Goal: Complete application form: Complete application form

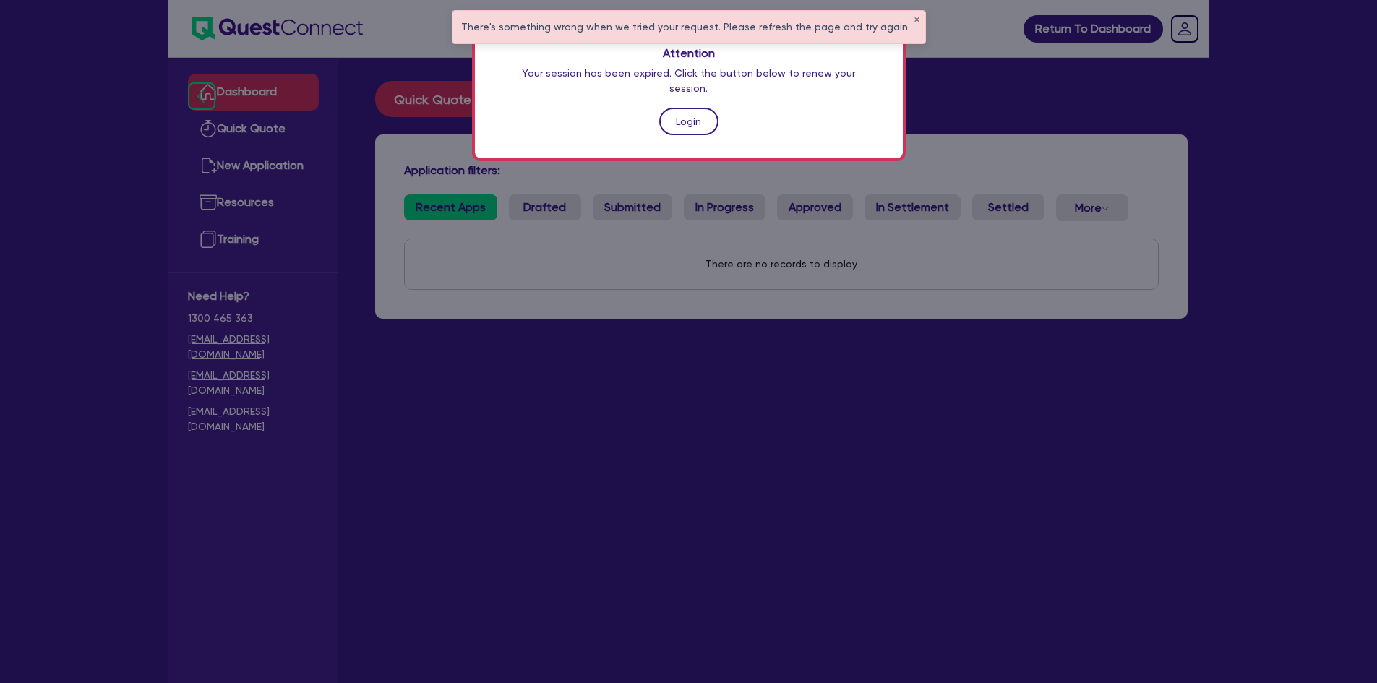
click at [688, 113] on link "Login" at bounding box center [688, 121] width 59 height 27
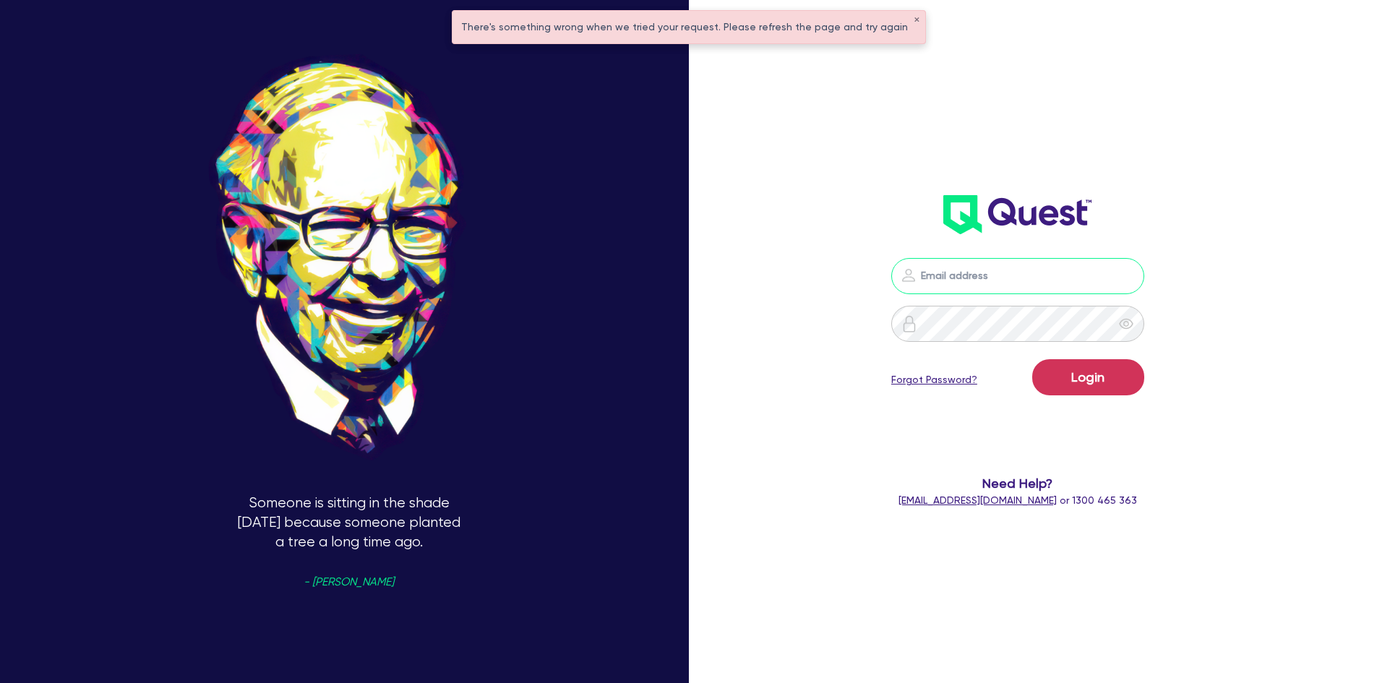
click at [1000, 262] on input "email" at bounding box center [1017, 276] width 253 height 36
type input "[PERSON_NAME][EMAIL_ADDRESS][DOMAIN_NAME]"
click at [1032, 359] on button "Login" at bounding box center [1088, 377] width 112 height 36
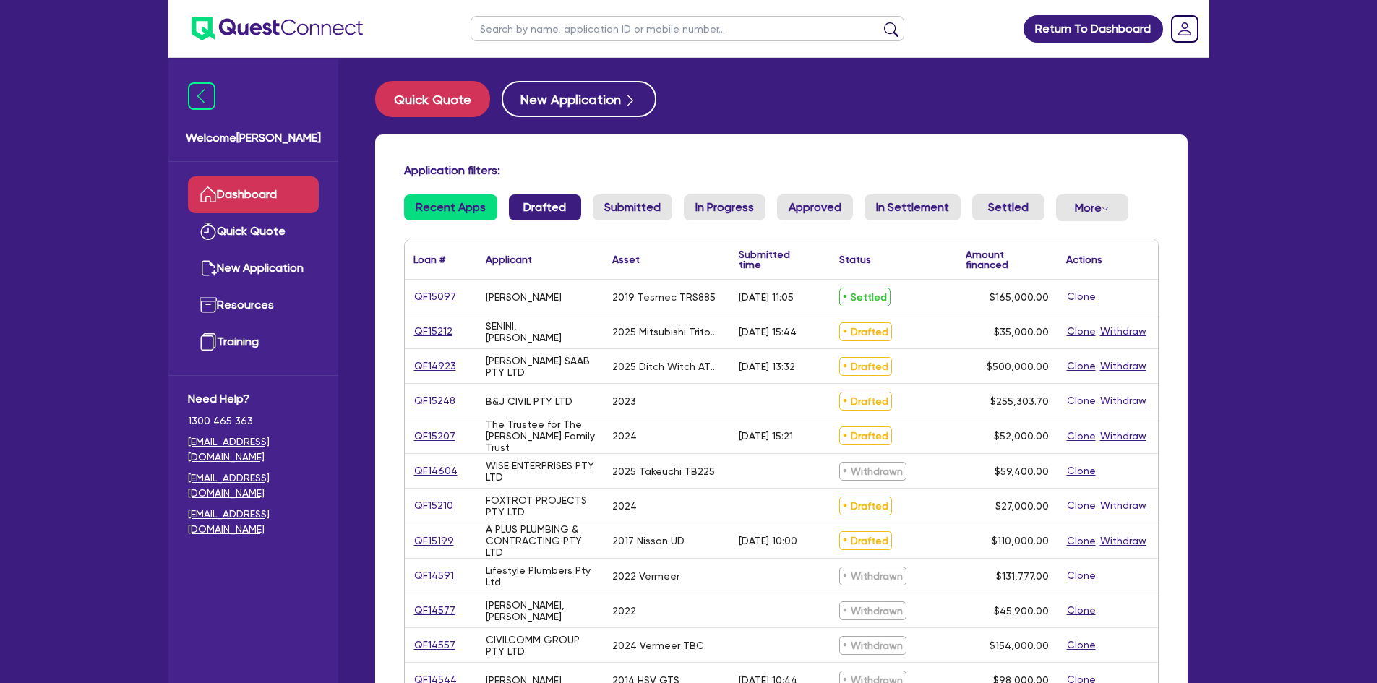
click at [559, 209] on link "Drafted" at bounding box center [545, 207] width 72 height 26
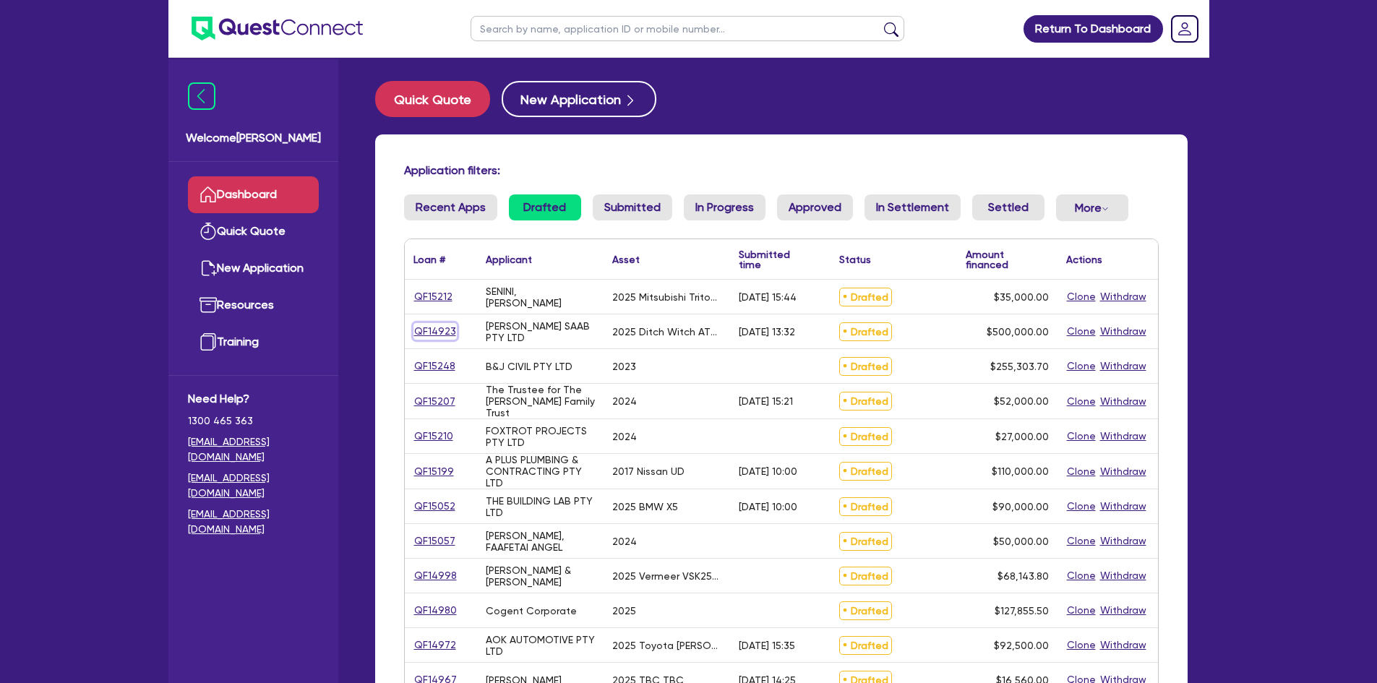
click at [441, 331] on link "QF14923" at bounding box center [434, 331] width 43 height 17
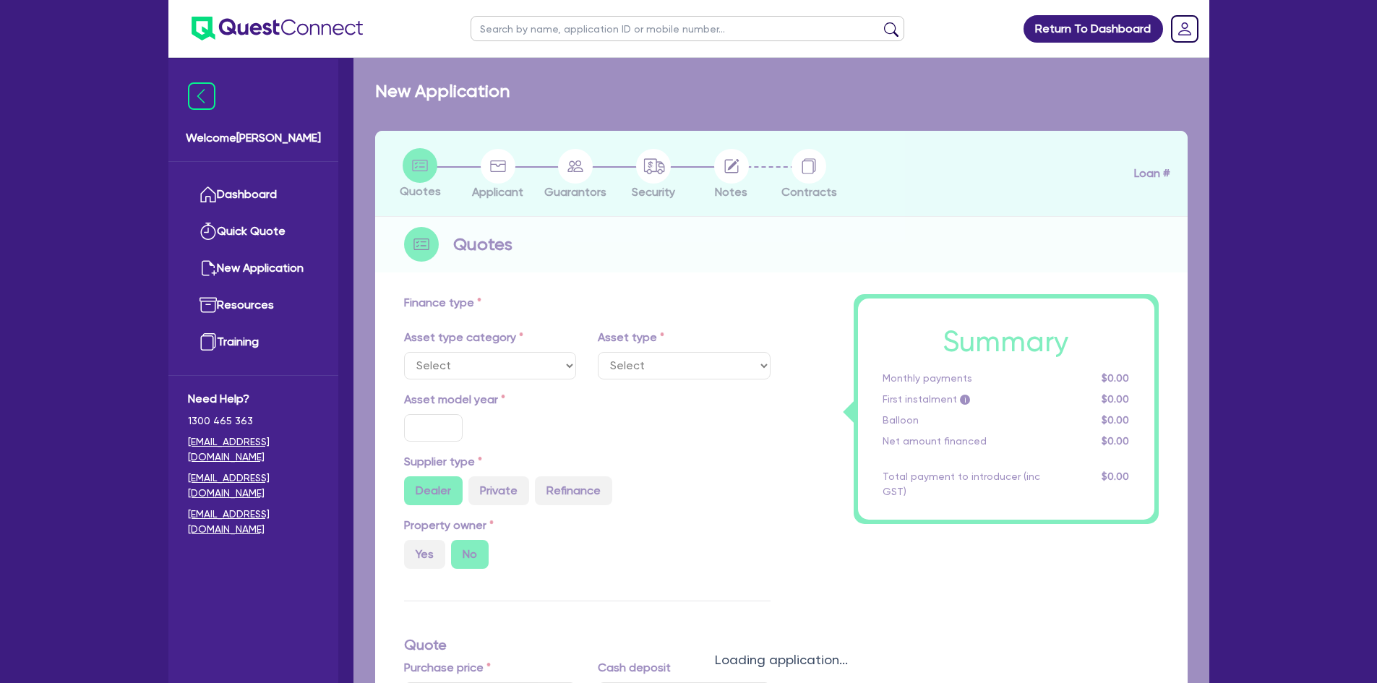
select select "PRIMARY_ASSETS"
type input "2025"
radio input "true"
type input "852,500"
type input "352,500"
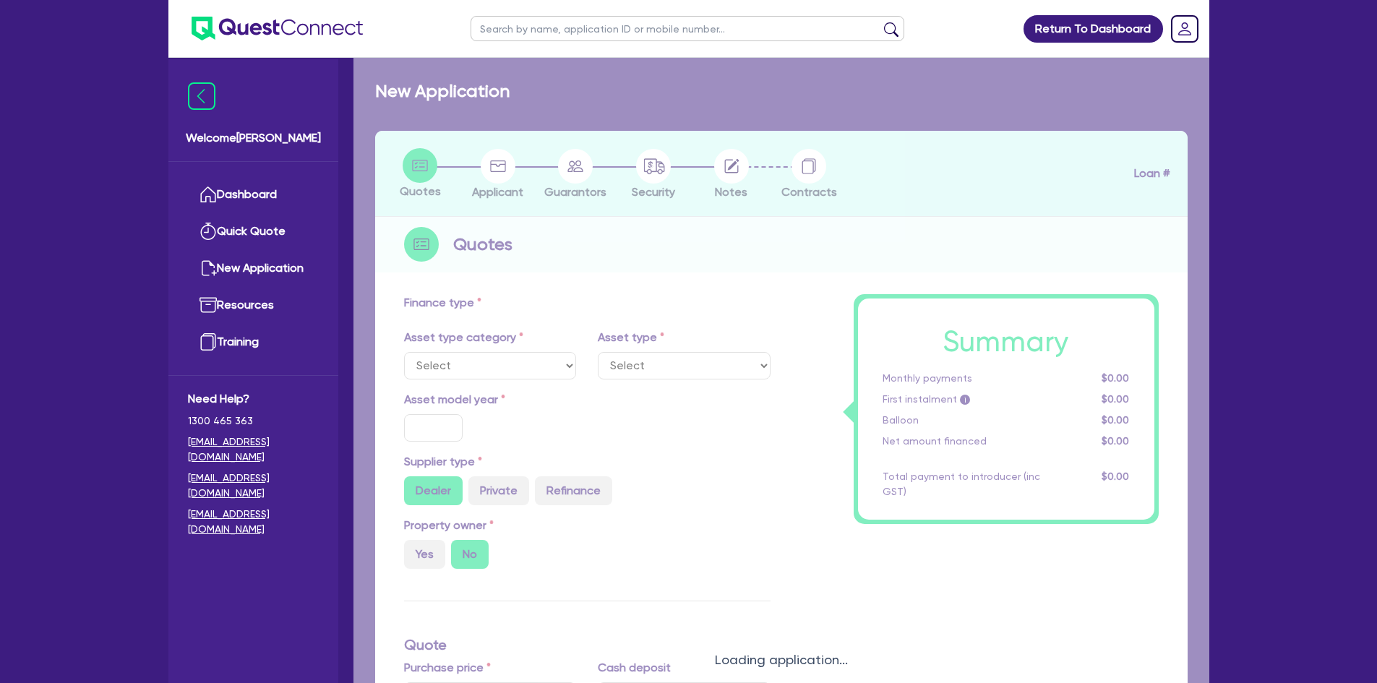
type input "3"
type input "15,000"
type input "7.74"
type input "900"
select select "CONSTRUCTION_AND_EARTHMOVING_EQUIPMENT"
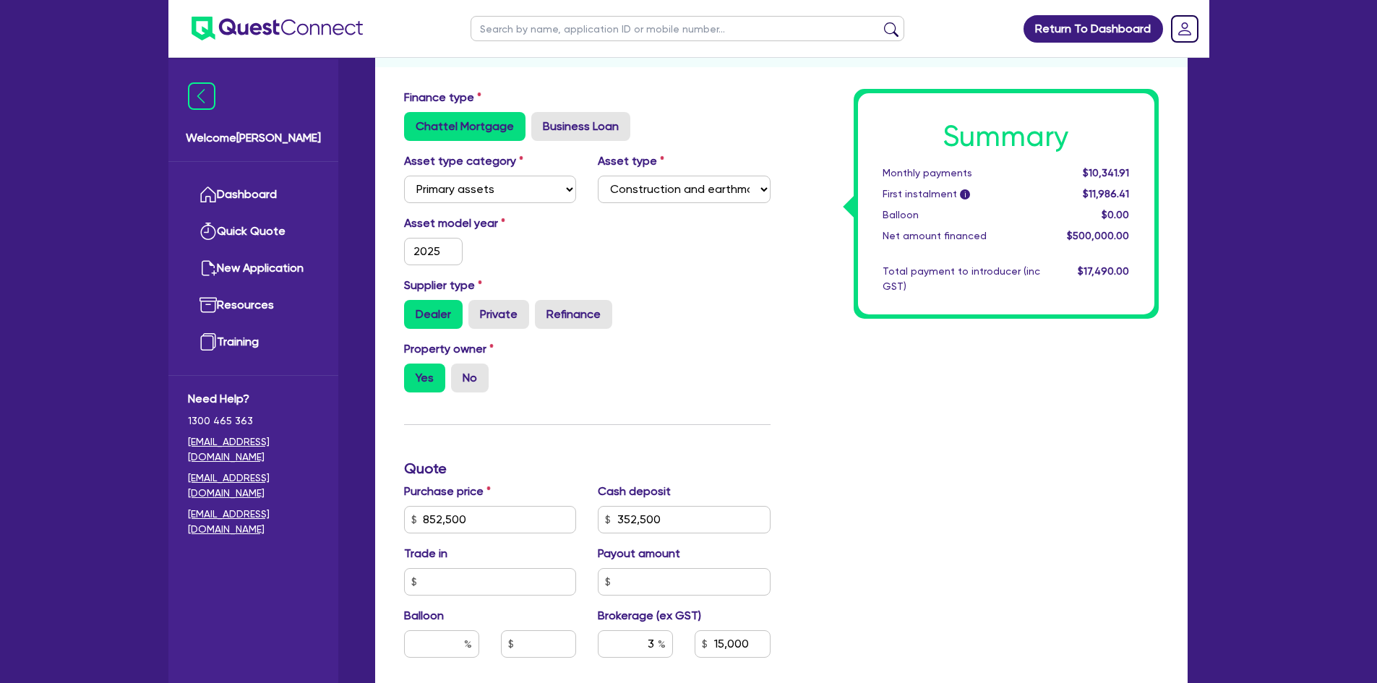
scroll to position [629, 0]
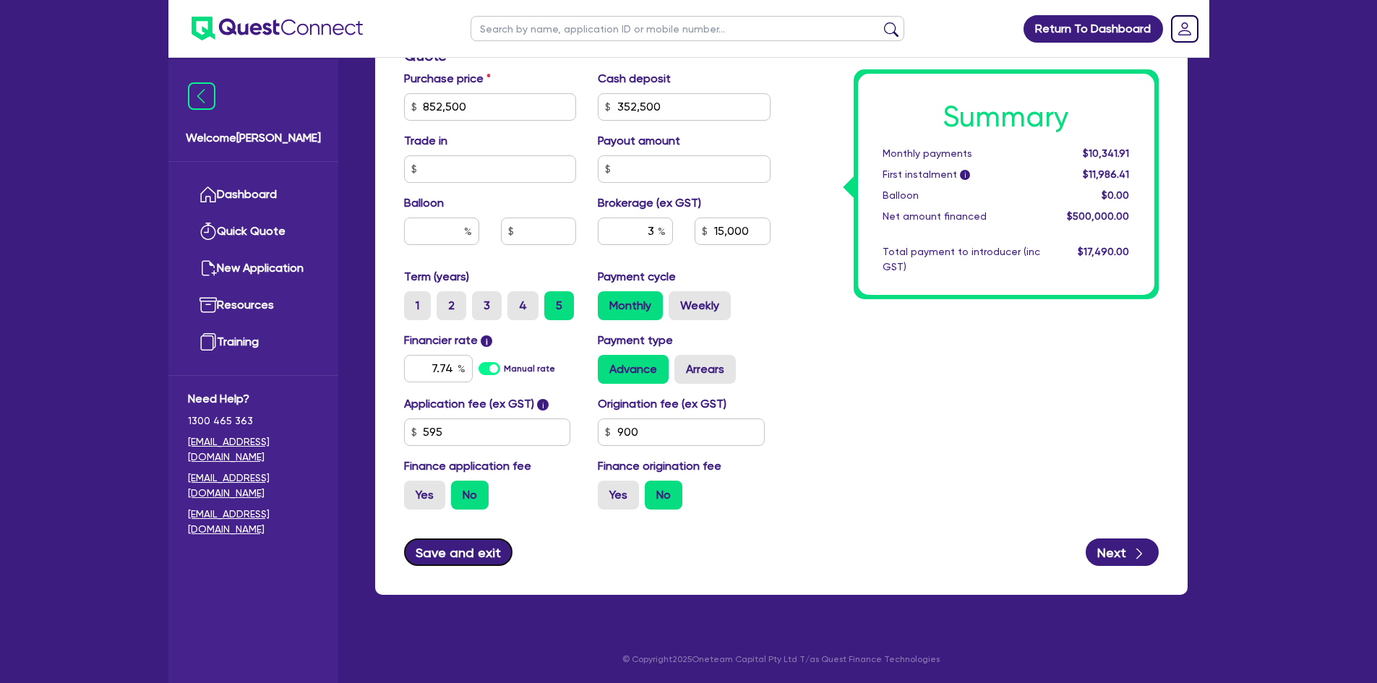
click at [475, 548] on button "Save and exit" at bounding box center [458, 551] width 109 height 27
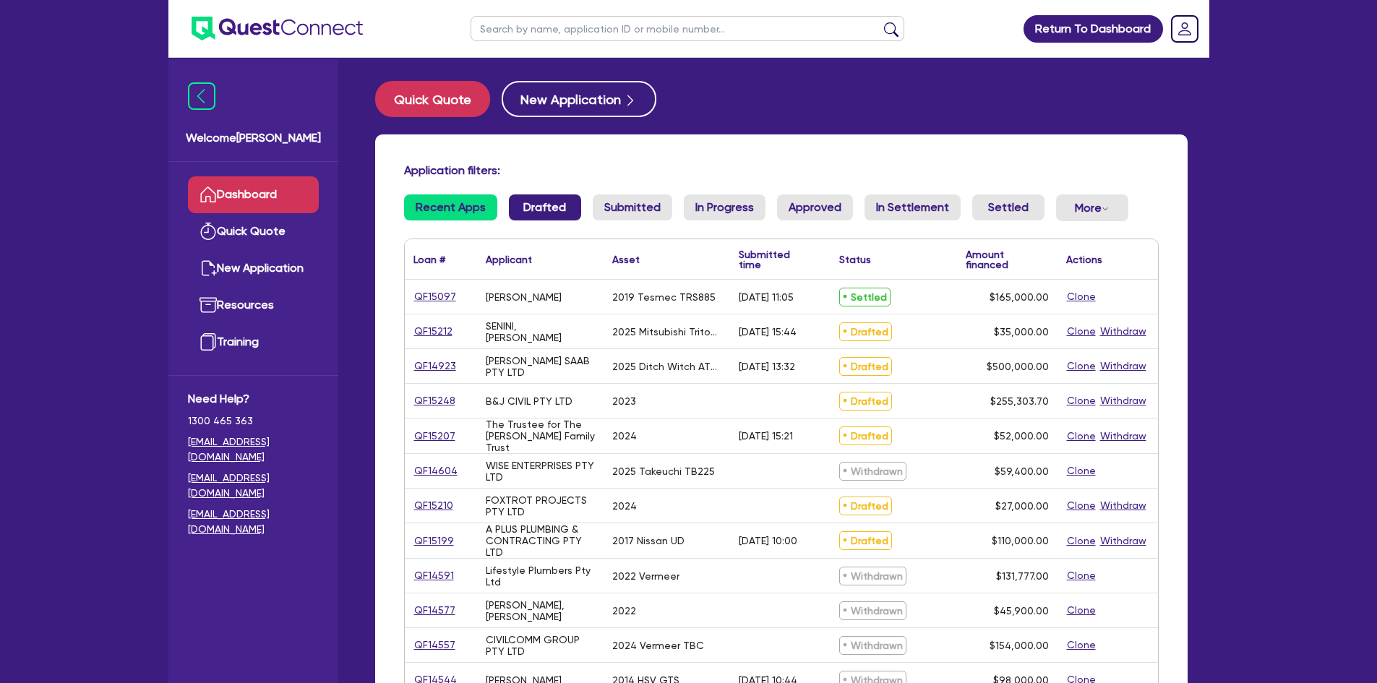
click at [531, 217] on link "Drafted" at bounding box center [545, 207] width 72 height 26
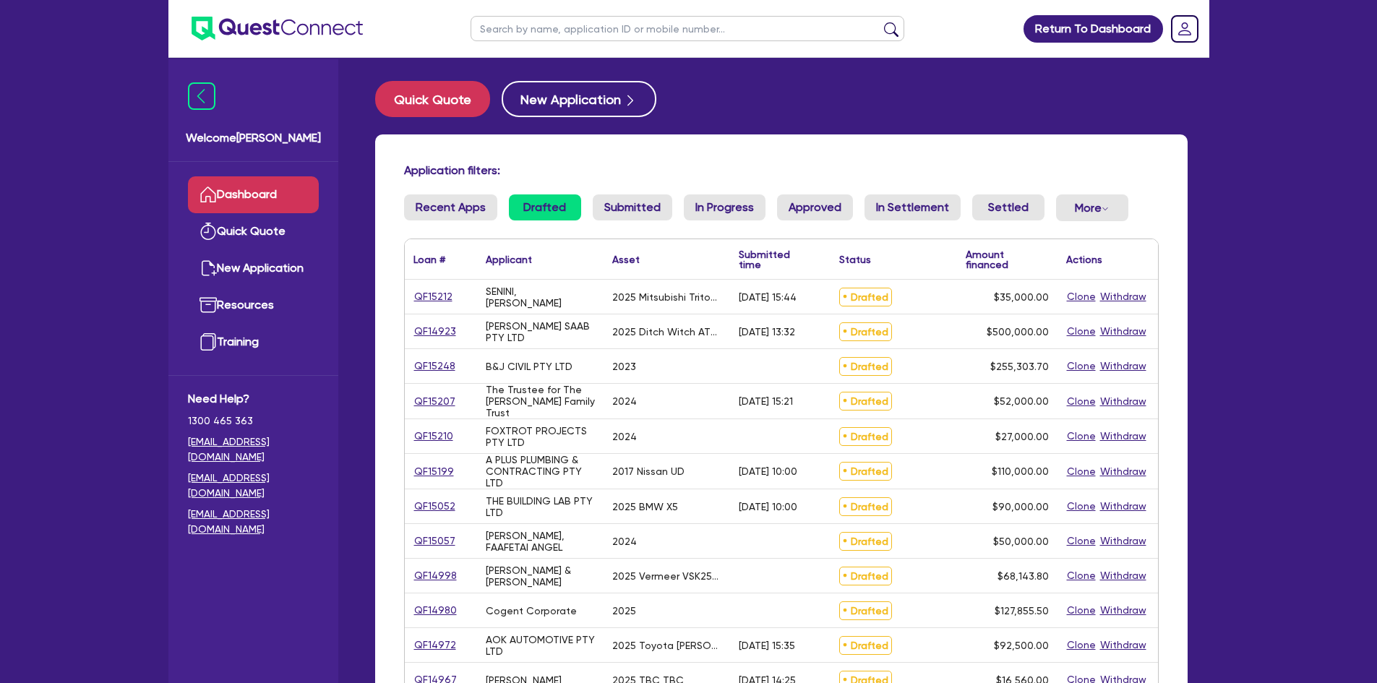
click at [553, 30] on input "text" at bounding box center [687, 28] width 434 height 25
type input "[PERSON_NAME]"
click at [879, 22] on button "submit" at bounding box center [890, 32] width 23 height 20
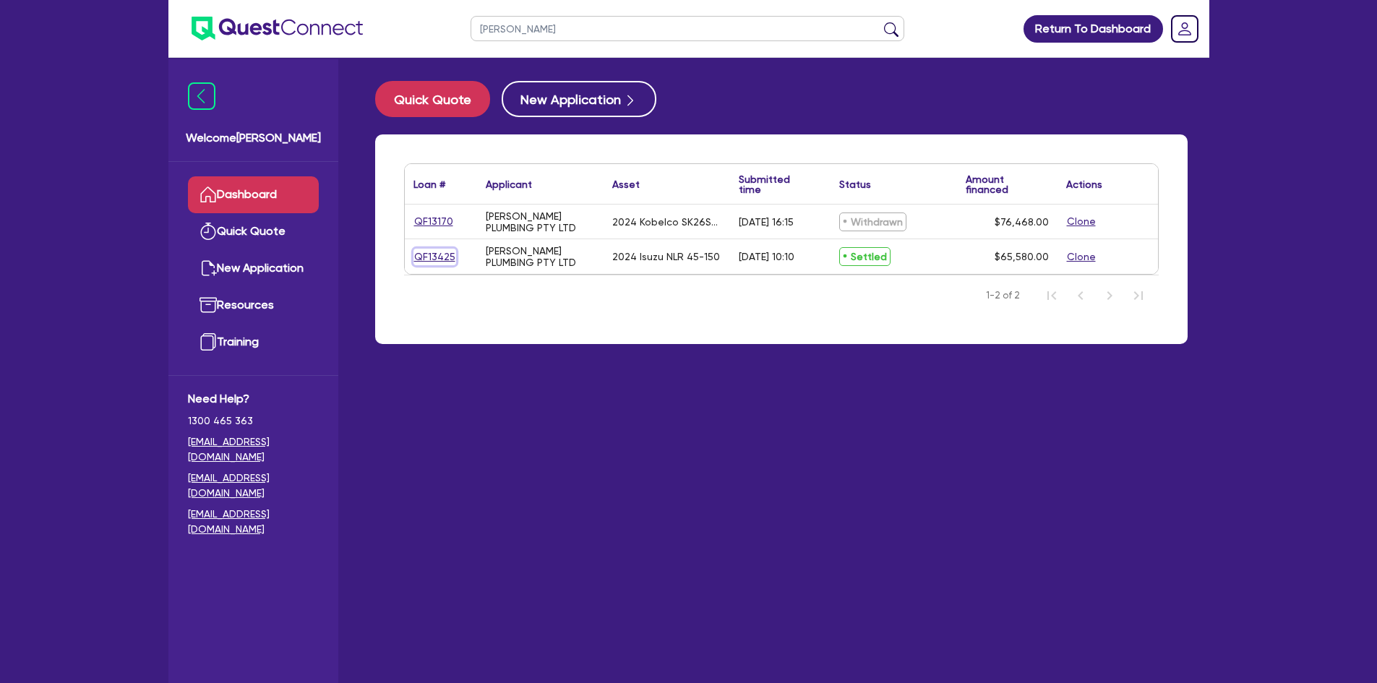
click at [424, 254] on link "QF13425" at bounding box center [434, 257] width 43 height 17
select select "PRIMARY_ASSETS"
select select "HEAVY_TRUCKS"
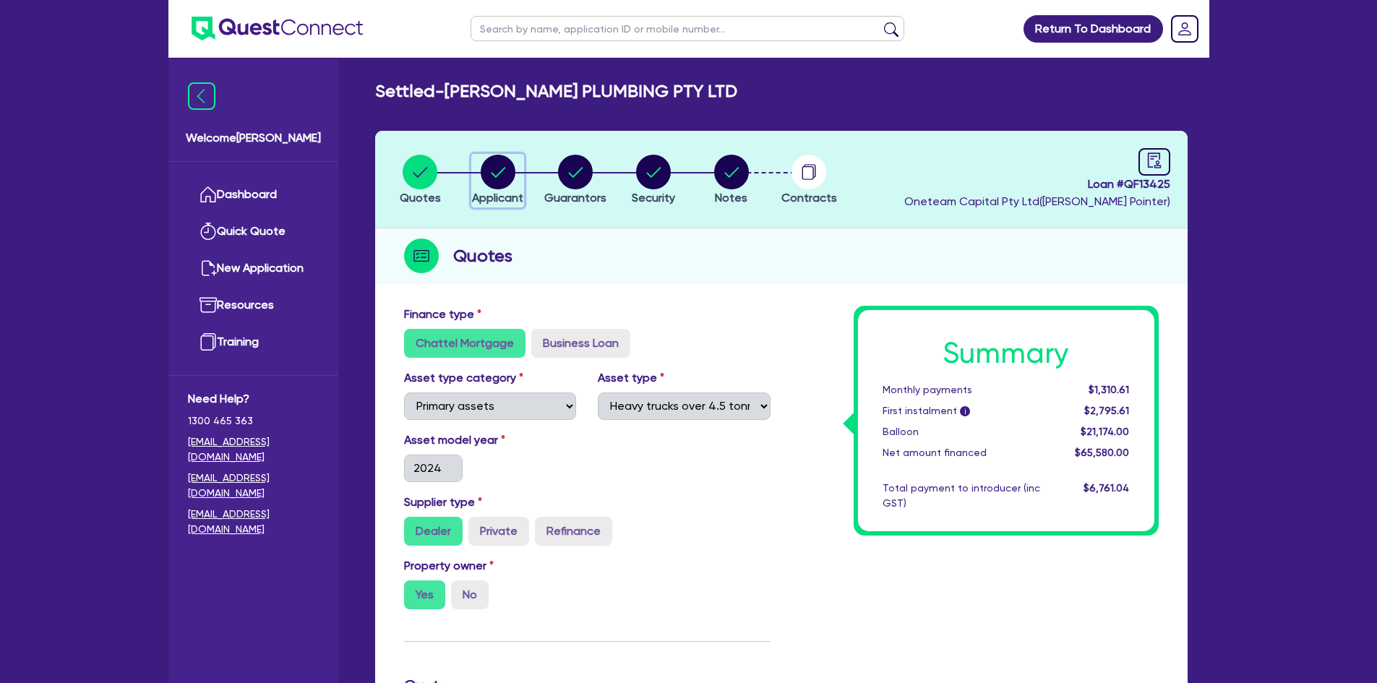
click at [489, 172] on circle "button" at bounding box center [498, 172] width 35 height 35
select select "COMPANY"
select select "BUILDING_CONSTRUCTION"
select select "TRADES_SERVICES_BUSINESSES_GOVERNMENT"
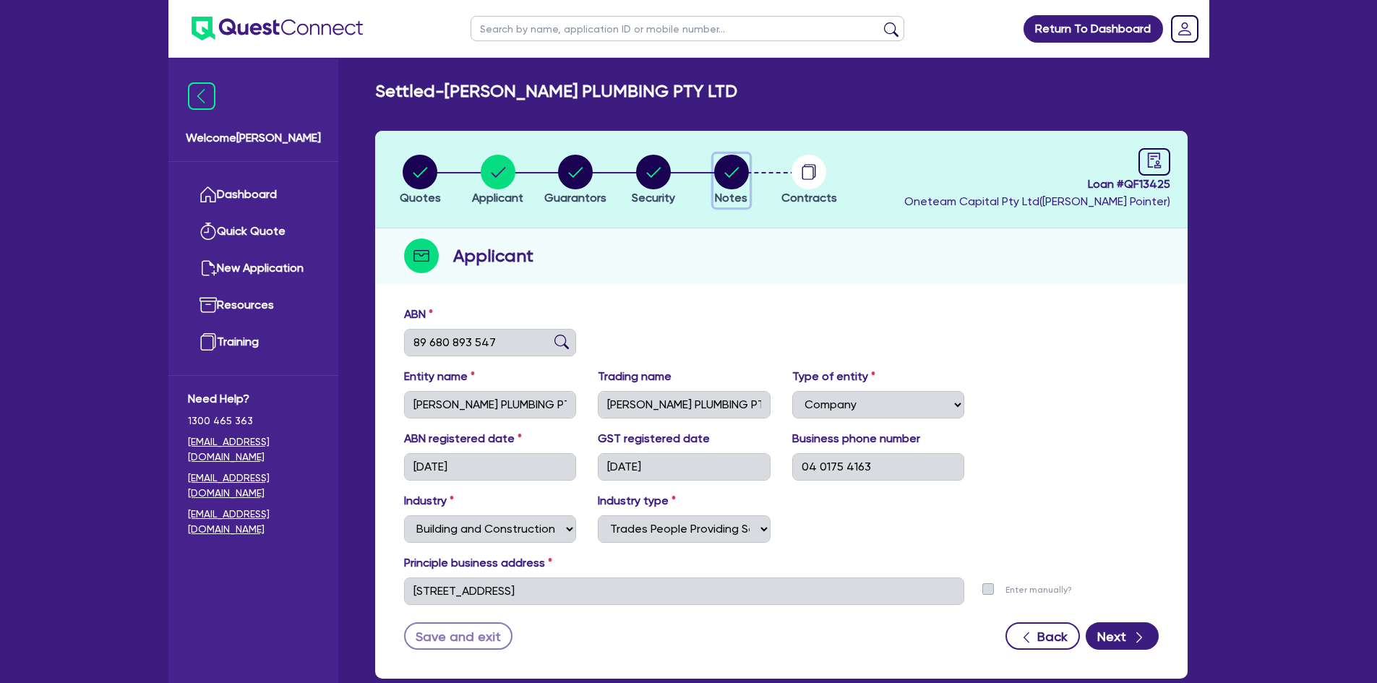
click at [731, 179] on circle "button" at bounding box center [731, 172] width 35 height 35
select select "Other"
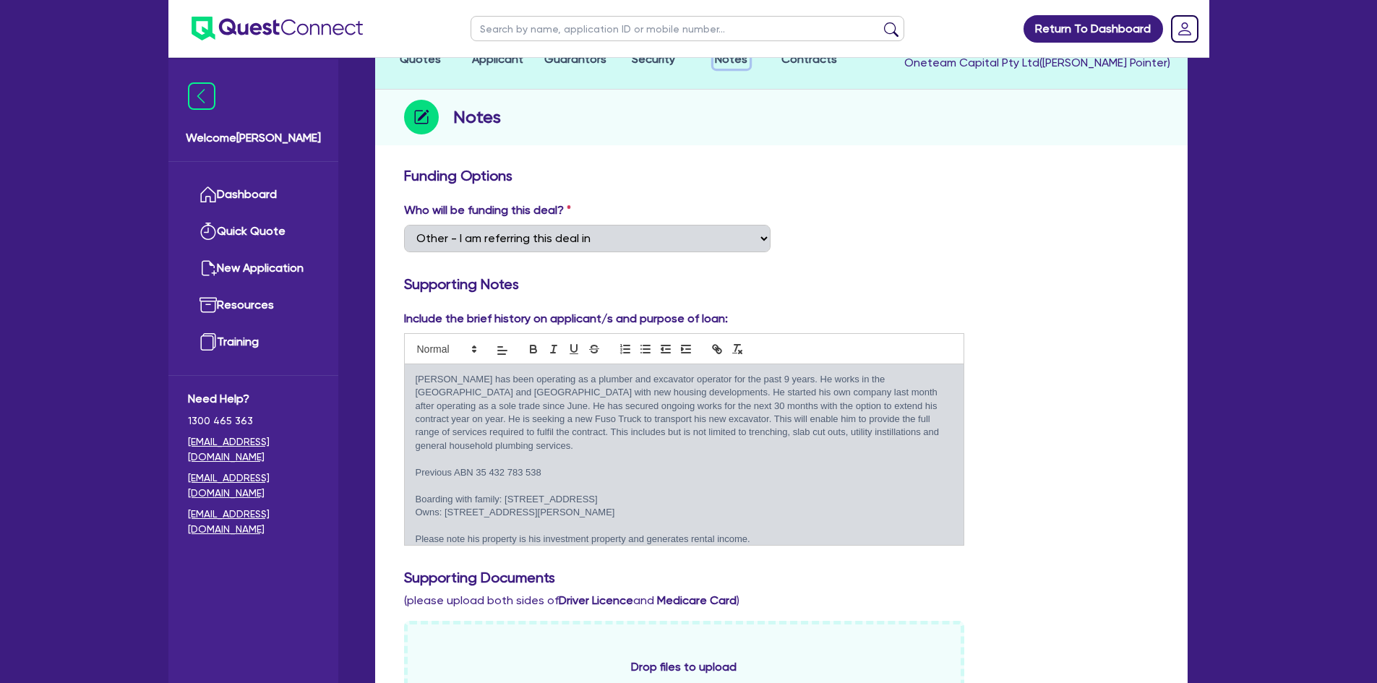
scroll to position [145, 0]
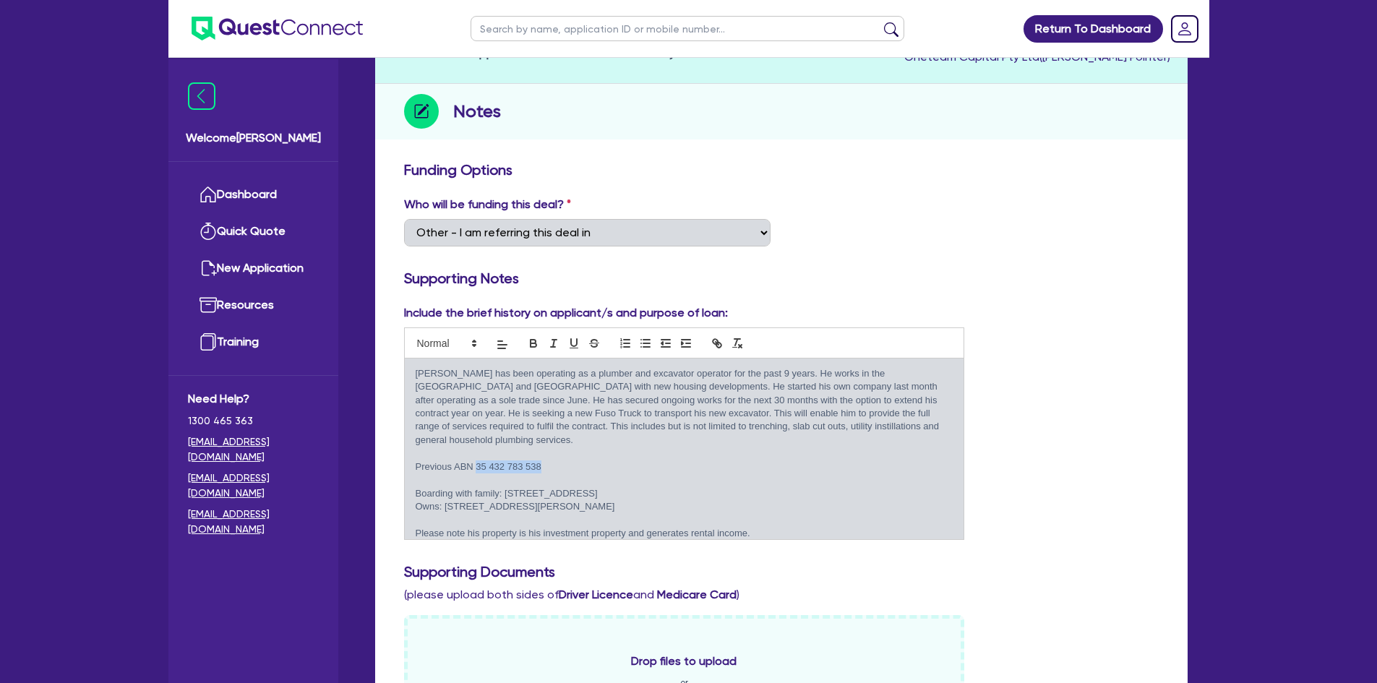
drag, startPoint x: 549, startPoint y: 464, endPoint x: 476, endPoint y: 468, distance: 72.4
click at [476, 468] on p "Previous ABN 35 432 783 538" at bounding box center [685, 466] width 538 height 13
copy p "35 432 783 538"
click at [631, 459] on p at bounding box center [685, 453] width 538 height 13
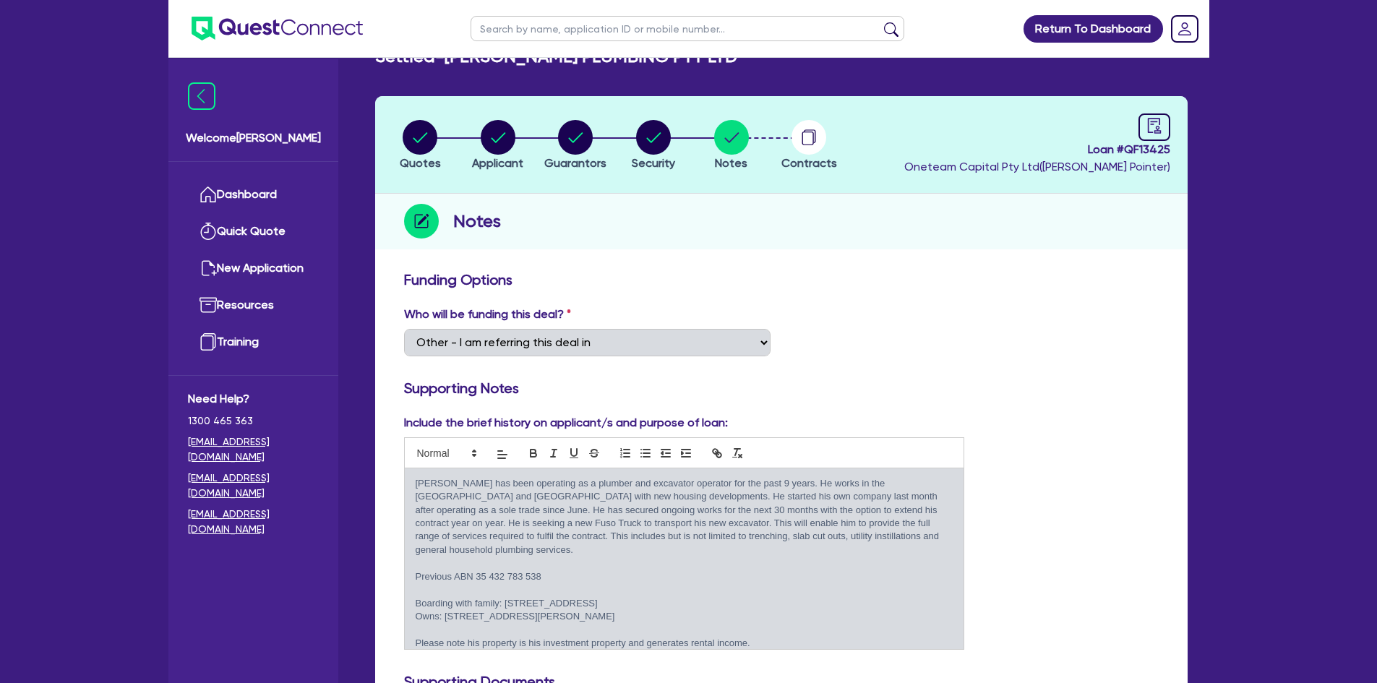
scroll to position [0, 0]
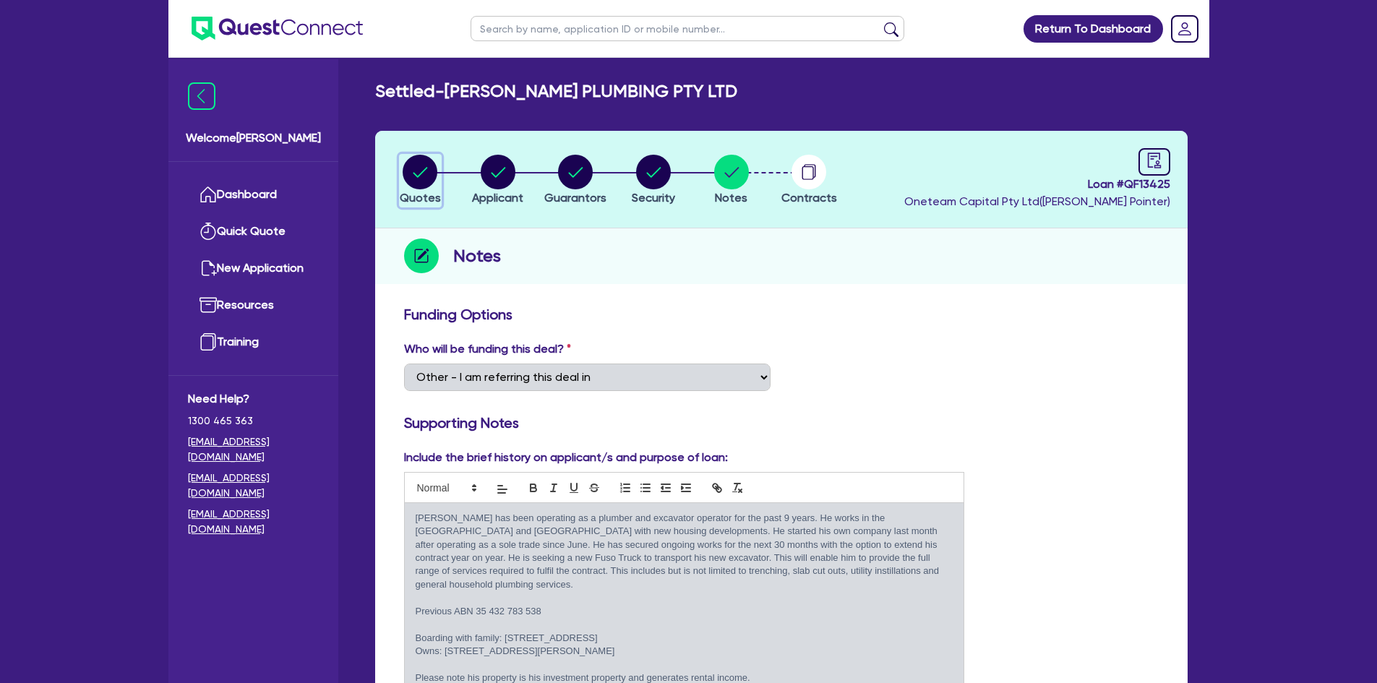
click at [431, 173] on circle "button" at bounding box center [420, 172] width 35 height 35
select select "PRIMARY_ASSETS"
select select "HEAVY_TRUCKS"
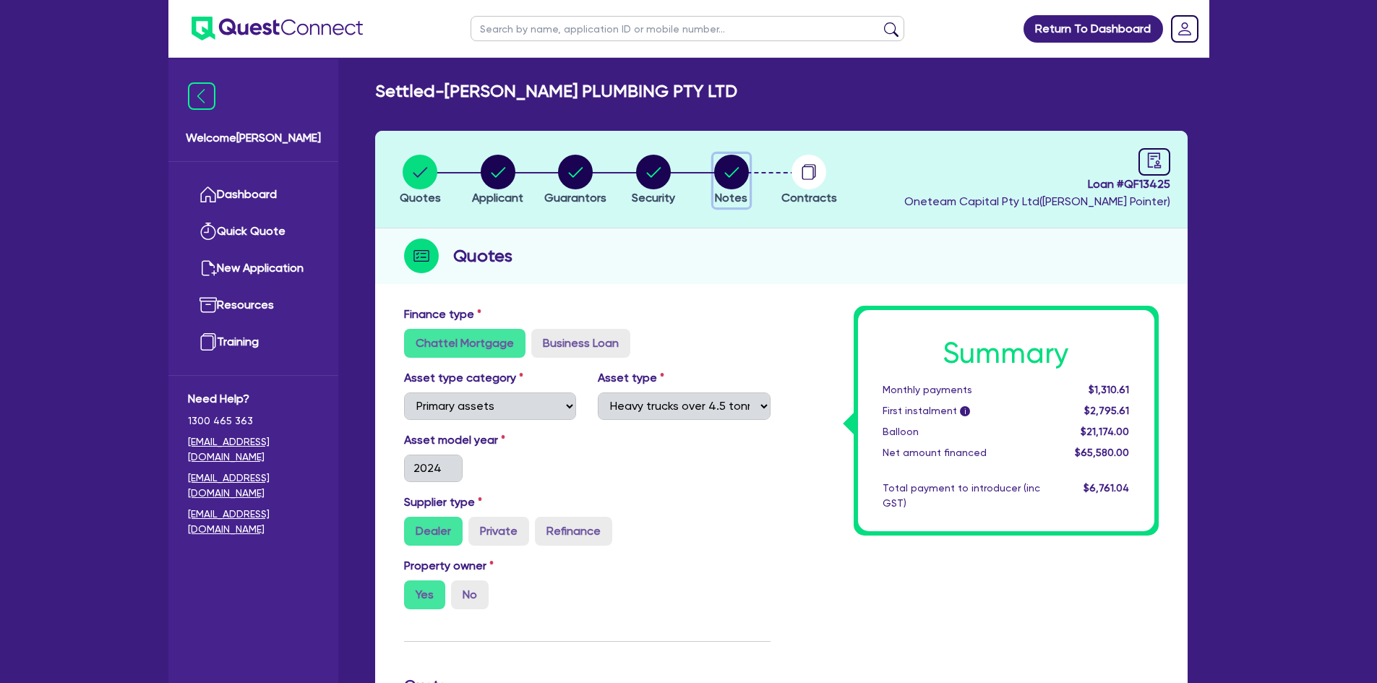
click at [728, 184] on circle "button" at bounding box center [731, 172] width 35 height 35
select select "Other"
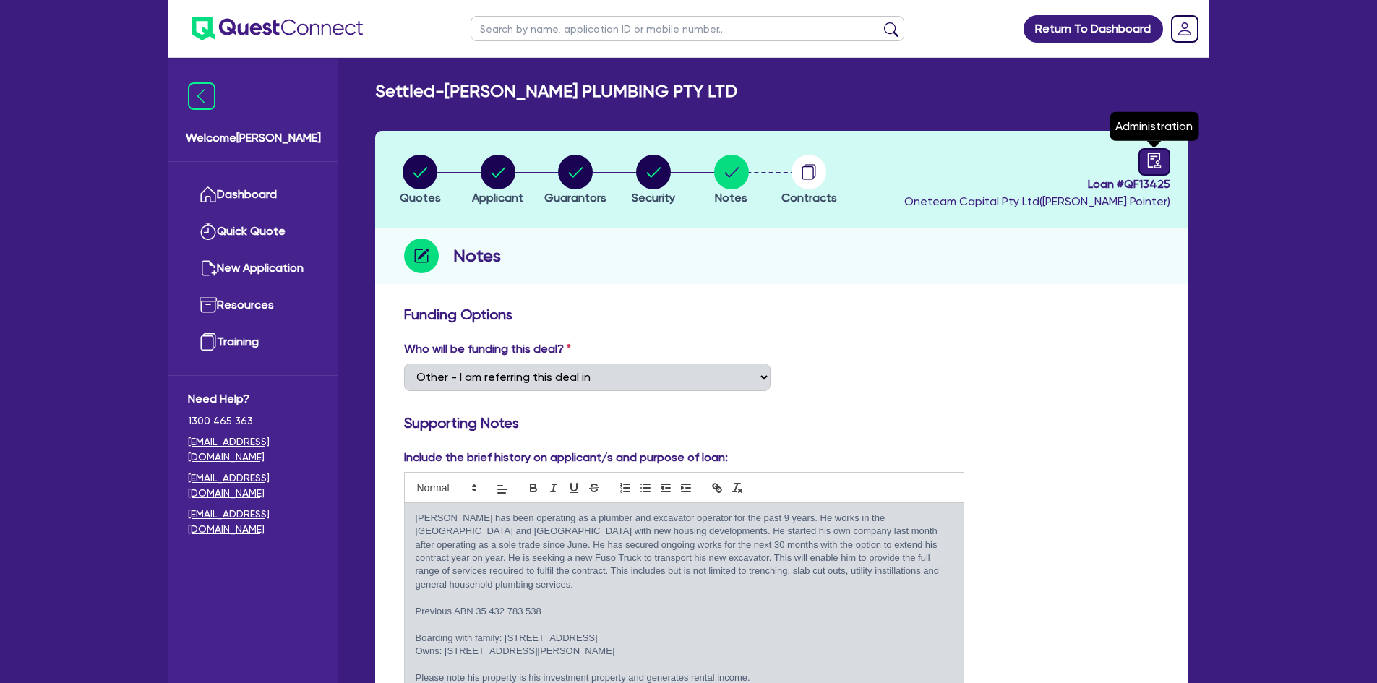
click at [1138, 165] on link at bounding box center [1154, 161] width 32 height 27
select select "SETTLED"
select select "Other"
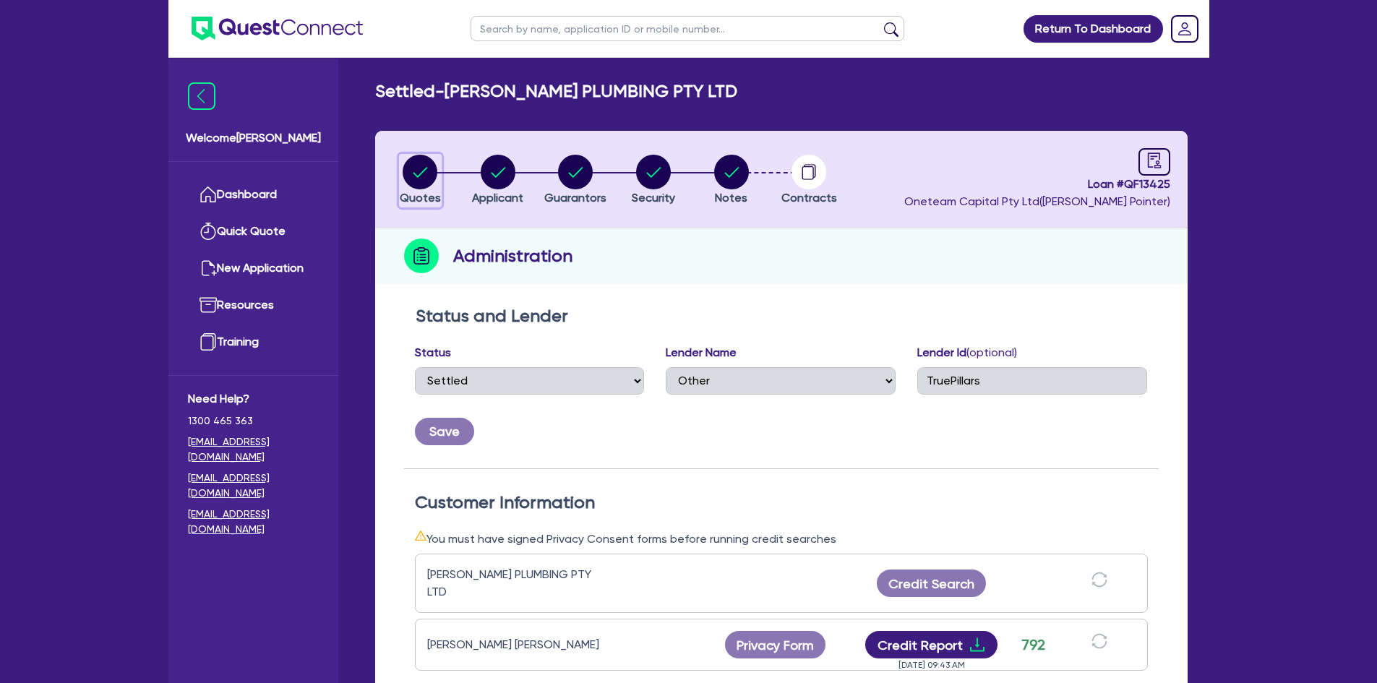
click at [426, 163] on circle "button" at bounding box center [420, 172] width 35 height 35
select select "PRIMARY_ASSETS"
select select "HEAVY_TRUCKS"
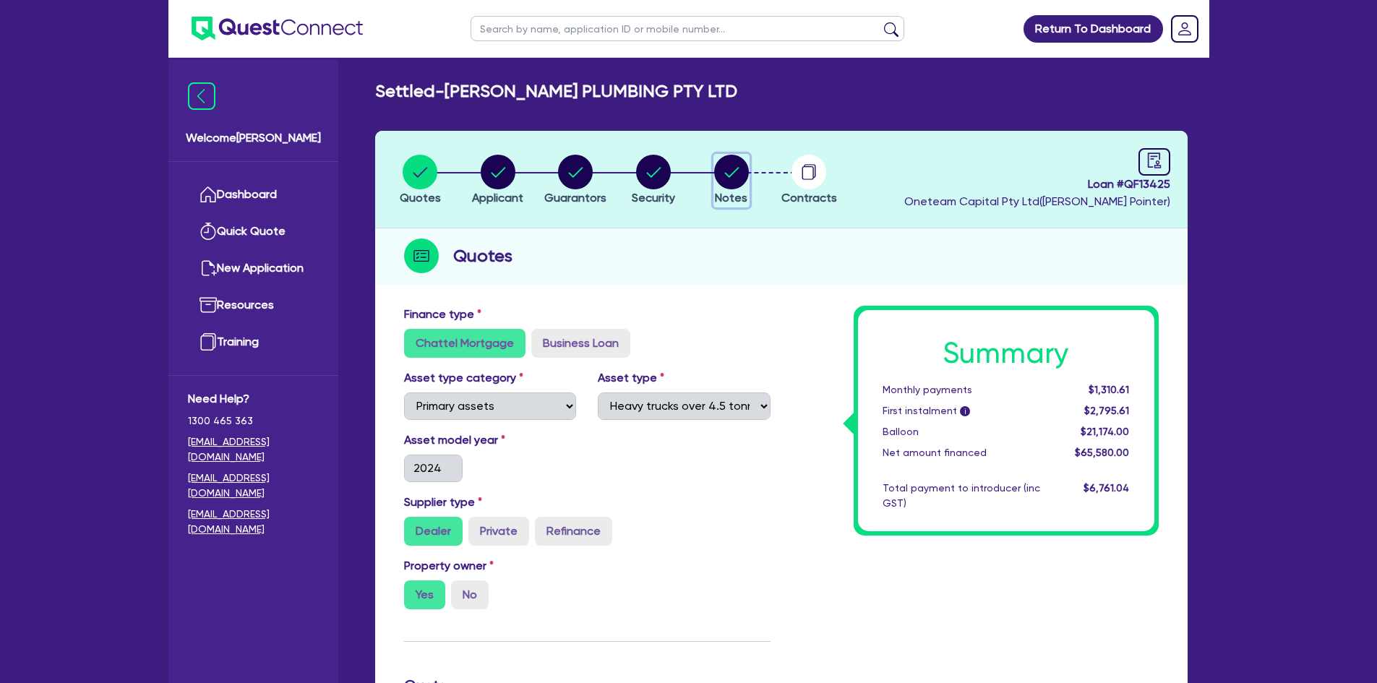
click at [740, 172] on circle "button" at bounding box center [731, 172] width 35 height 35
select select "Other"
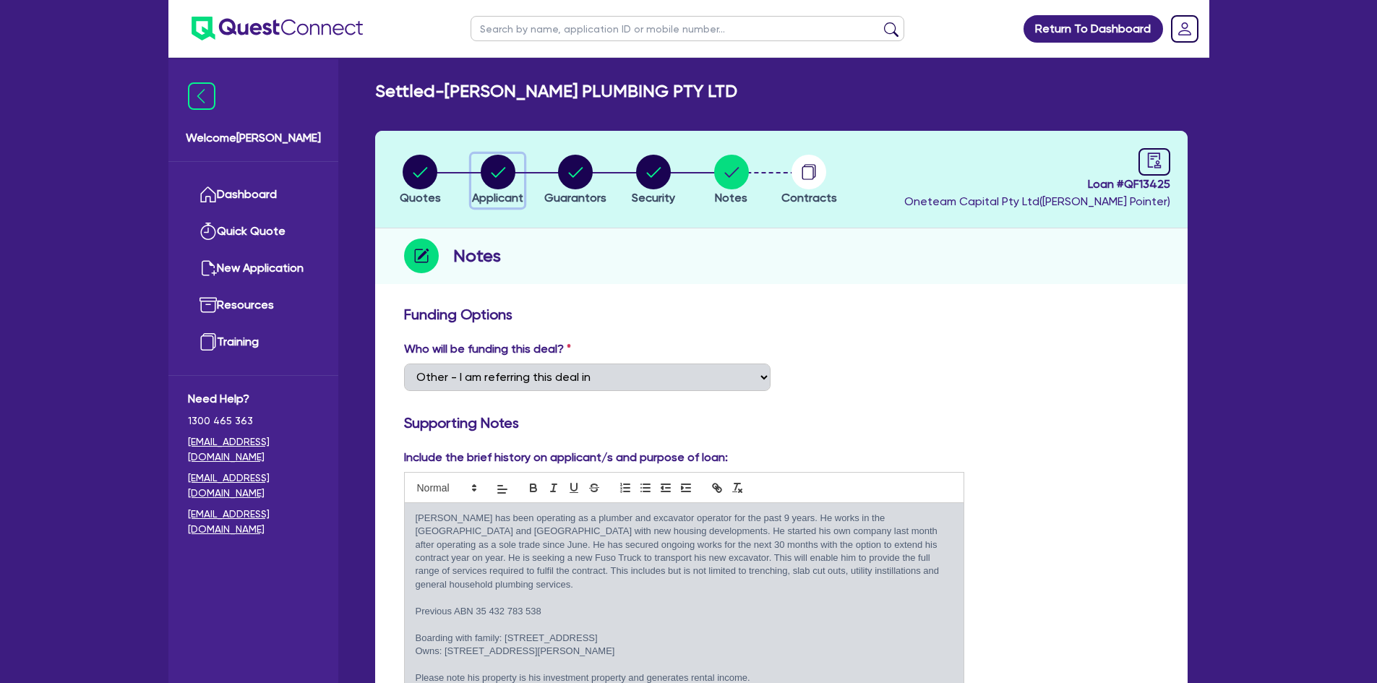
click at [497, 182] on circle "button" at bounding box center [498, 172] width 35 height 35
select select "COMPANY"
select select "BUILDING_CONSTRUCTION"
select select "TRADES_SERVICES_BUSINESSES_GOVERNMENT"
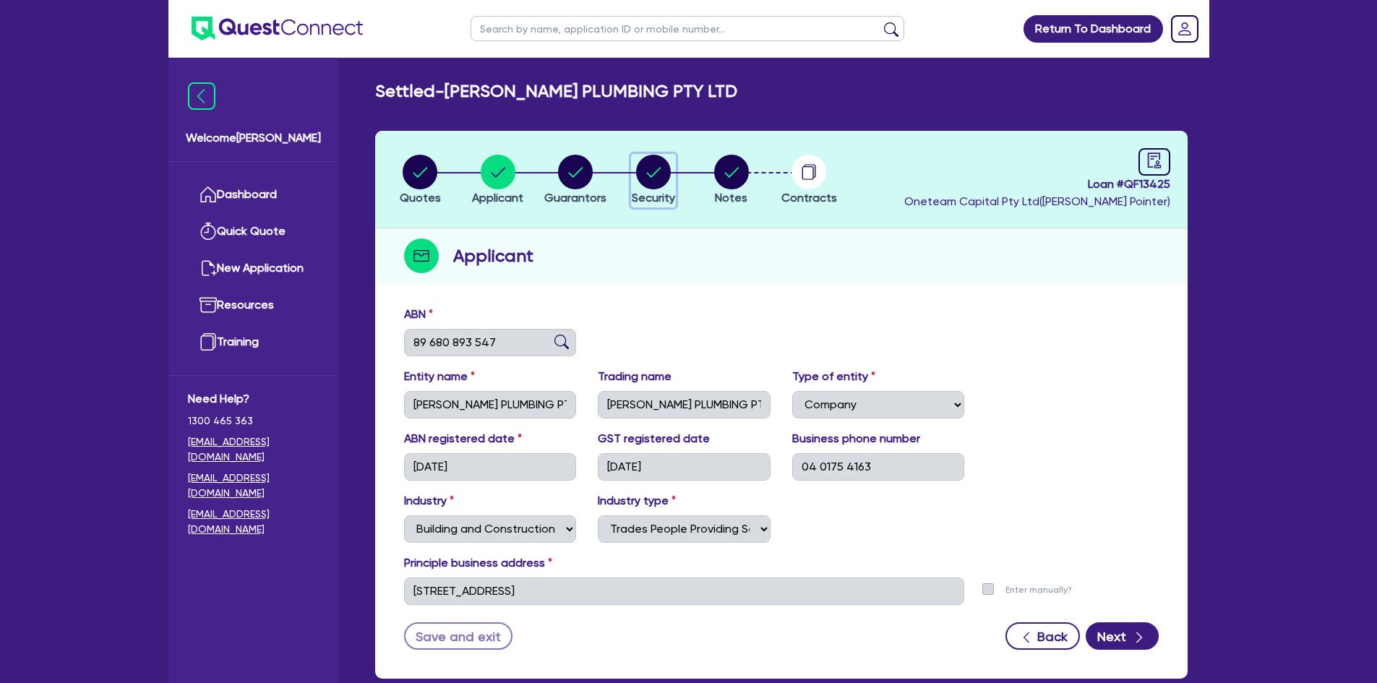
click at [663, 182] on circle "button" at bounding box center [653, 172] width 35 height 35
select select "PRIMARY_ASSETS"
select select "HEAVY_TRUCKS"
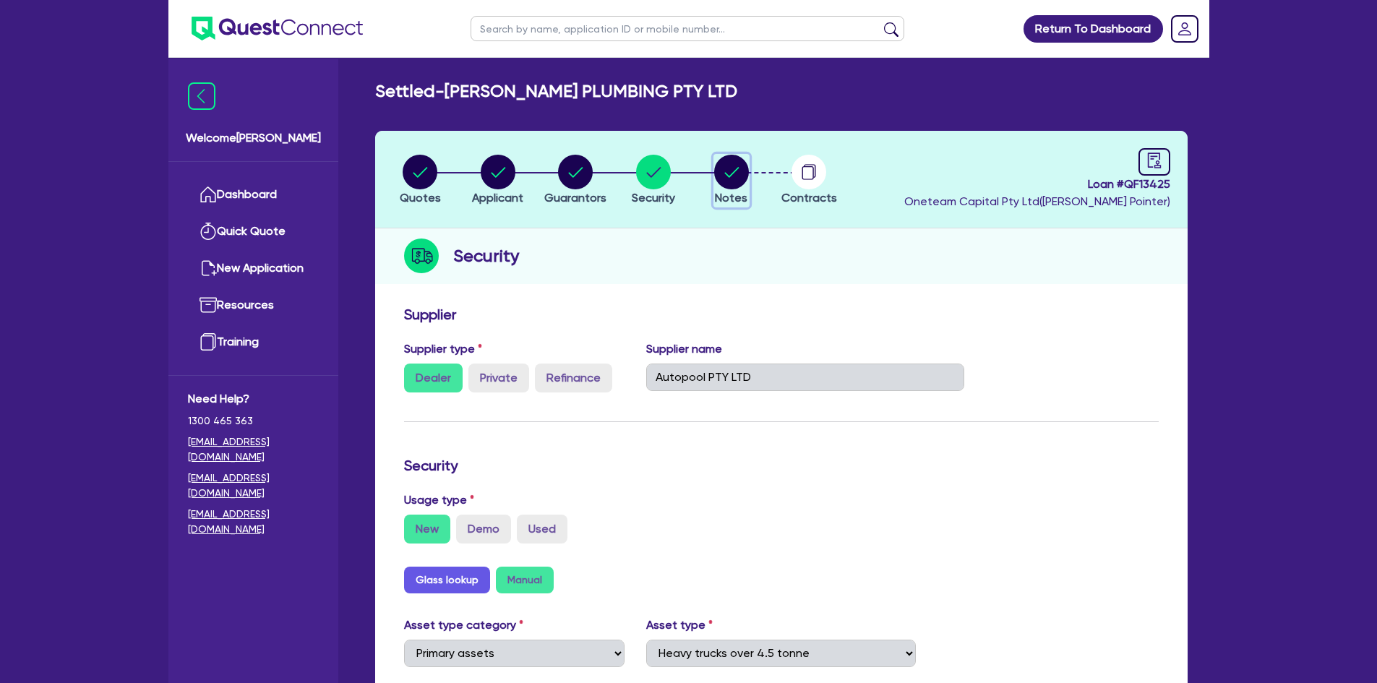
click at [729, 154] on button "Notes" at bounding box center [731, 180] width 36 height 53
select select "Other"
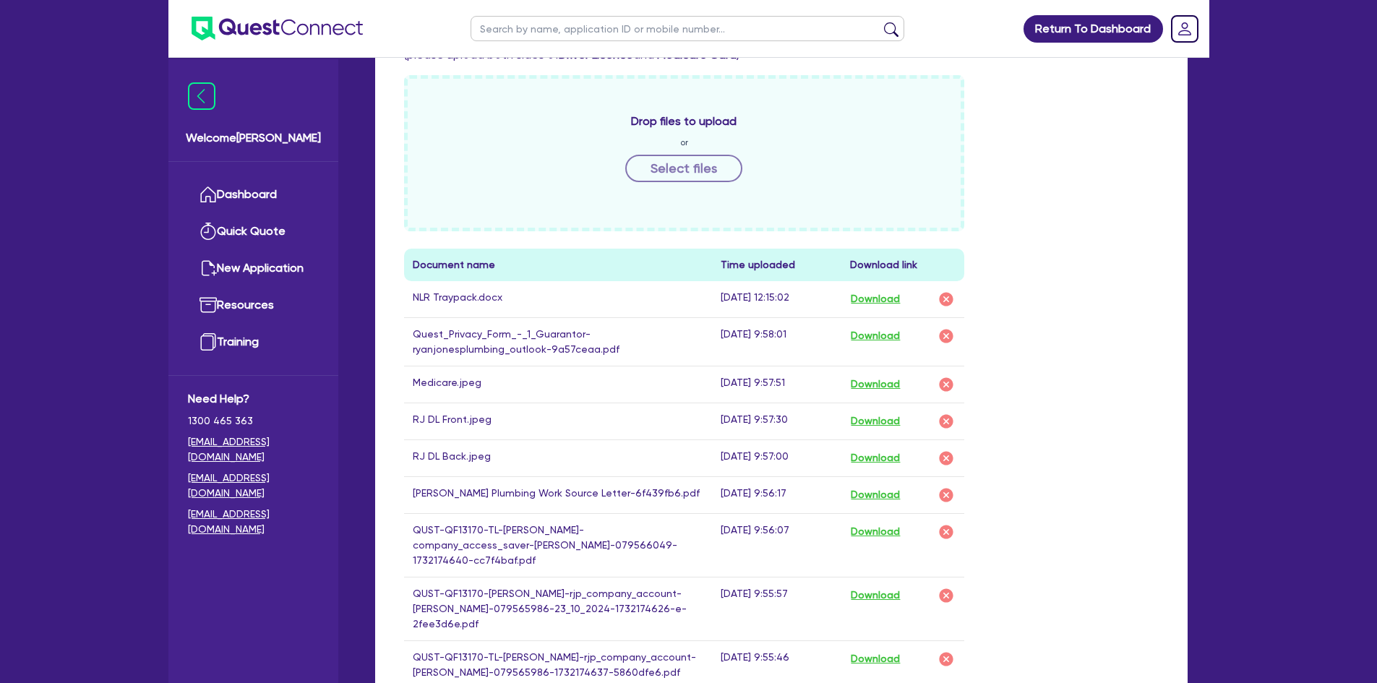
scroll to position [795, 0]
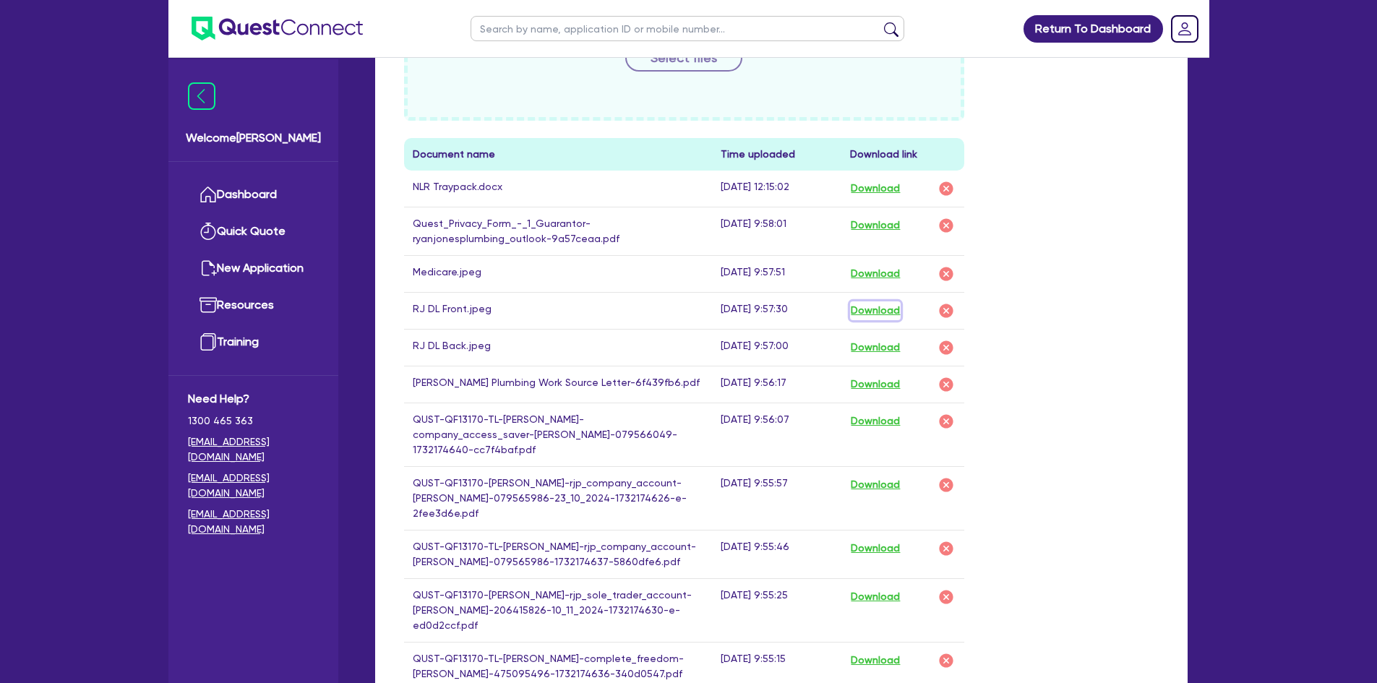
click at [893, 309] on button "Download" at bounding box center [875, 310] width 51 height 19
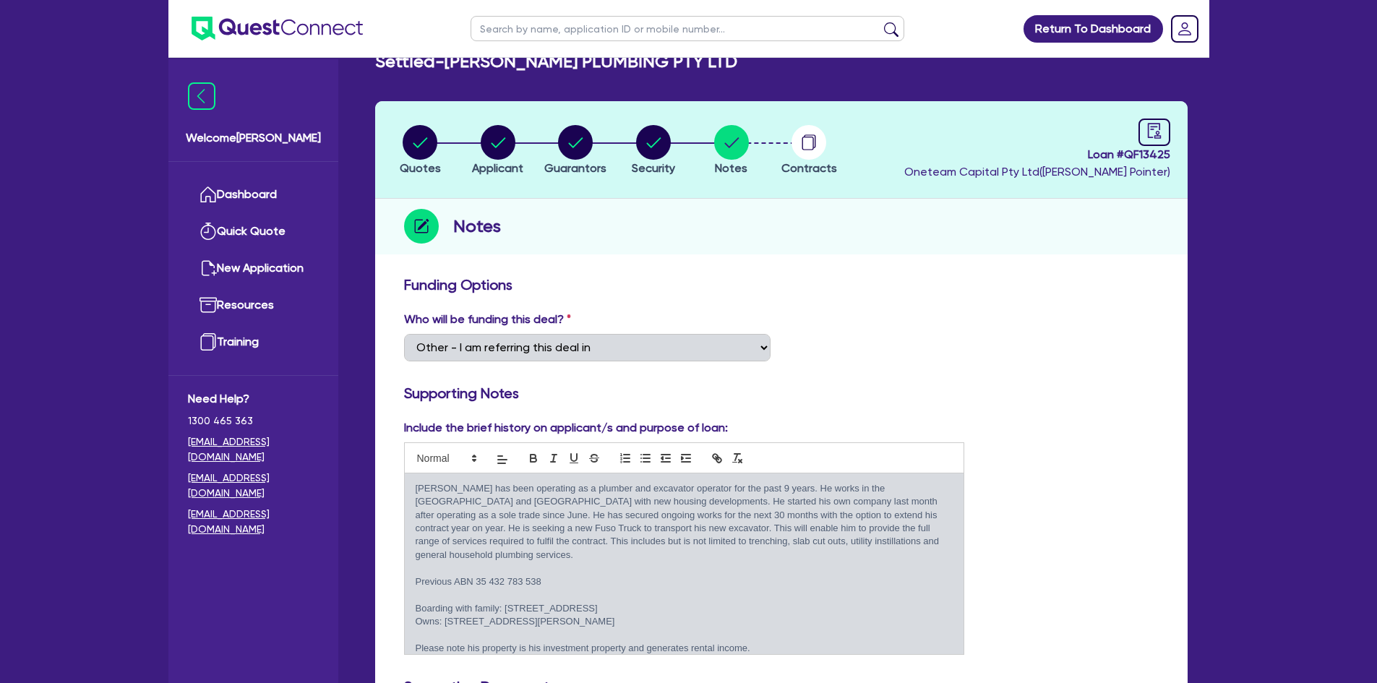
scroll to position [0, 0]
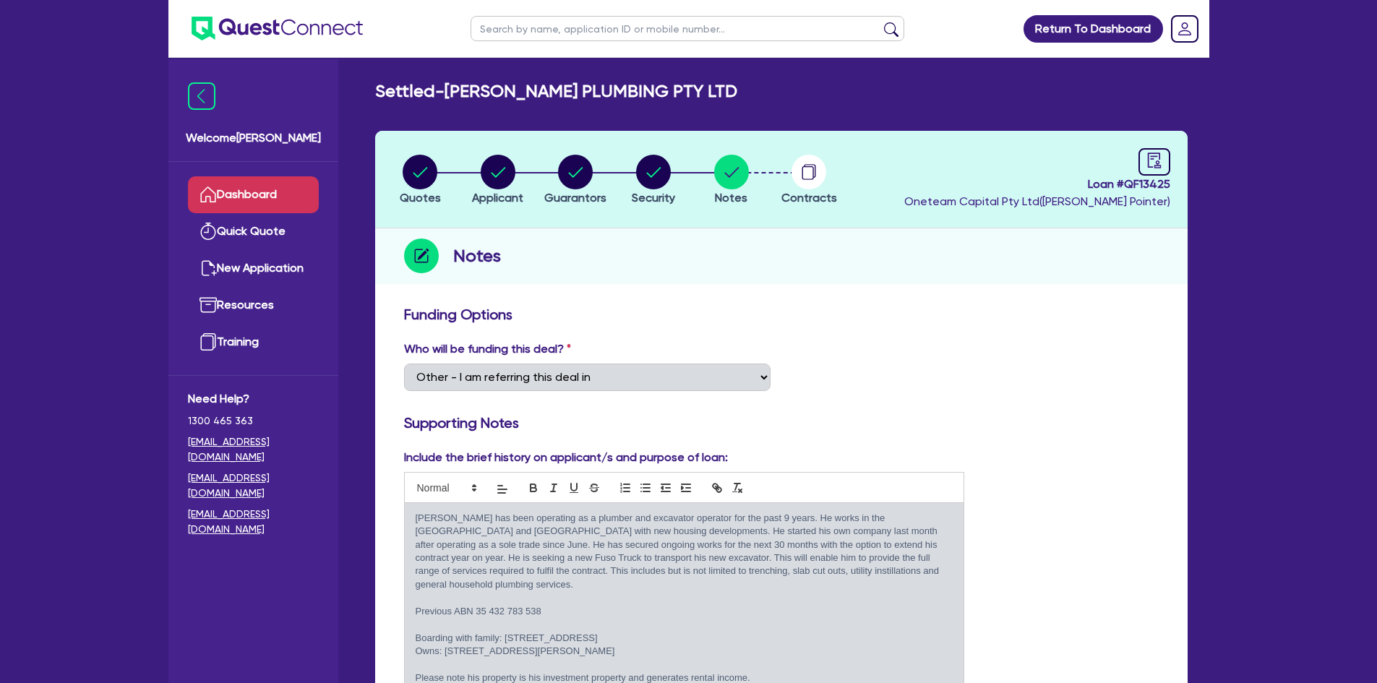
click at [232, 199] on link "Dashboard" at bounding box center [253, 194] width 131 height 37
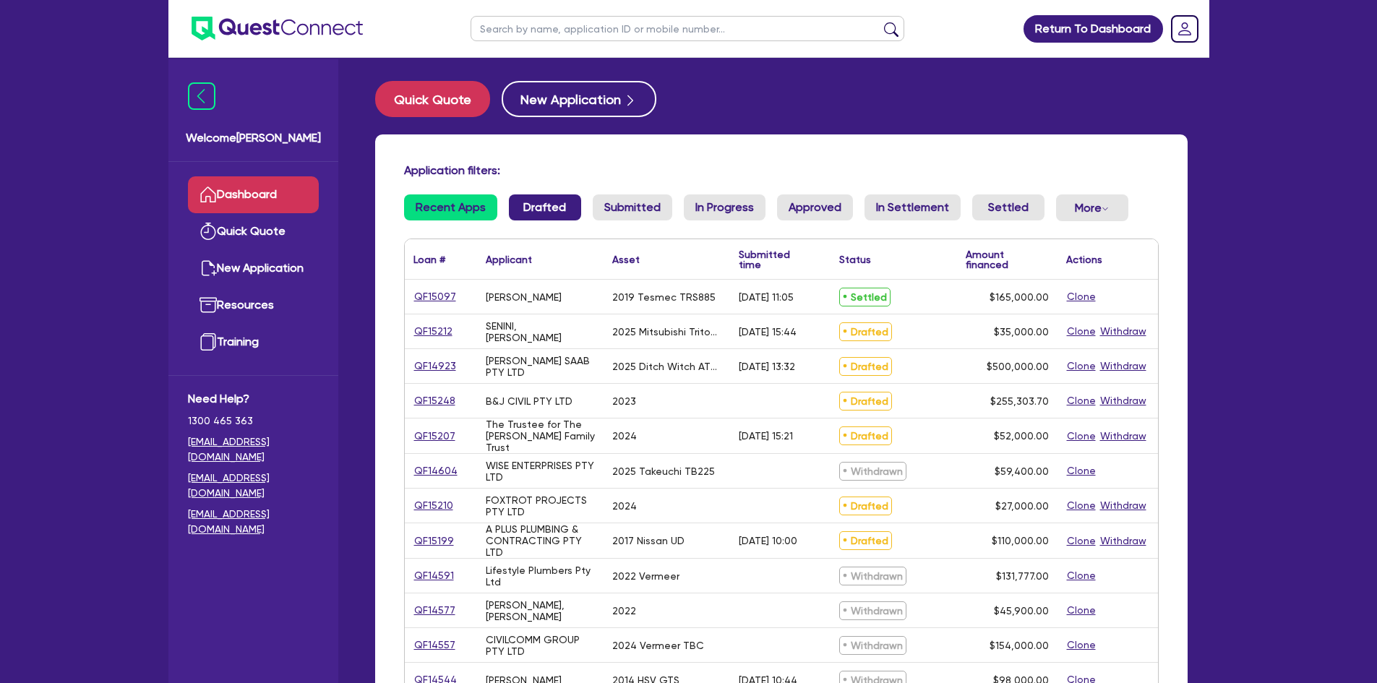
click at [537, 201] on link "Drafted" at bounding box center [545, 207] width 72 height 26
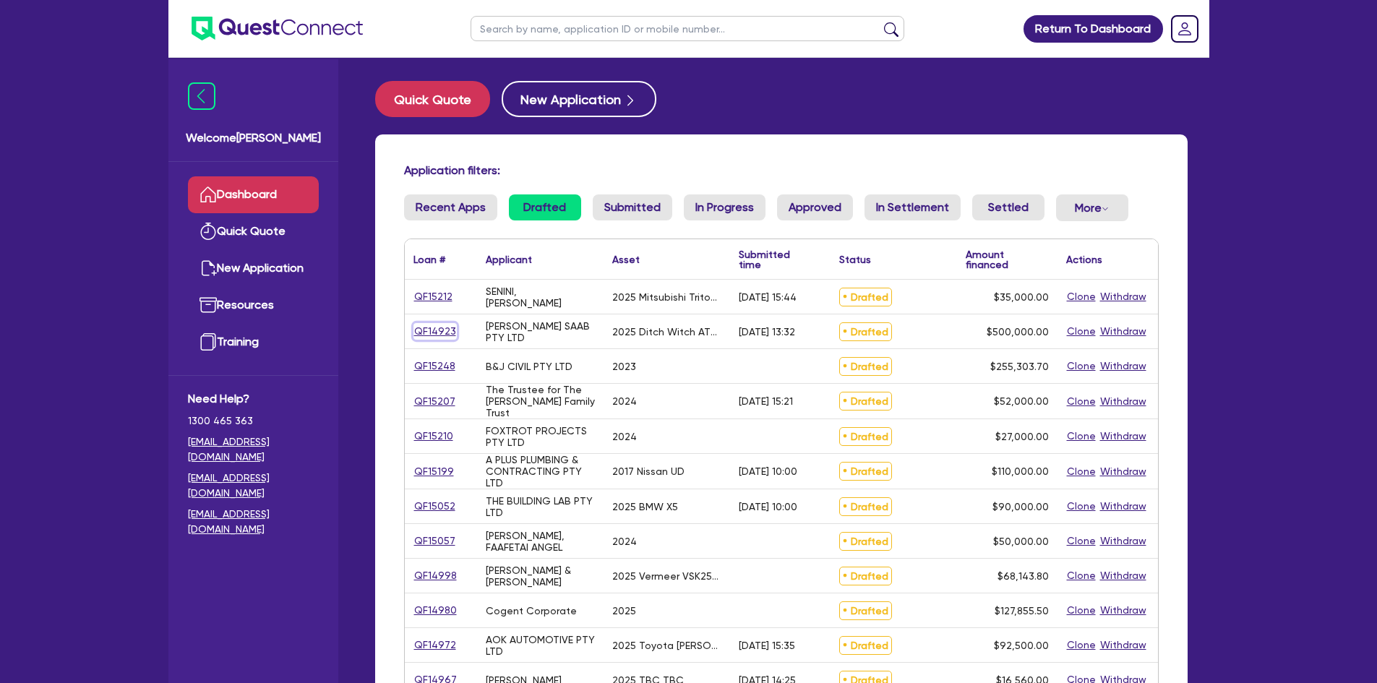
click at [434, 332] on link "QF14923" at bounding box center [434, 331] width 43 height 17
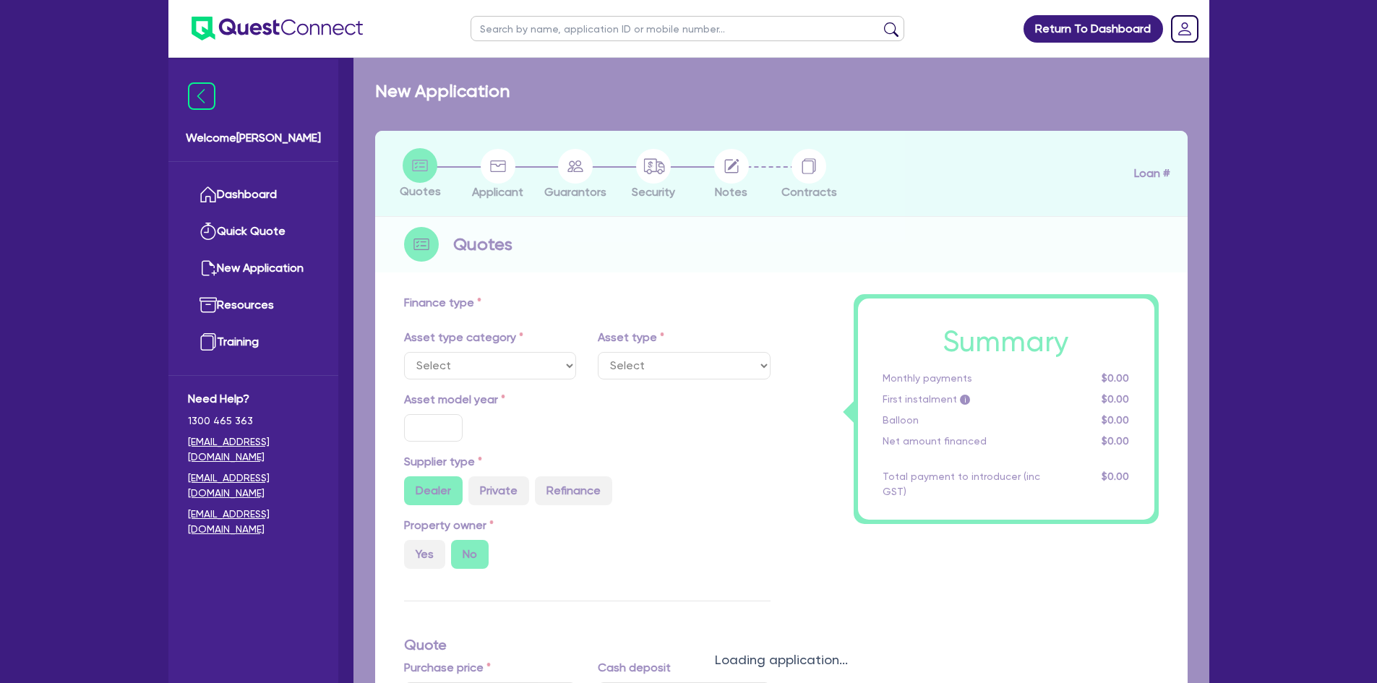
select select "PRIMARY_ASSETS"
type input "2025"
radio input "true"
type input "852,500"
type input "352,500"
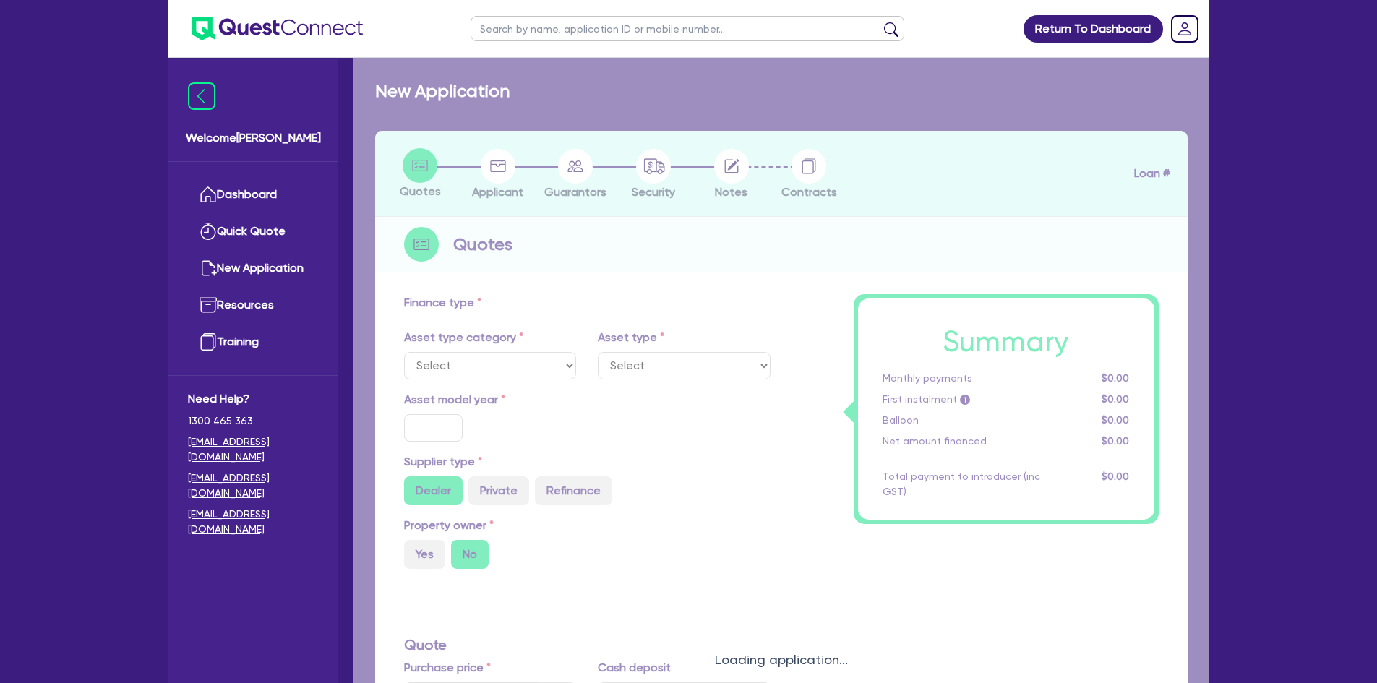
type input "3"
type input "15,000"
type input "7.74"
type input "900"
select select "CONSTRUCTION_AND_EARTHMOVING_EQUIPMENT"
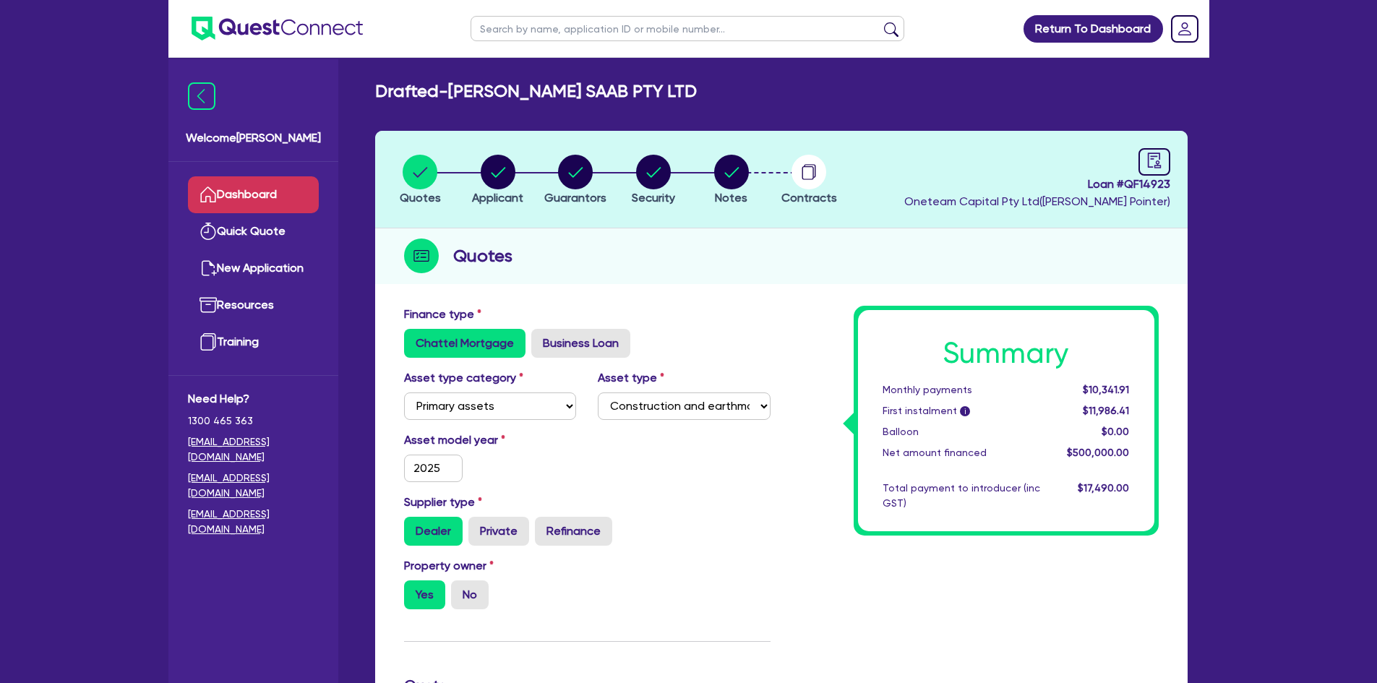
click at [281, 192] on link "Dashboard" at bounding box center [253, 194] width 131 height 37
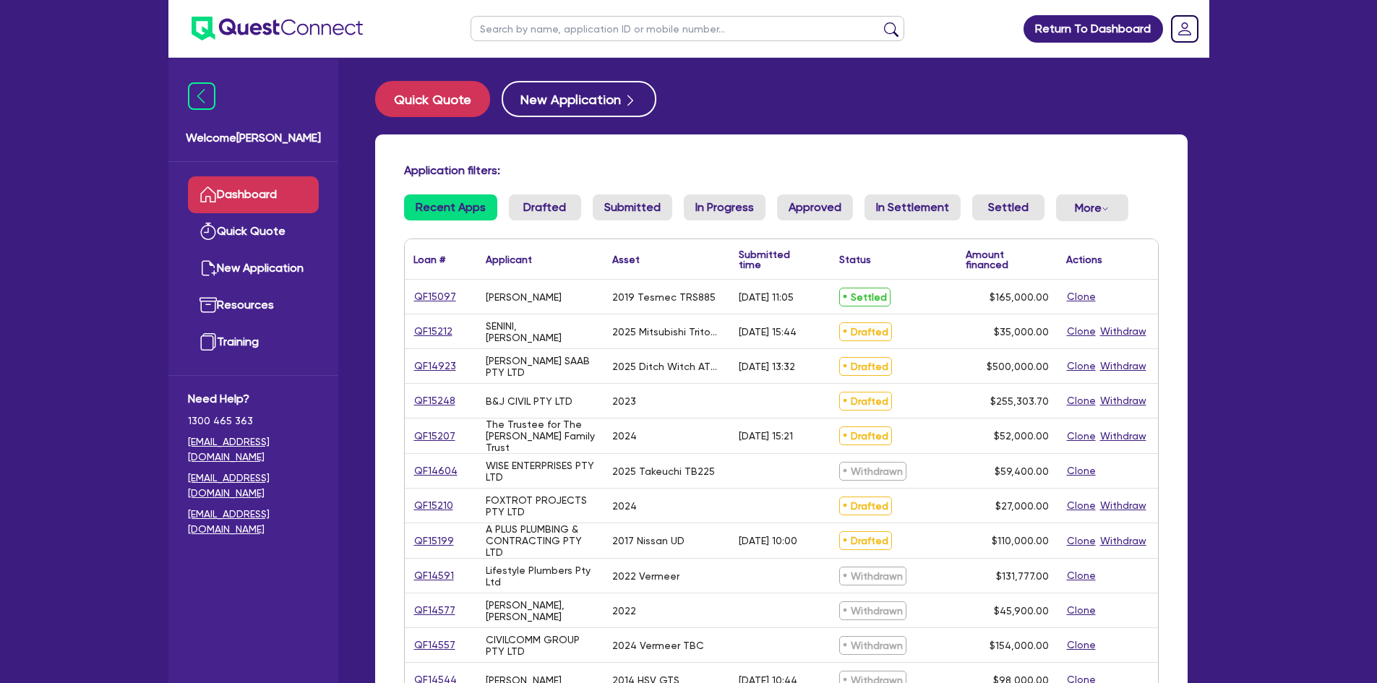
click at [582, 38] on input "text" at bounding box center [687, 28] width 434 height 25
type input "[PERSON_NAME]"
click at [890, 21] on input "[PERSON_NAME]" at bounding box center [687, 28] width 434 height 25
click at [888, 25] on button "submit" at bounding box center [890, 32] width 23 height 20
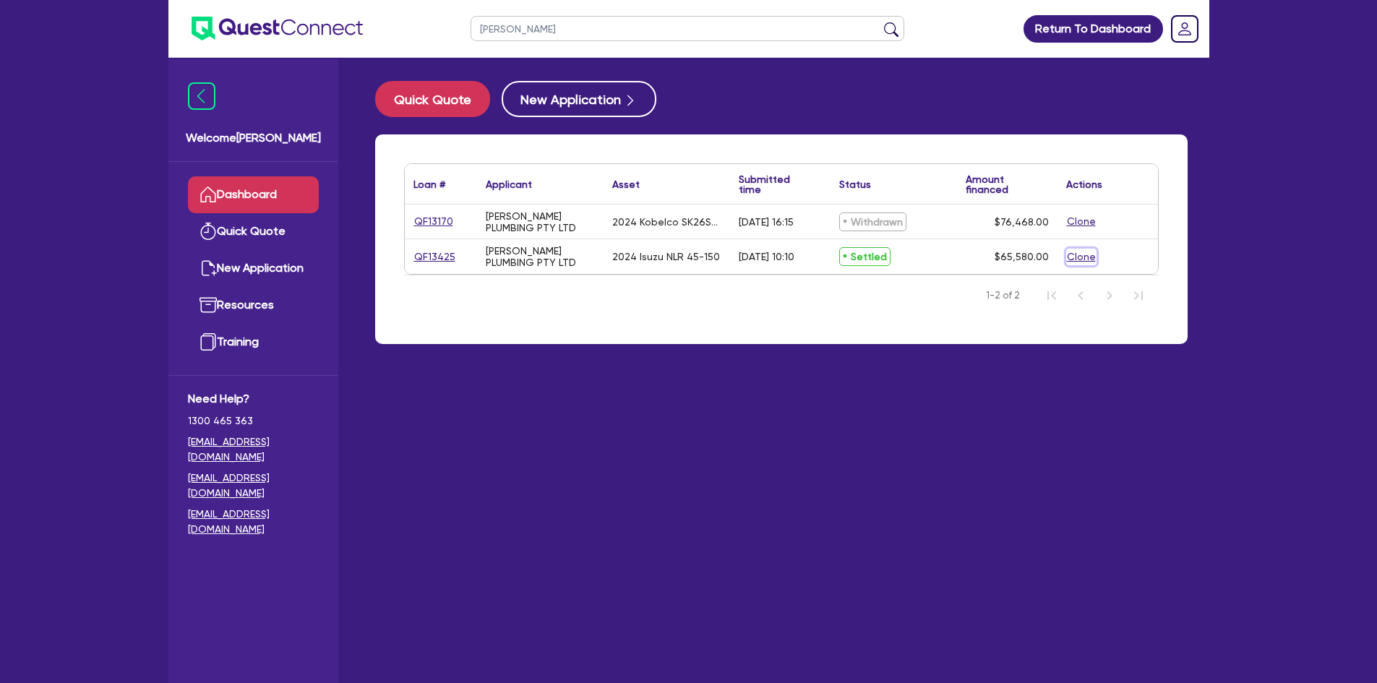
click at [1082, 261] on button "Clone" at bounding box center [1081, 257] width 30 height 17
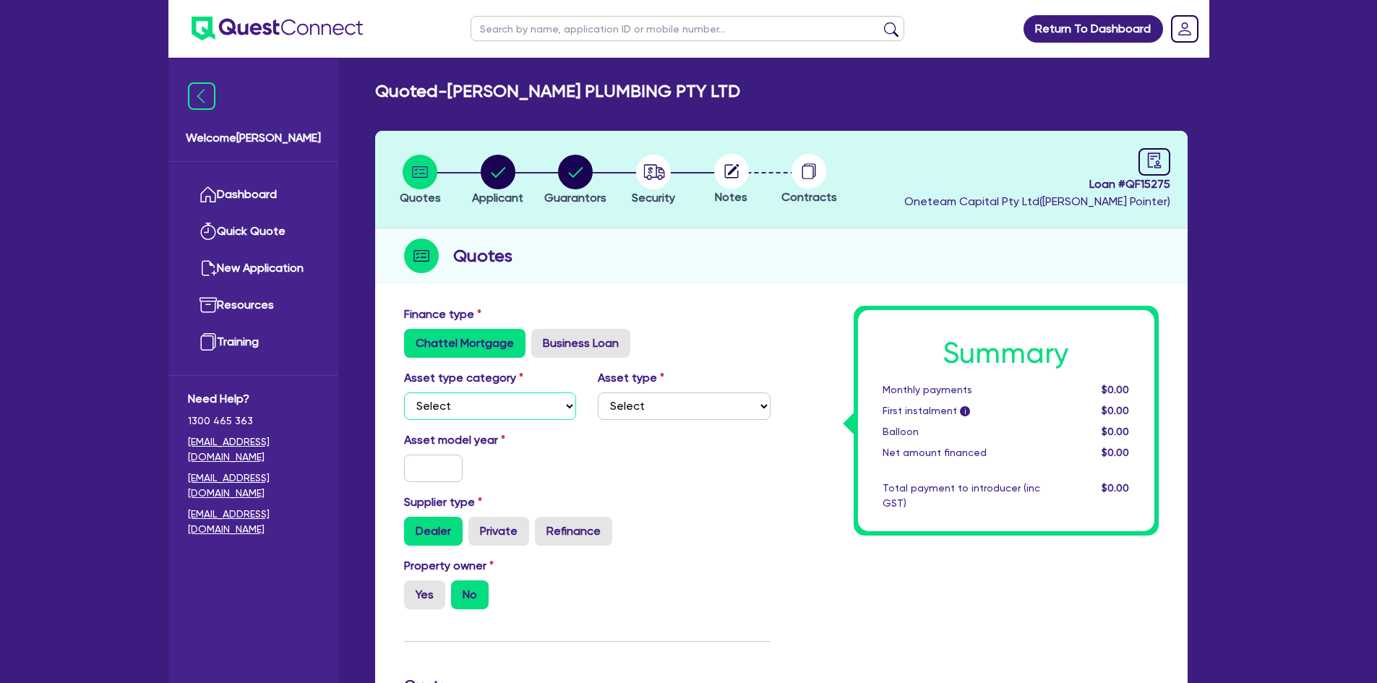
click at [472, 397] on select "Select Cars and light trucks Primary assets Secondary assets Tertiary assets" at bounding box center [490, 405] width 173 height 27
select select "PRIMARY_ASSETS"
click at [404, 392] on select "Select Cars and light trucks Primary assets Secondary assets Tertiary assets" at bounding box center [490, 405] width 173 height 27
click at [743, 397] on select "Select Heavy trucks over 4.5 tonne Trailers Bus and coaches Yellow goods and ex…" at bounding box center [684, 405] width 173 height 27
select select "HEAVY_TRUCKS"
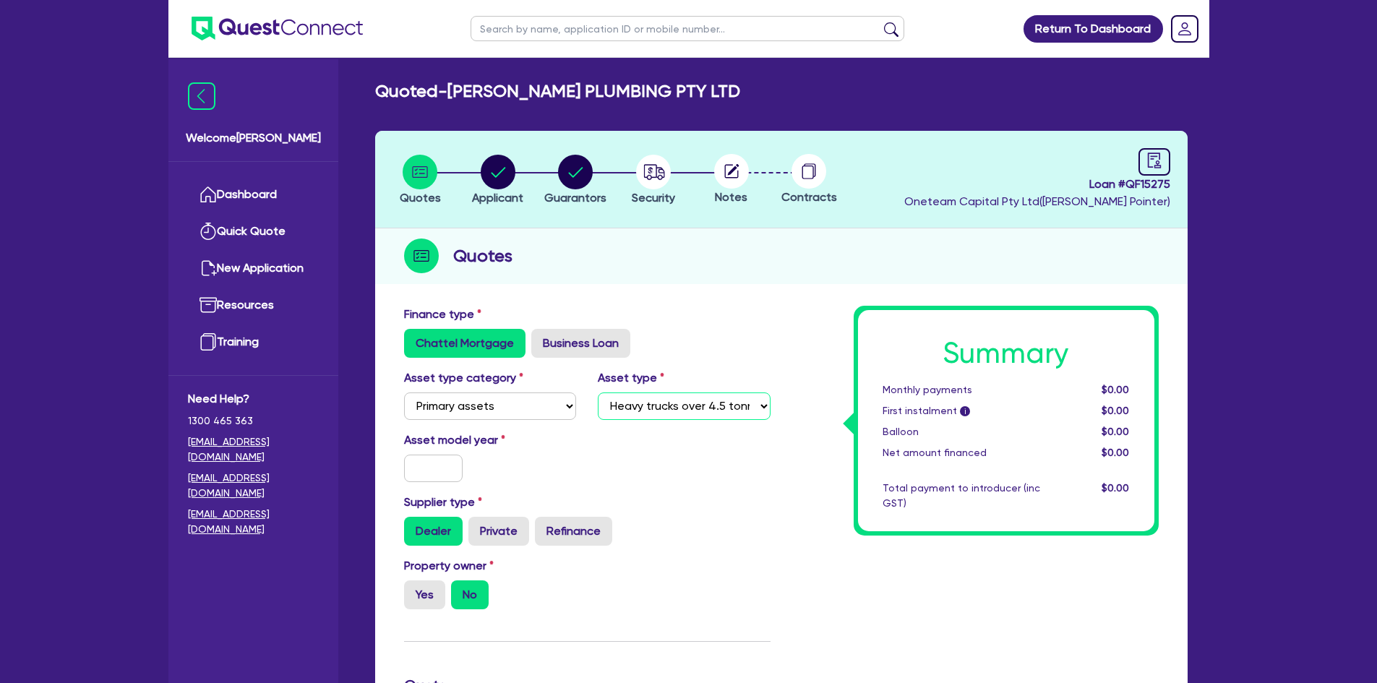
click at [598, 392] on select "Select Heavy trucks over 4.5 tonne Trailers Bus and coaches Yellow goods and ex…" at bounding box center [684, 405] width 173 height 27
click at [434, 472] on input "text" at bounding box center [433, 468] width 59 height 27
type input "2024"
click at [437, 594] on label "Yes" at bounding box center [424, 594] width 41 height 29
click at [413, 590] on input "Yes" at bounding box center [408, 584] width 9 height 9
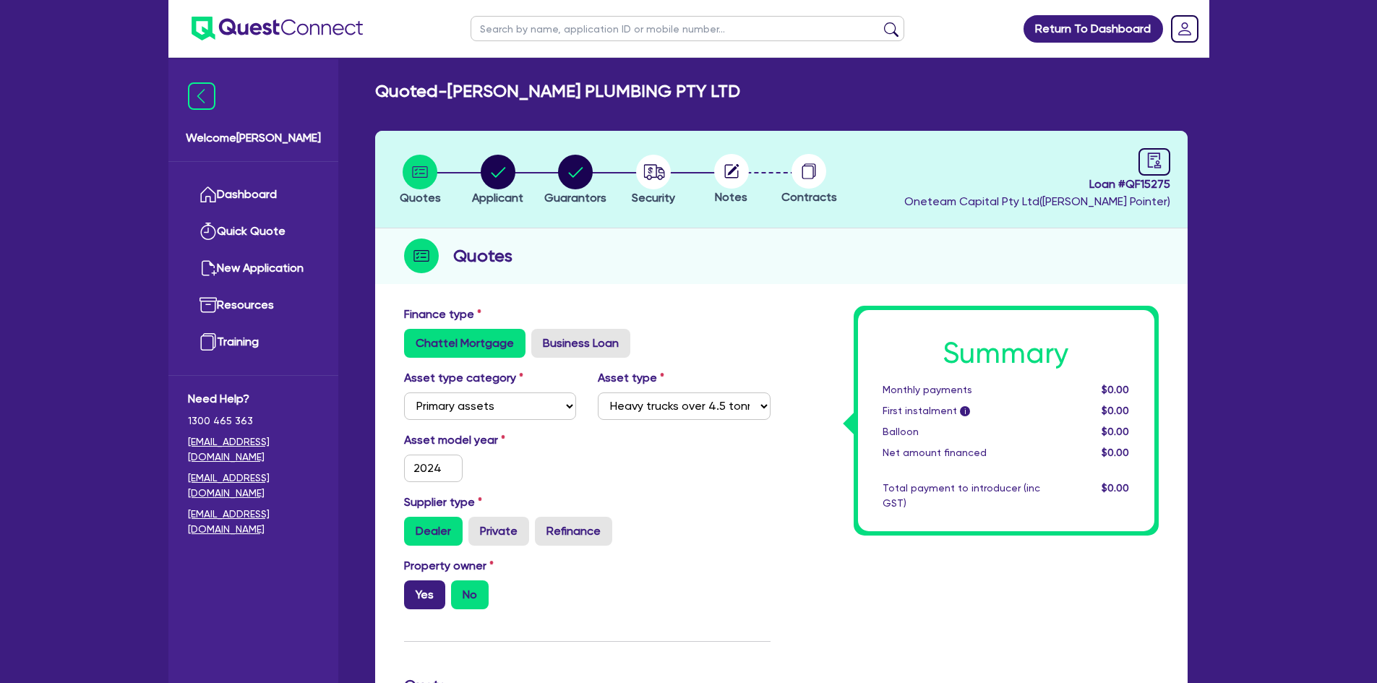
radio input "true"
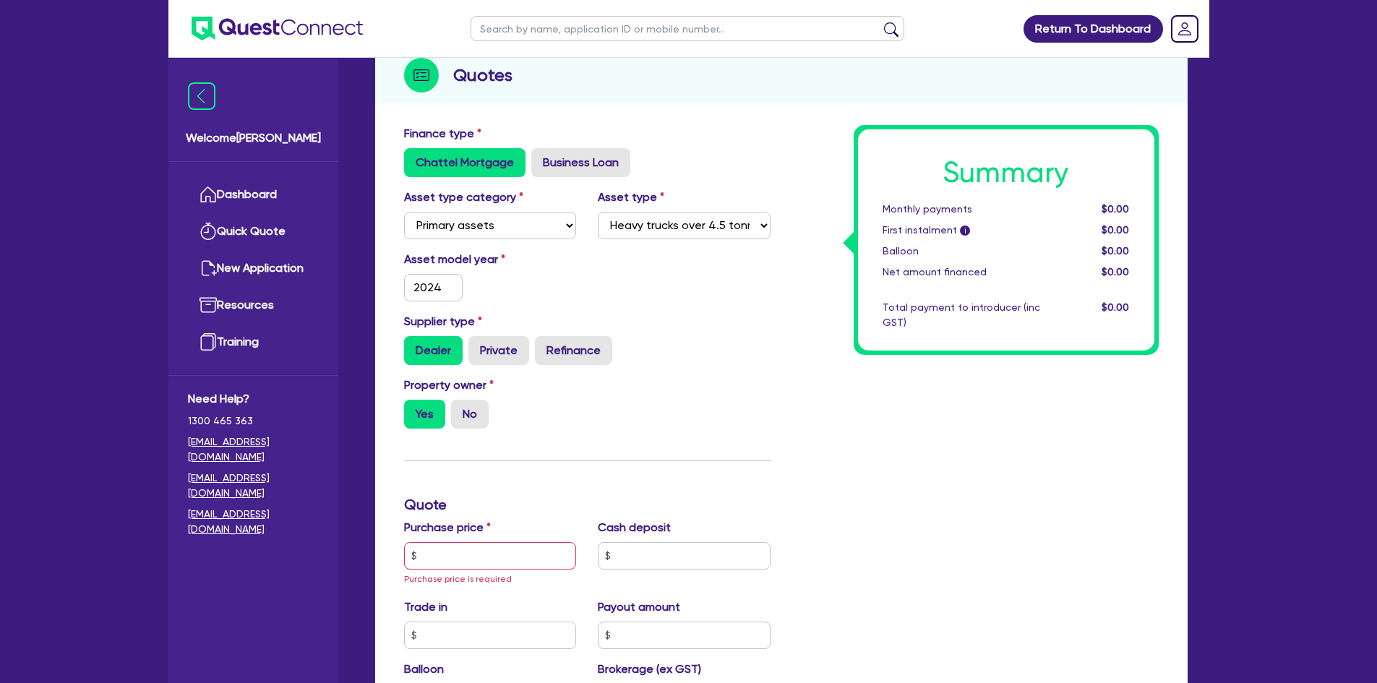
scroll to position [361, 0]
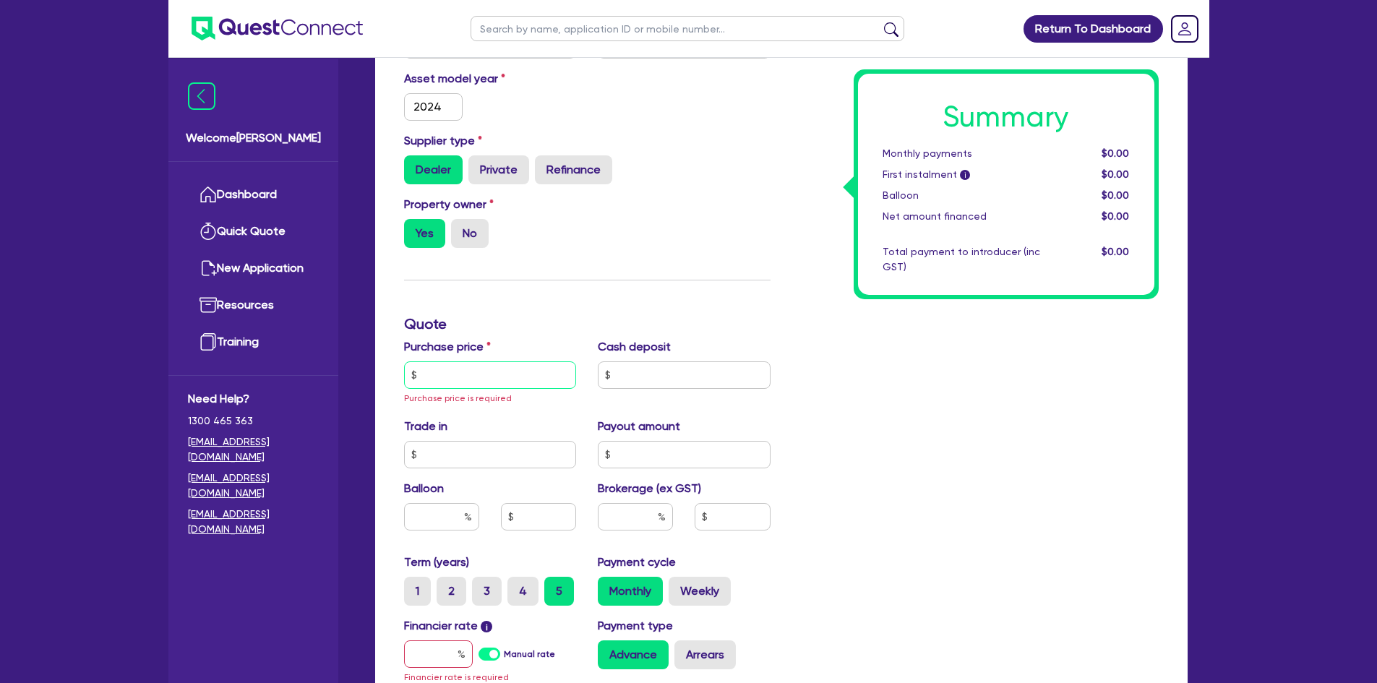
click at [460, 361] on input "text" at bounding box center [490, 374] width 173 height 27
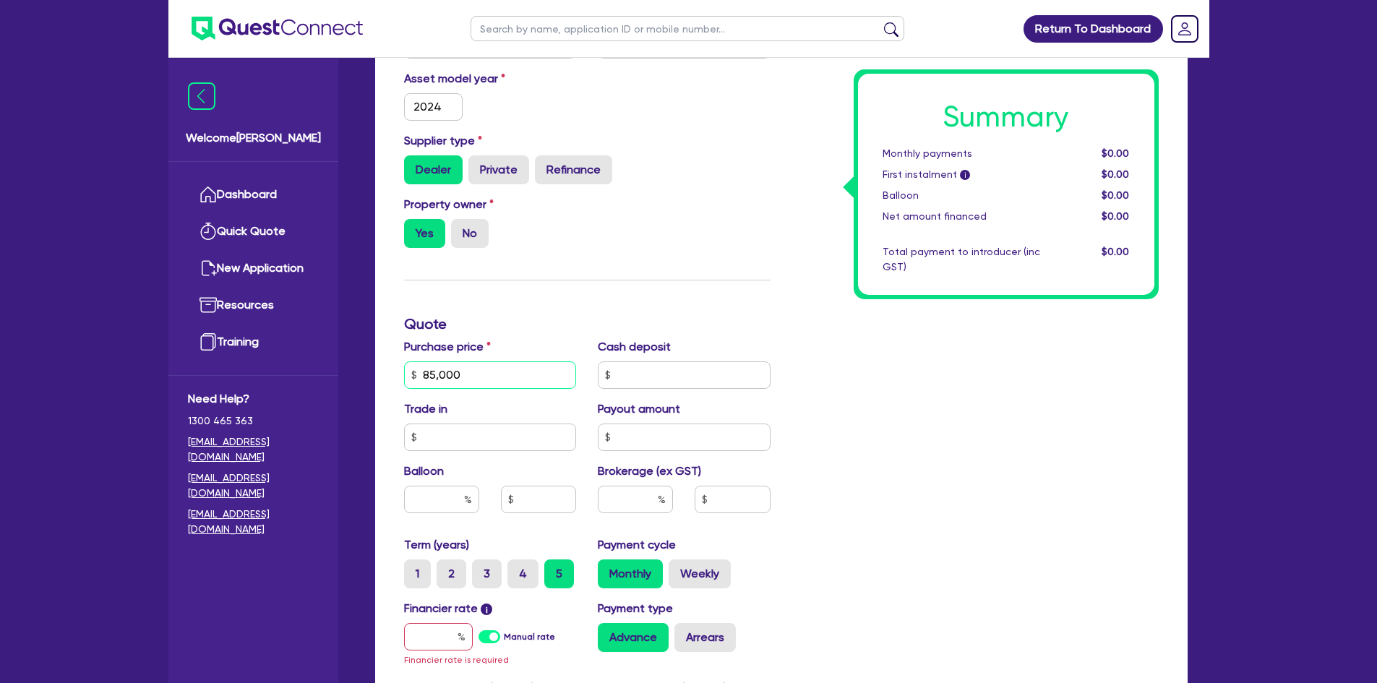
drag, startPoint x: 491, startPoint y: 374, endPoint x: 324, endPoint y: 353, distance: 167.5
click at [325, 354] on div "Welcome [PERSON_NAME] Quick Quote New Application Ref Company Ref Salesperson R…" at bounding box center [688, 321] width 1041 height 1364
type input "70,000"
click at [651, 497] on input "text" at bounding box center [635, 499] width 75 height 27
type input "4"
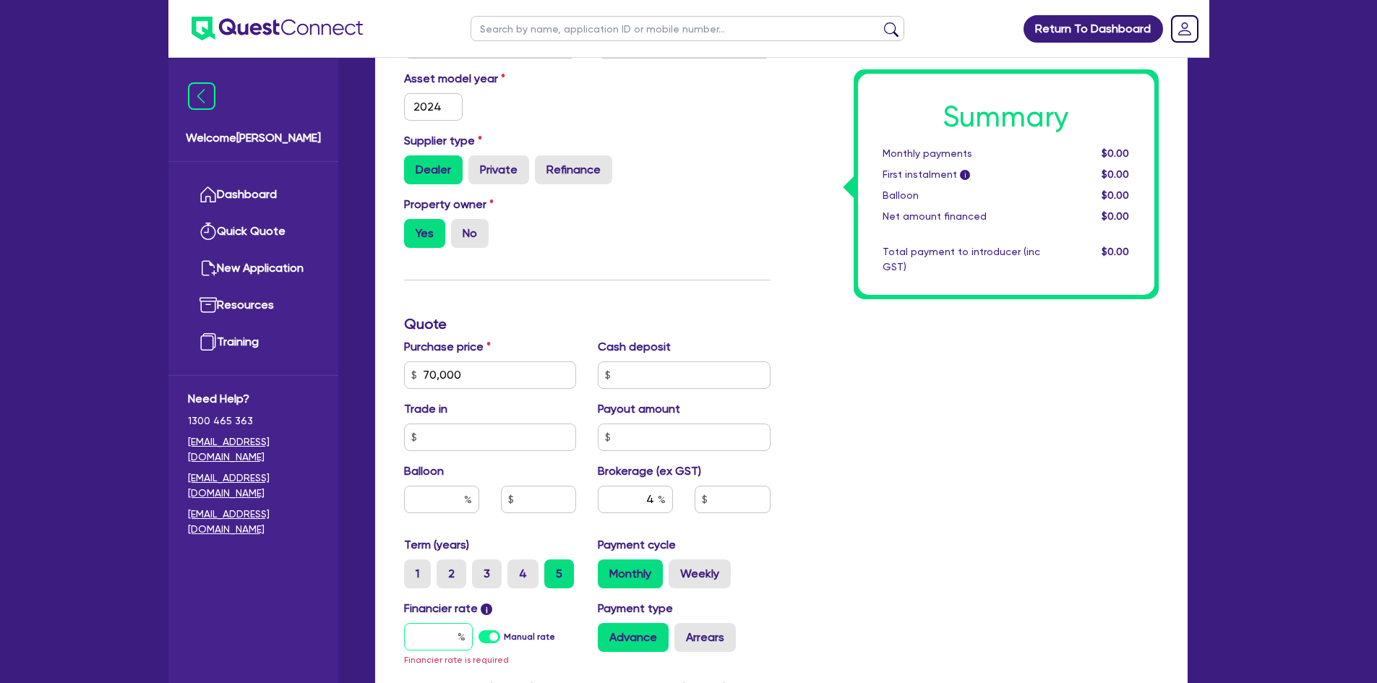
click at [449, 641] on input "text" at bounding box center [438, 636] width 69 height 27
type input "7"
type input "2,800"
type input "7.69"
type input "2,800"
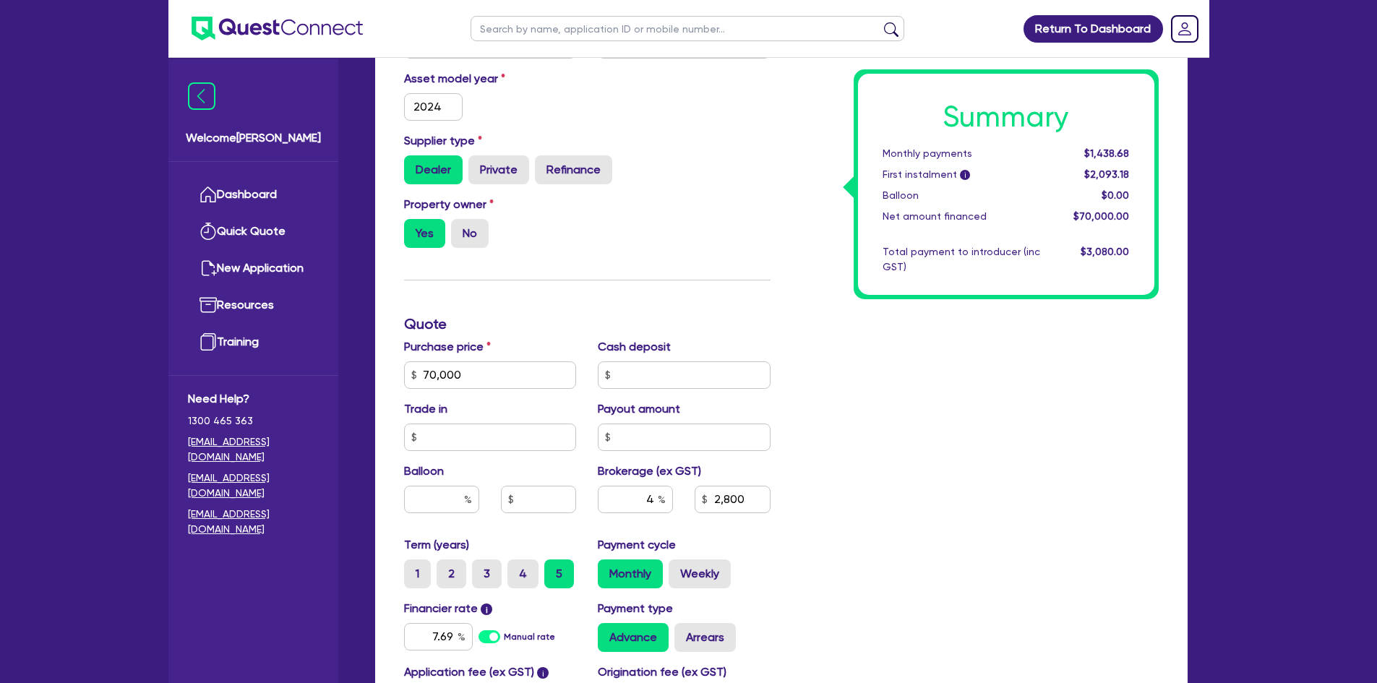
click at [895, 504] on div "Summary Monthly payments $1,438.68 First instalment i $2,093.18 Balloon $0.00 N…" at bounding box center [975, 366] width 388 height 845
click at [433, 494] on input "text" at bounding box center [441, 499] width 75 height 27
type input "30"
type input "2,800"
click at [941, 416] on div "Summary Monthly payments $1,461.62 First instalment i $2,116.12 Balloon $0.00 N…" at bounding box center [975, 366] width 388 height 845
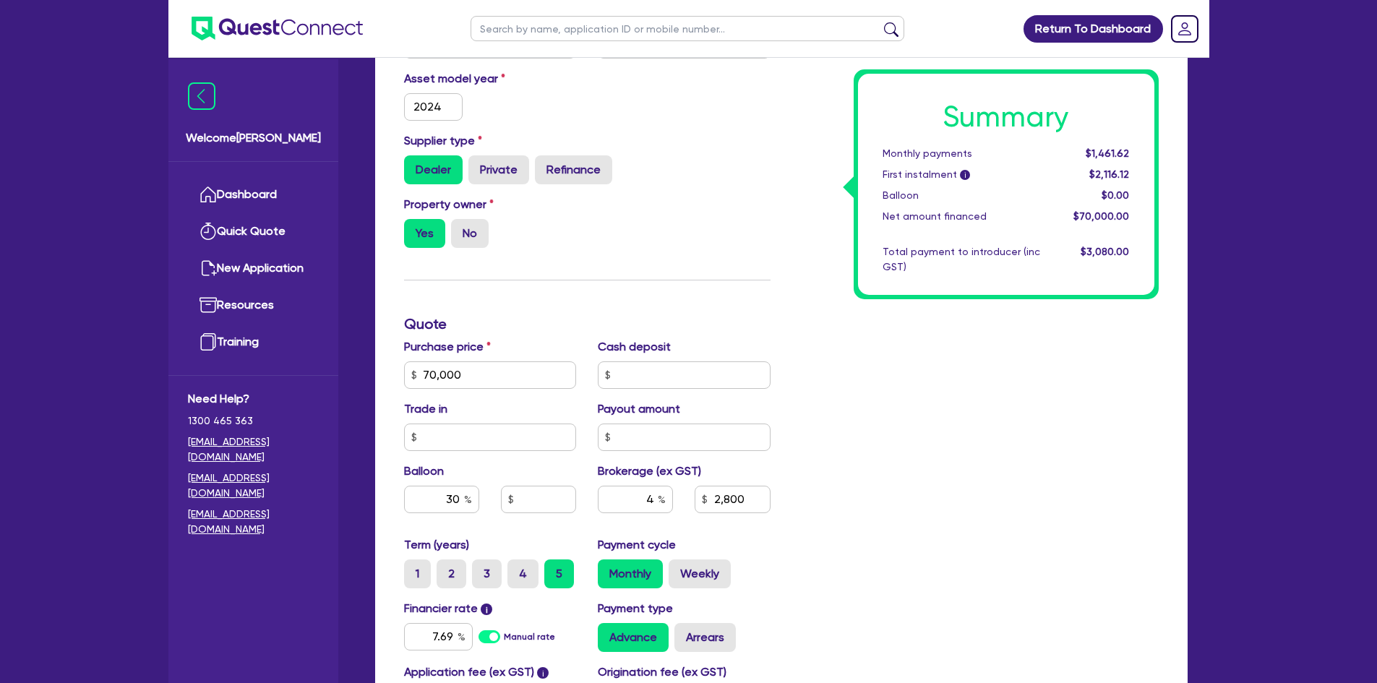
type input "21,000"
type input "2,800"
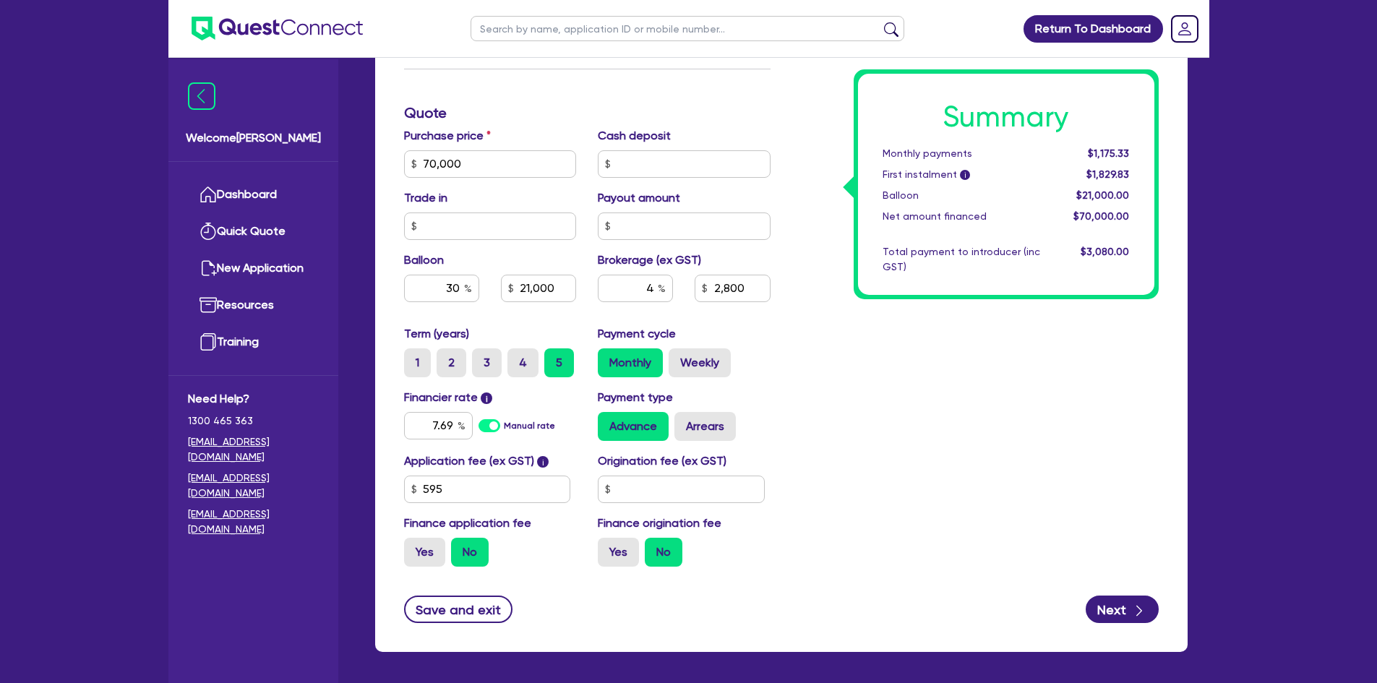
scroll to position [578, 0]
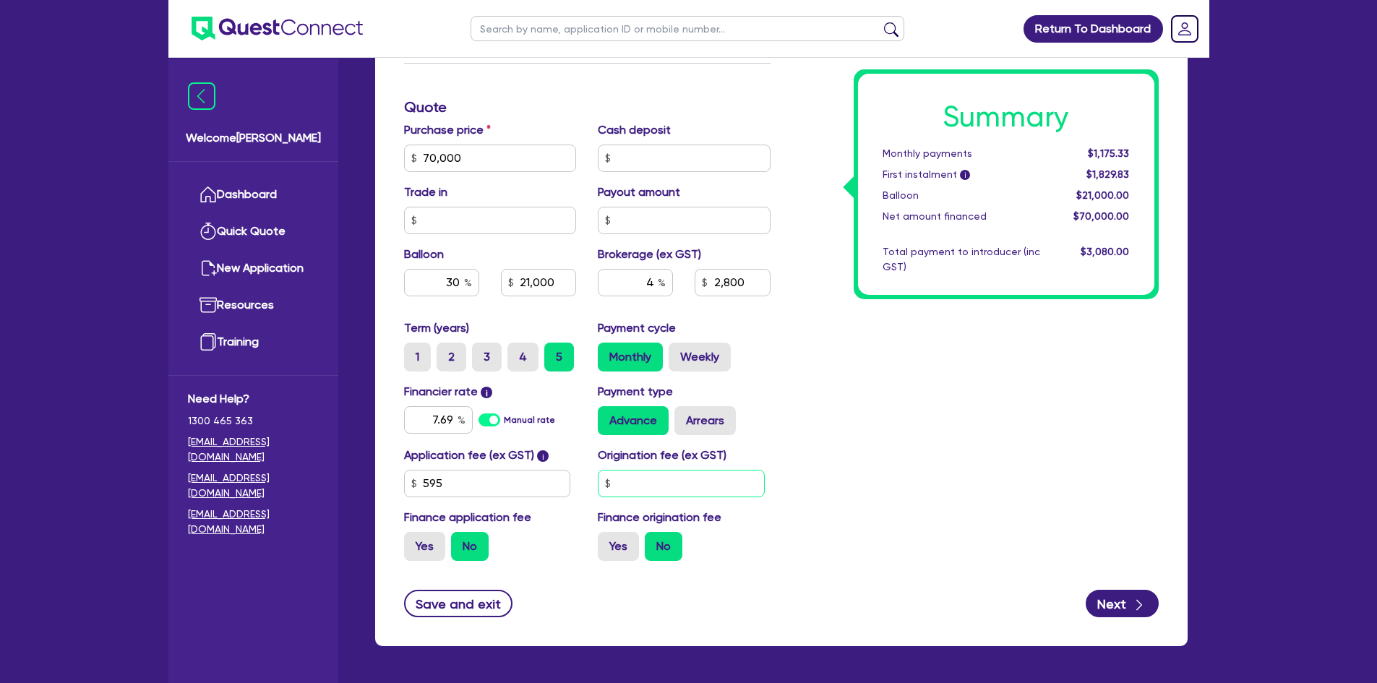
click at [668, 482] on input "text" at bounding box center [681, 483] width 167 height 27
type input "900"
type input "21,000"
type input "2,800"
type input "21,000"
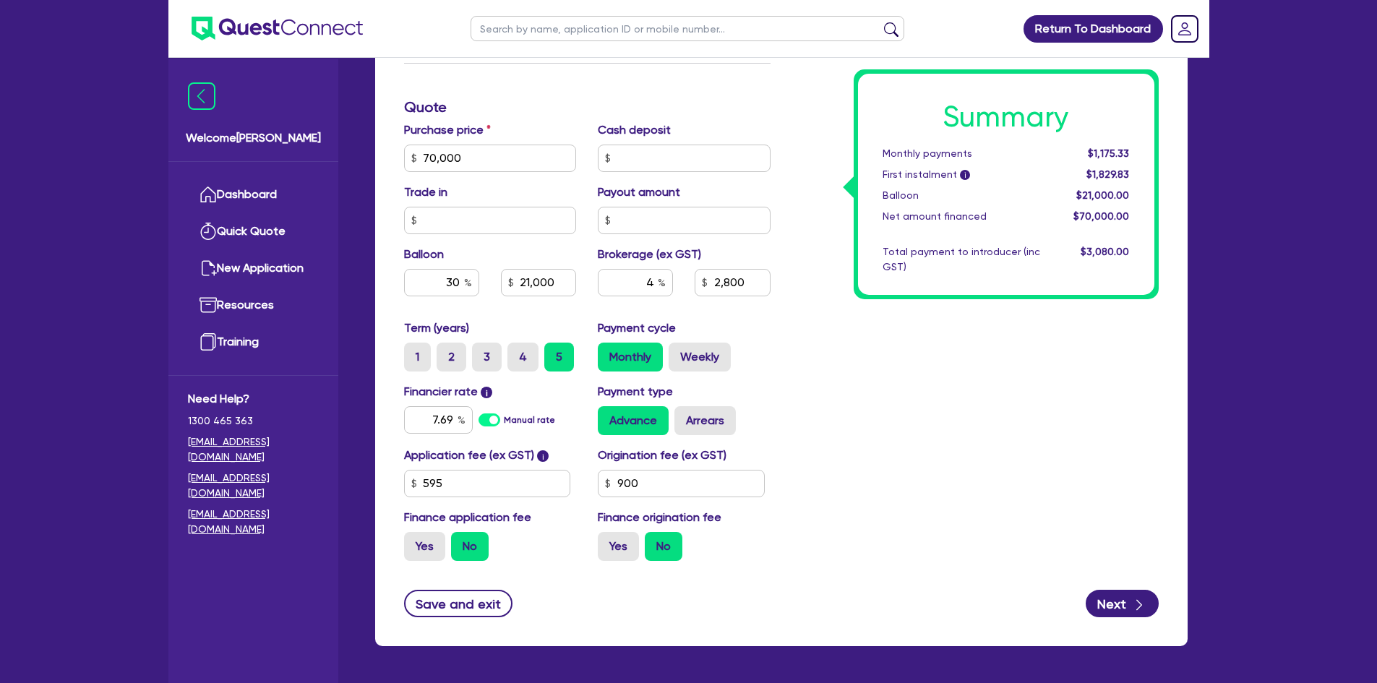
type input "2,800"
click at [1005, 442] on div "Summary Monthly payments $1,175.33 First instalment i $1,829.83 Balloon $21,000…" at bounding box center [975, 150] width 388 height 845
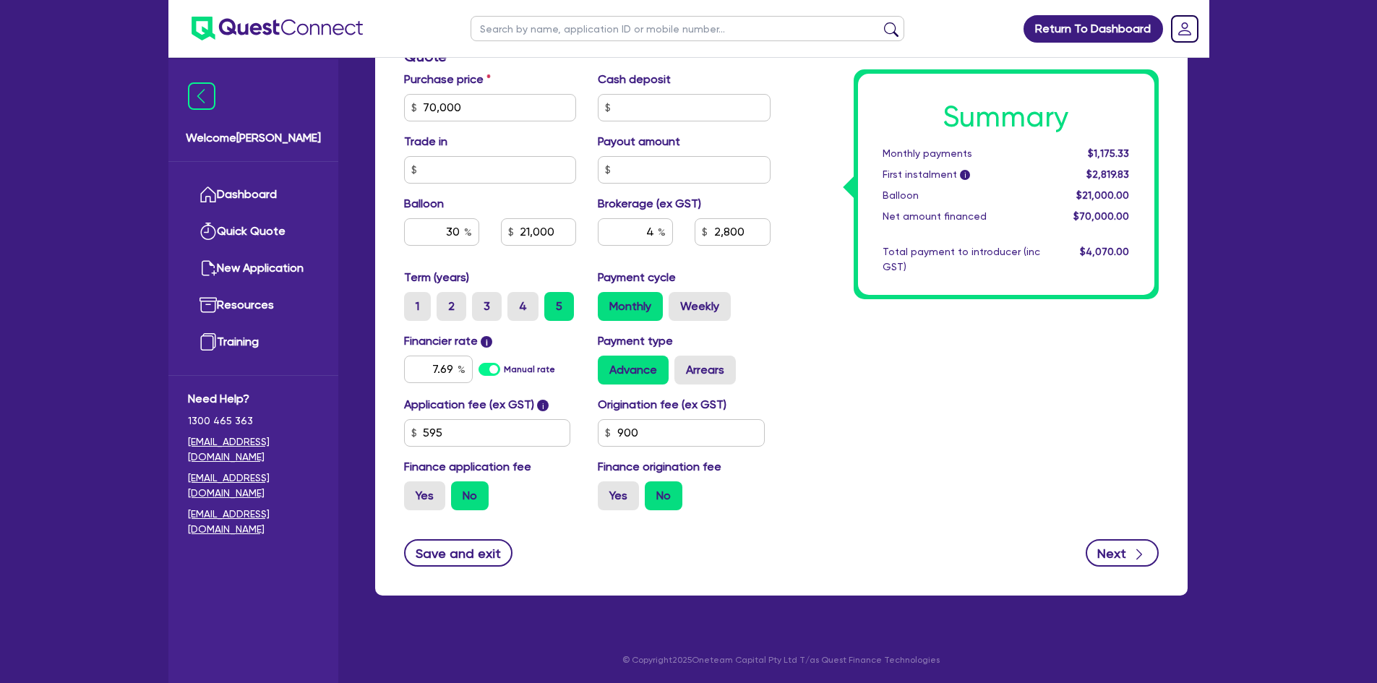
scroll to position [629, 0]
click at [1124, 549] on button "Next" at bounding box center [1121, 551] width 73 height 27
type input "21,000"
type input "2,800"
select select "COMPANY"
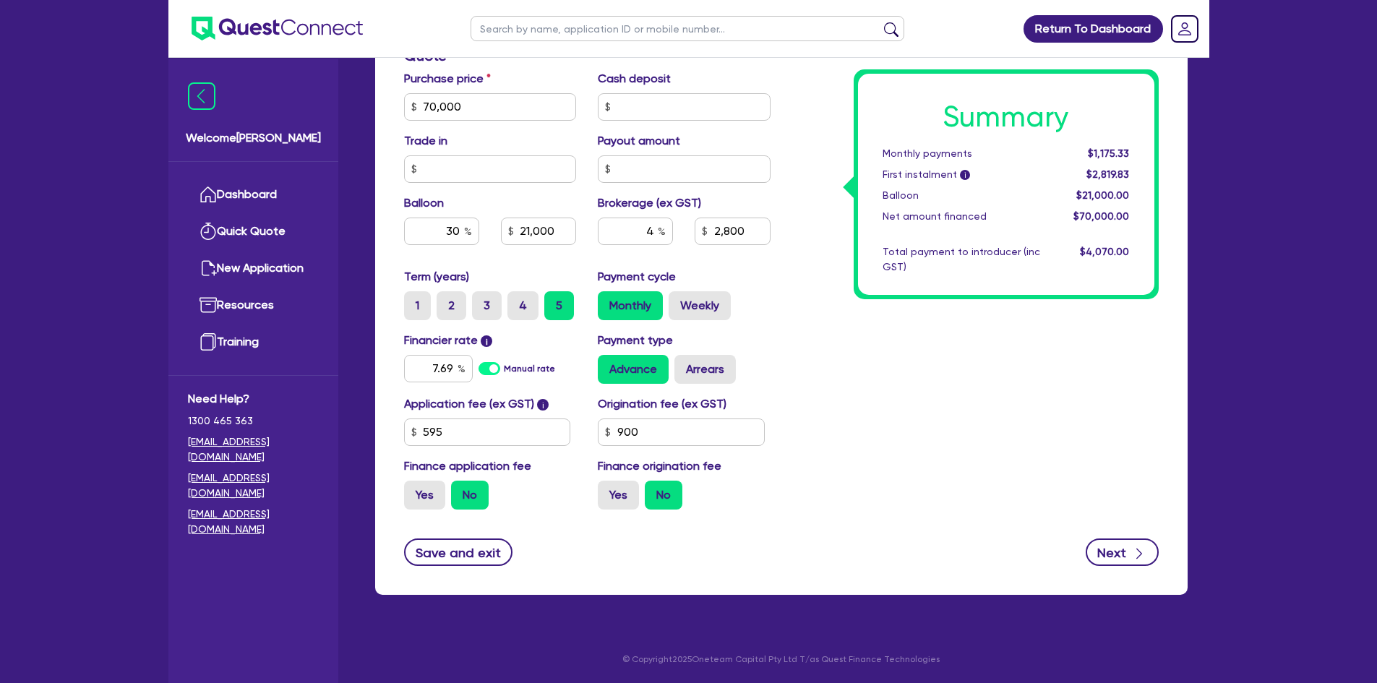
select select "BUILDING_CONSTRUCTION"
select select "TRADES_SERVICES_BUSINESSES_GOVERNMENT"
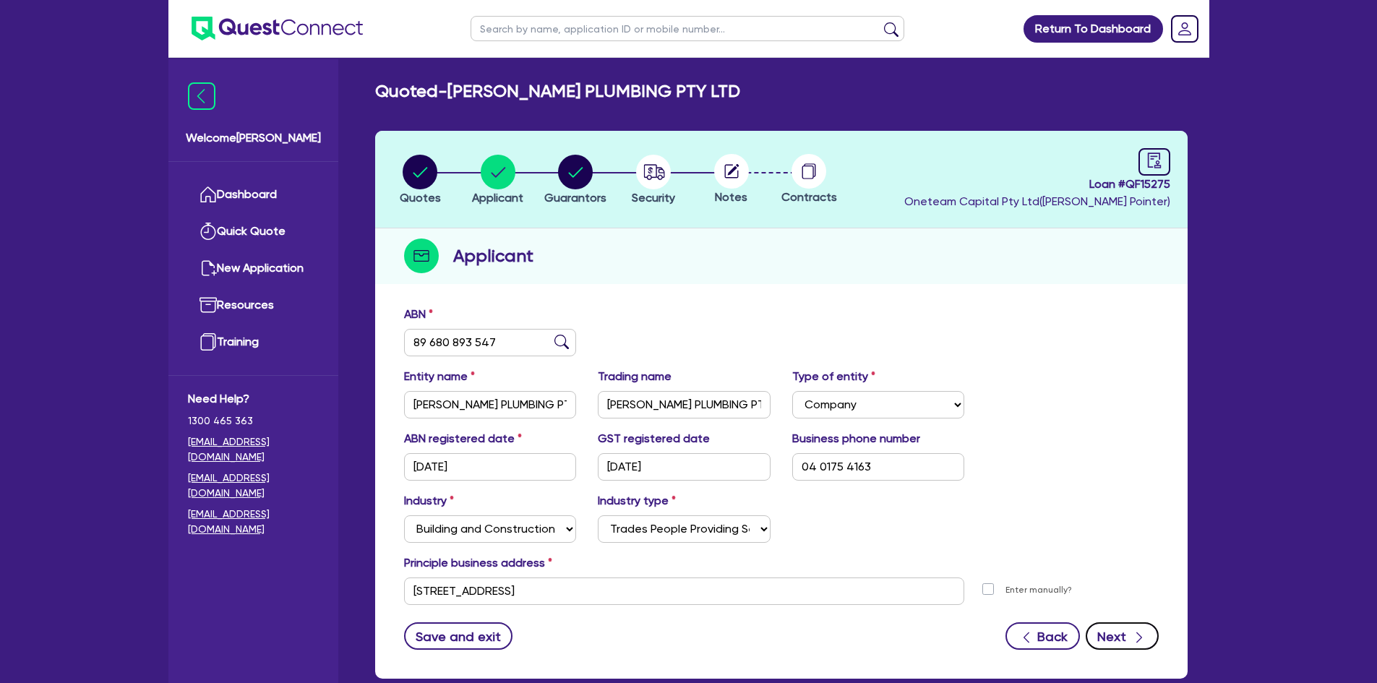
click at [1118, 642] on button "Next" at bounding box center [1121, 635] width 73 height 27
select select "MR"
select select "[GEOGRAPHIC_DATA]"
select select "SINGLE"
select select "INVESTMENT_PROPERTY"
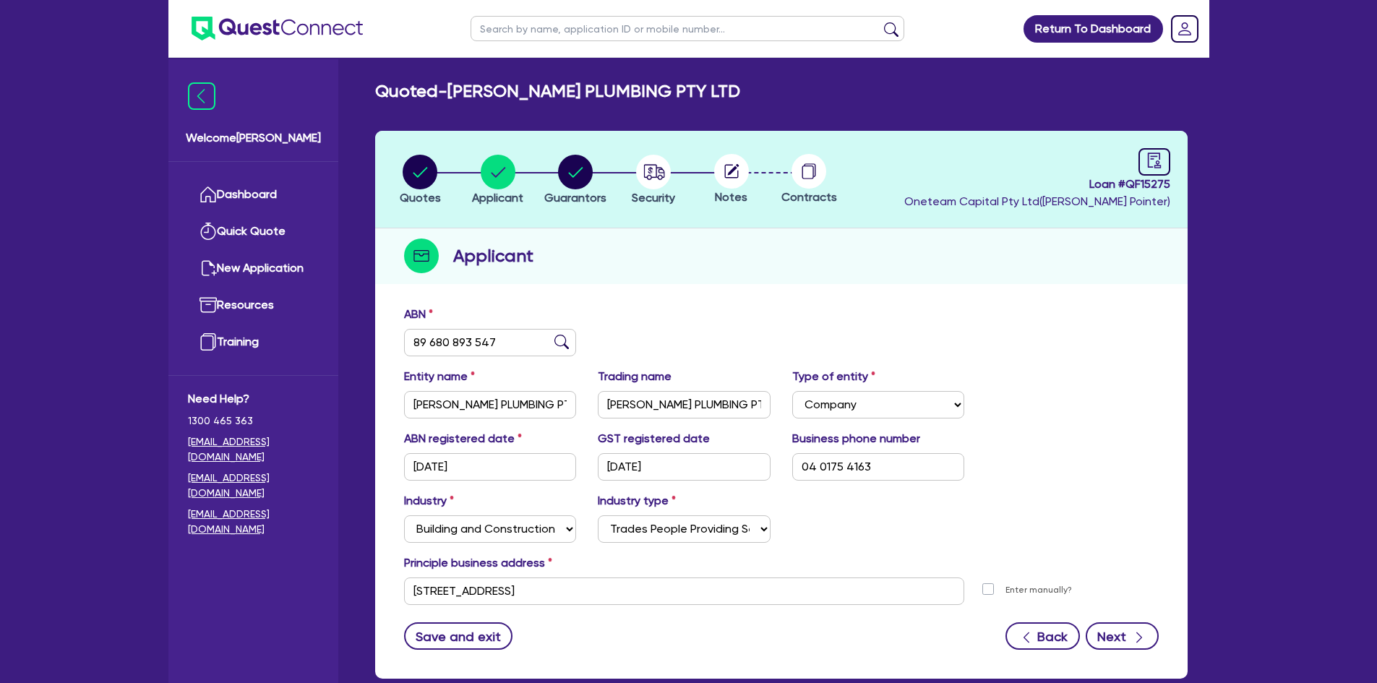
select select "VEHICLE"
select select "HOUSEHOLD_PERSONAL"
select select "CASH"
select select "MORTGAGE"
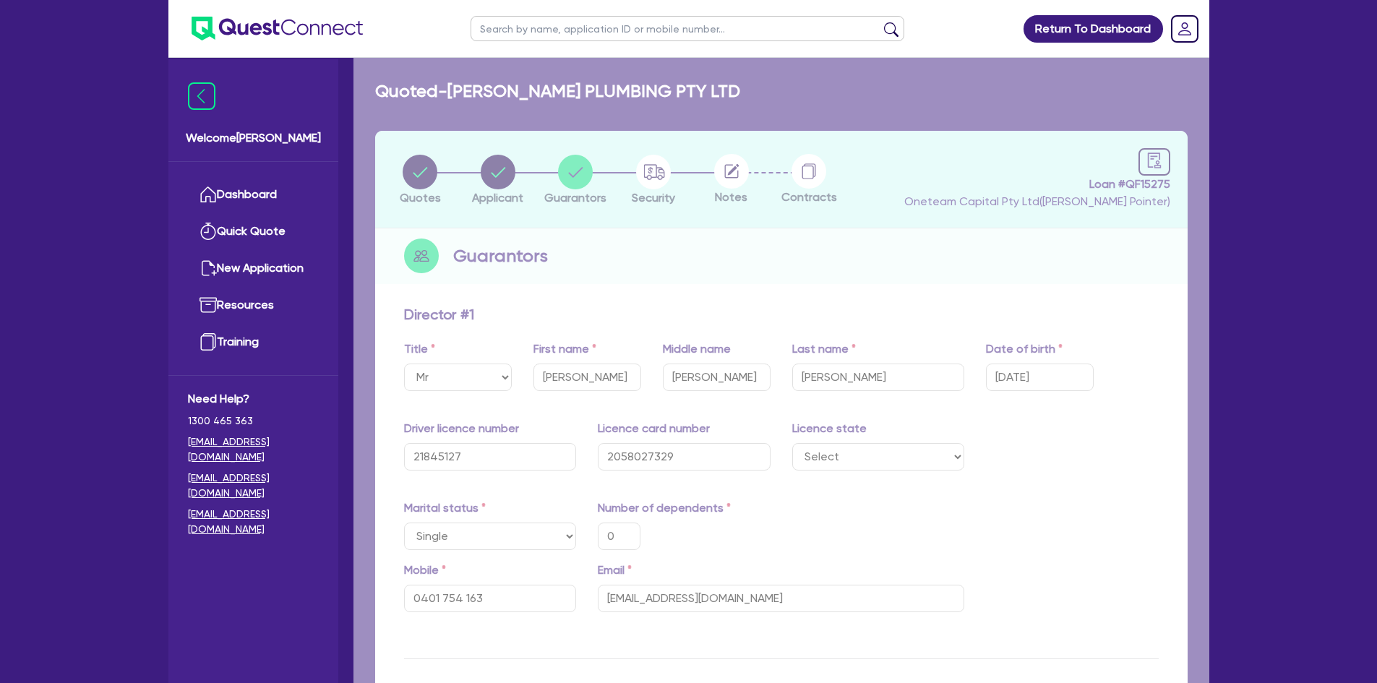
type input "0"
type input "0401 754 163"
type input "675,000"
type input "28,000"
type input "80,000"
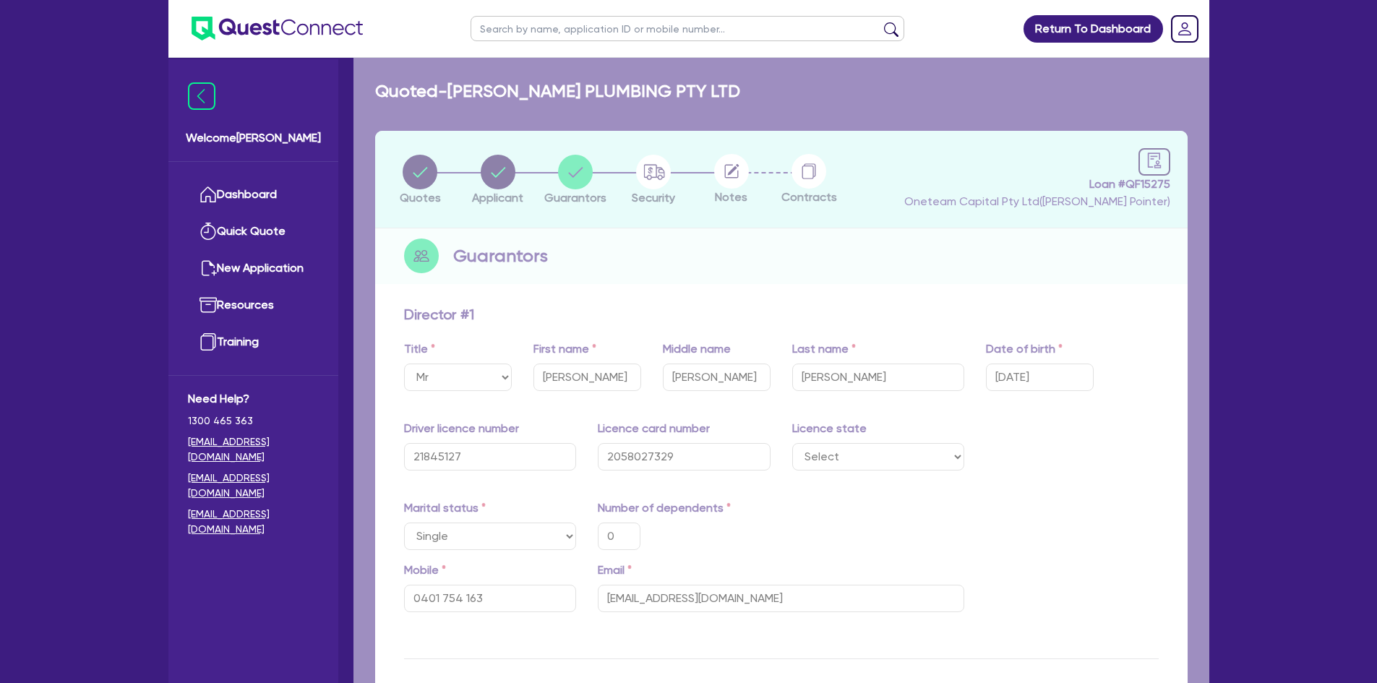
type input "30,000"
type input "530,000"
type input "3,000"
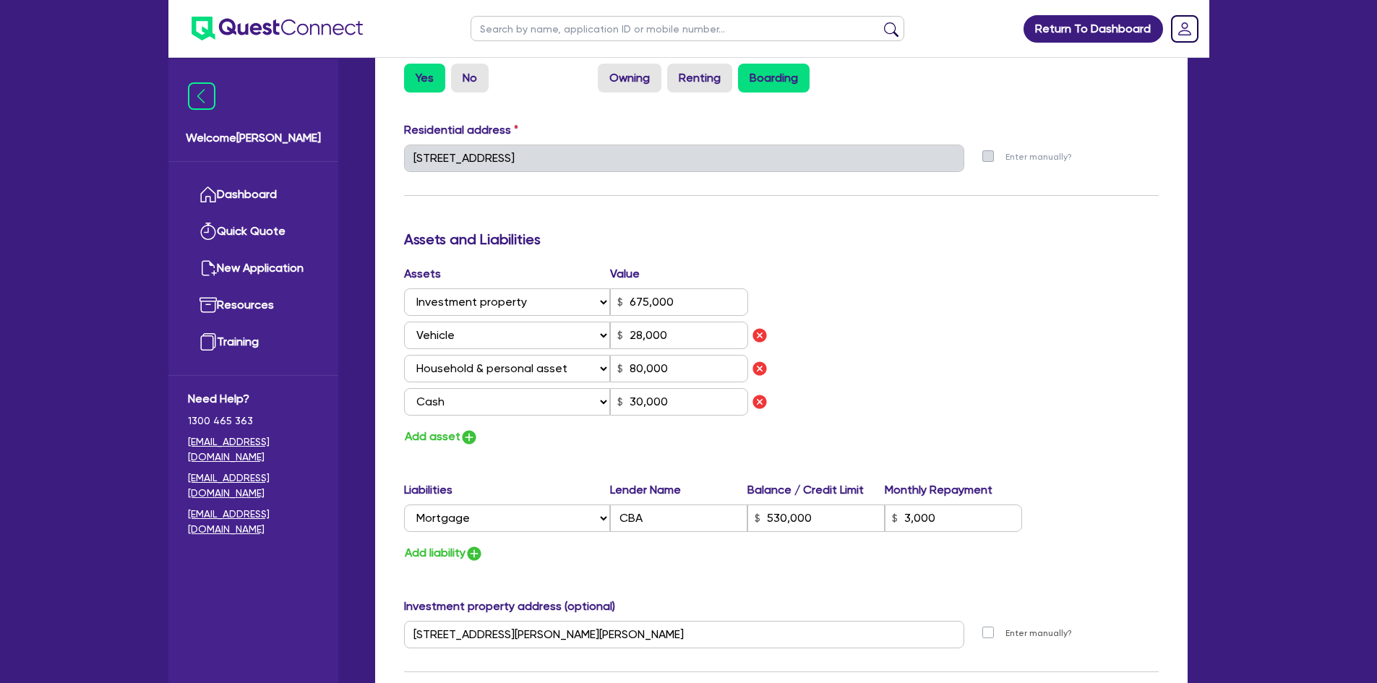
scroll to position [723, 0]
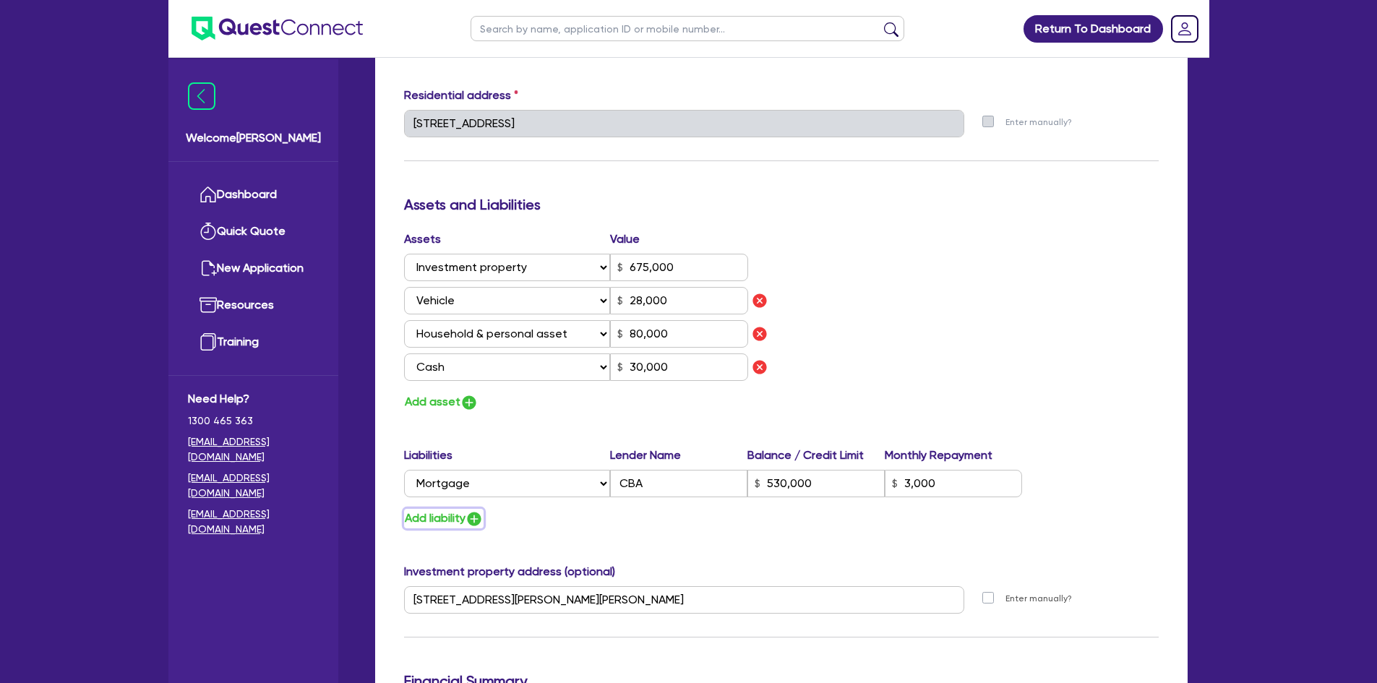
click at [473, 521] on img "button" at bounding box center [473, 518] width 17 height 17
type input "0"
type input "0401 754 163"
type input "675,000"
type input "28,000"
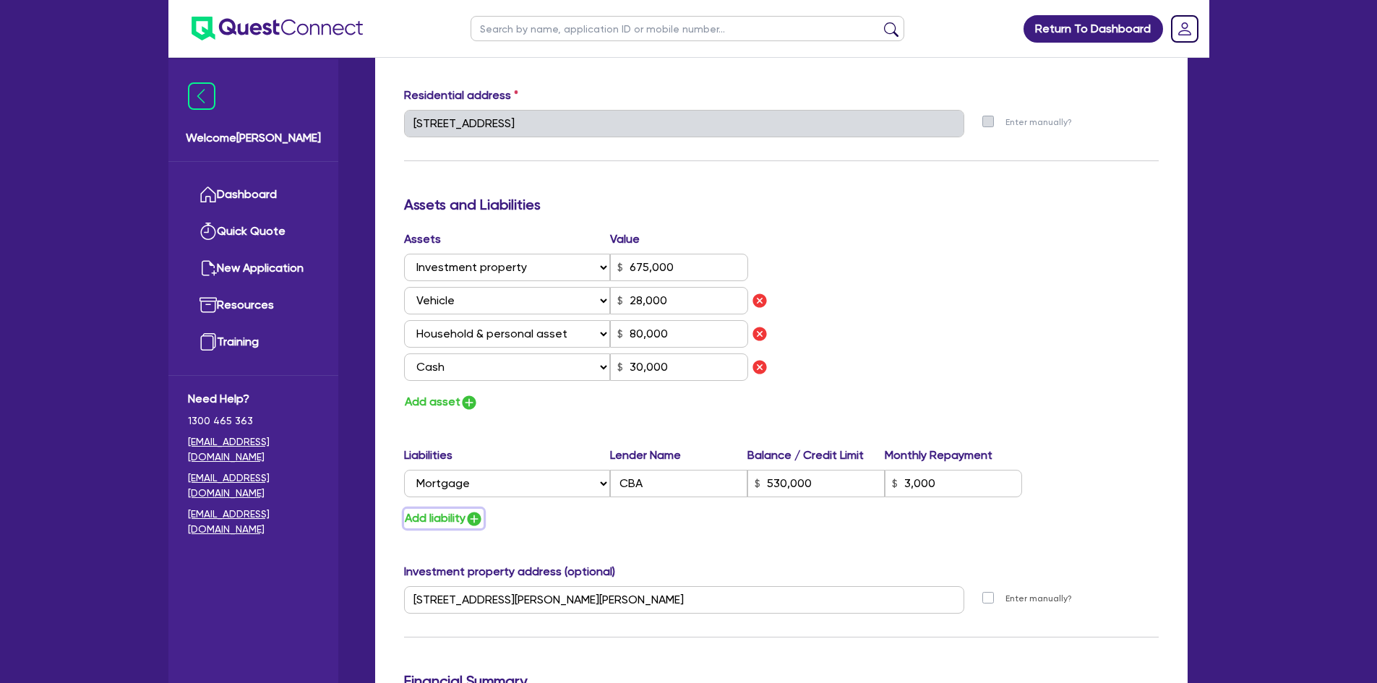
type input "80,000"
type input "30,000"
type input "530,000"
type input "3,000"
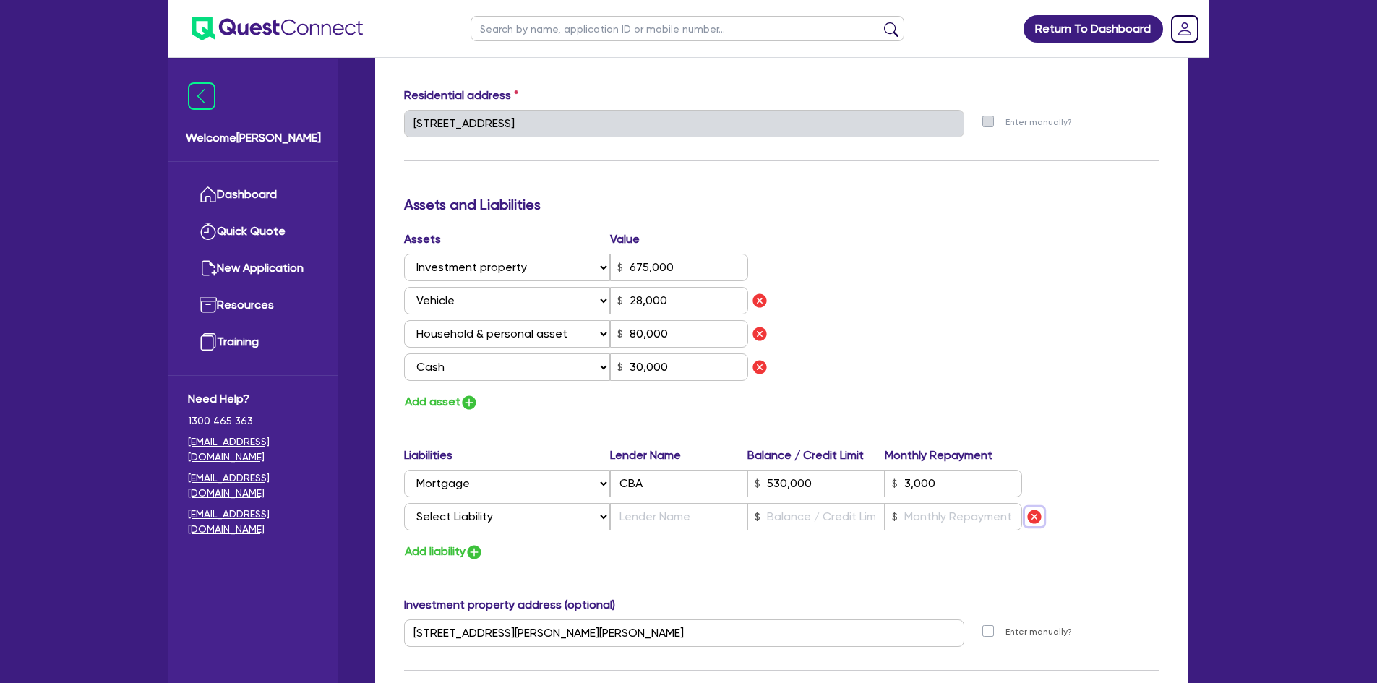
click at [1031, 520] on img "button" at bounding box center [1033, 516] width 17 height 17
type input "0"
type input "0401 754 163"
type input "675,000"
type input "28,000"
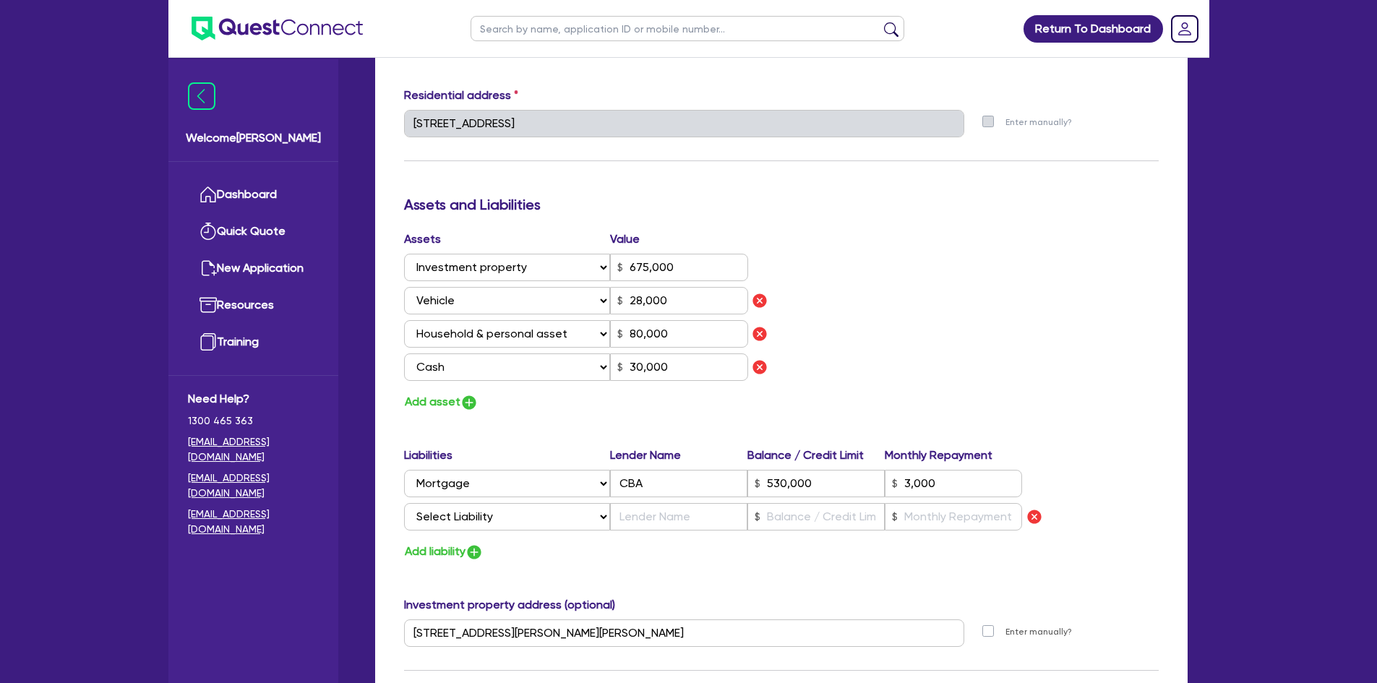
type input "80,000"
type input "30,000"
type input "530,000"
type input "3,000"
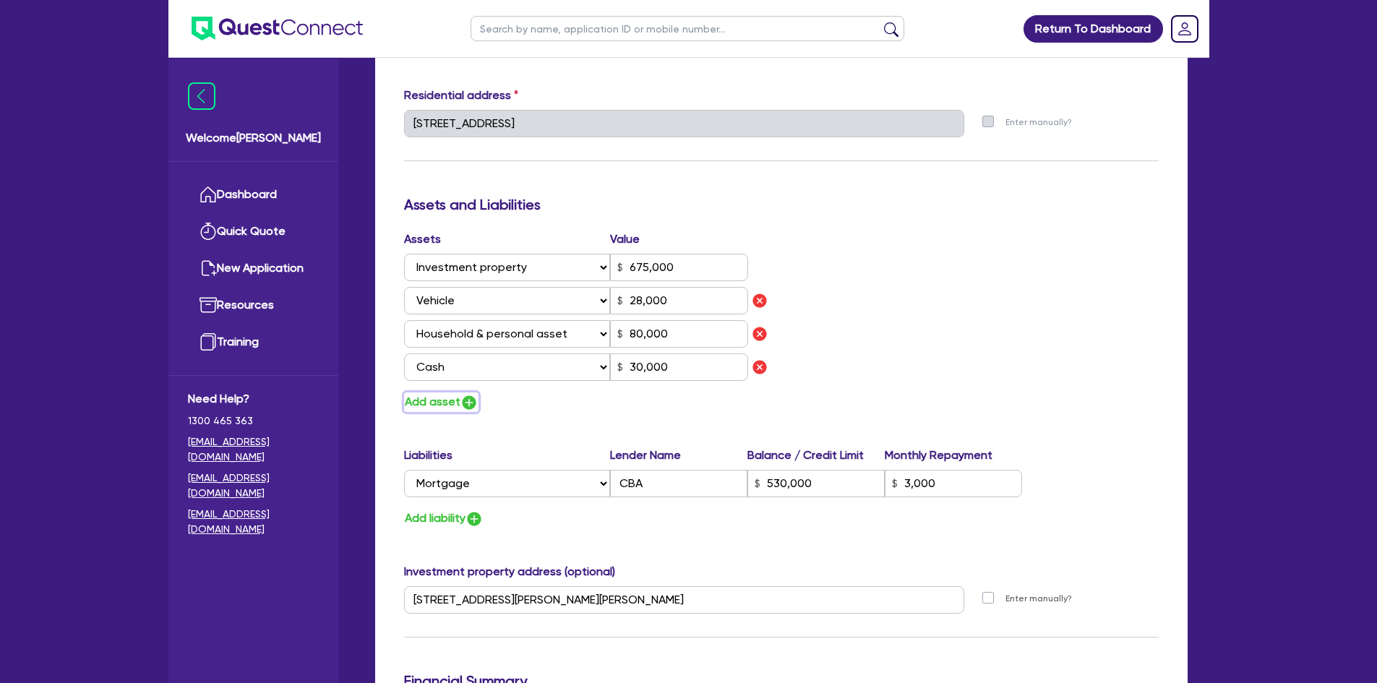
click at [469, 405] on img "button" at bounding box center [468, 402] width 17 height 17
type input "0"
type input "0401 754 163"
type input "675,000"
type input "28,000"
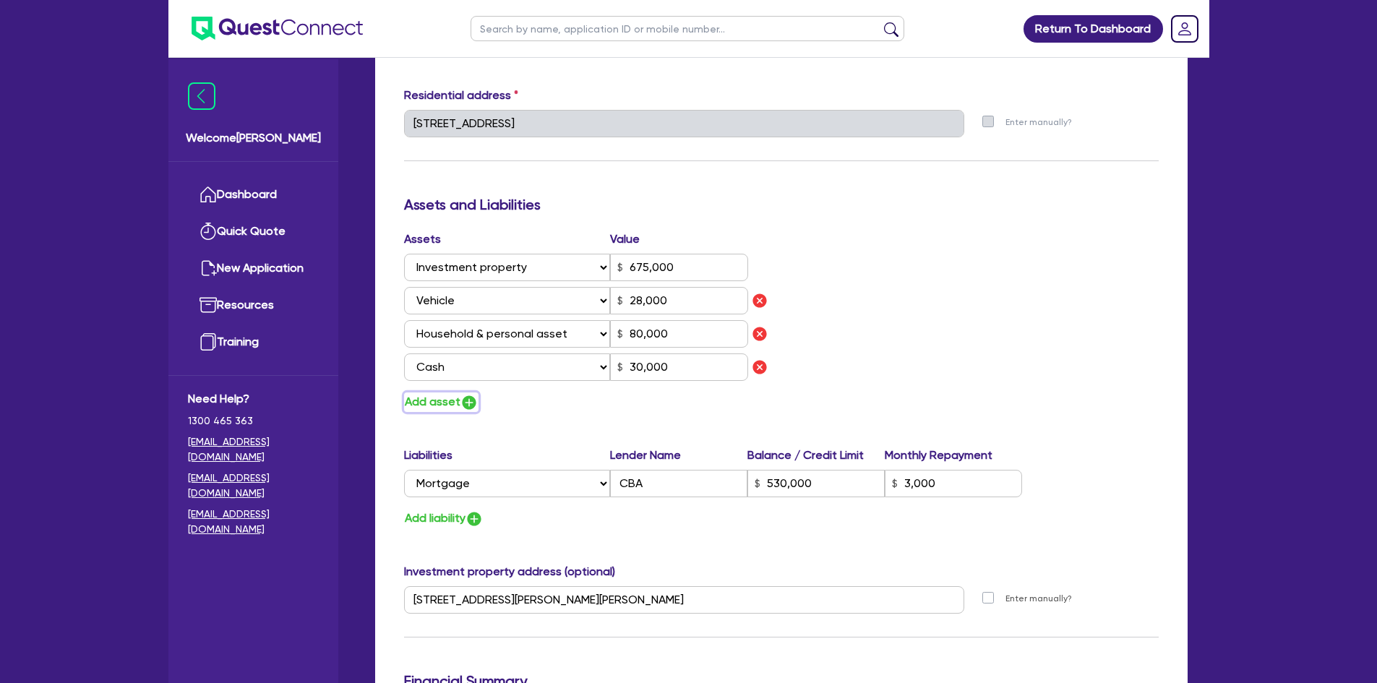
type input "80,000"
type input "30,000"
type input "530,000"
type input "3,000"
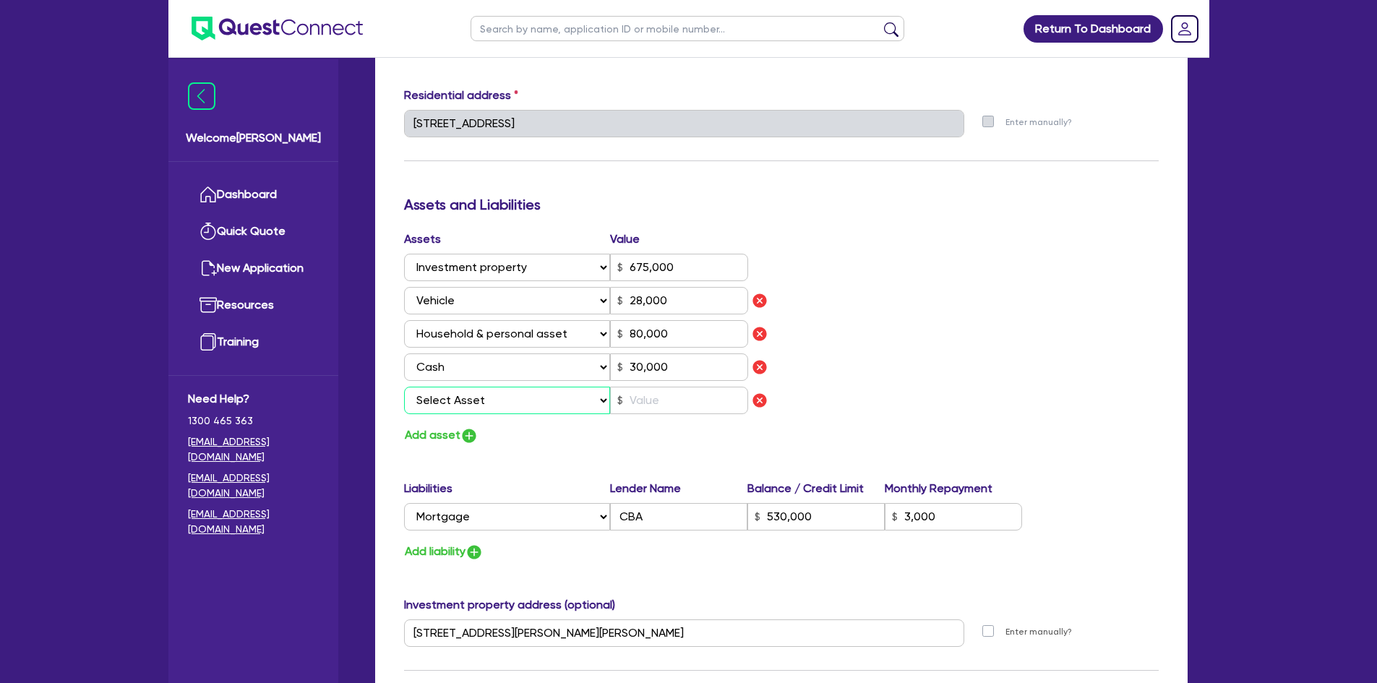
click at [478, 405] on select "Select Asset Cash Property Investment property Vehicle Truck Trailer Equipment …" at bounding box center [507, 400] width 207 height 27
select select "TRUCK"
click at [404, 387] on select "Select Asset Cash Property Investment property Vehicle Truck Trailer Equipment …" at bounding box center [507, 400] width 207 height 27
type input "0"
type input "0401 754 163"
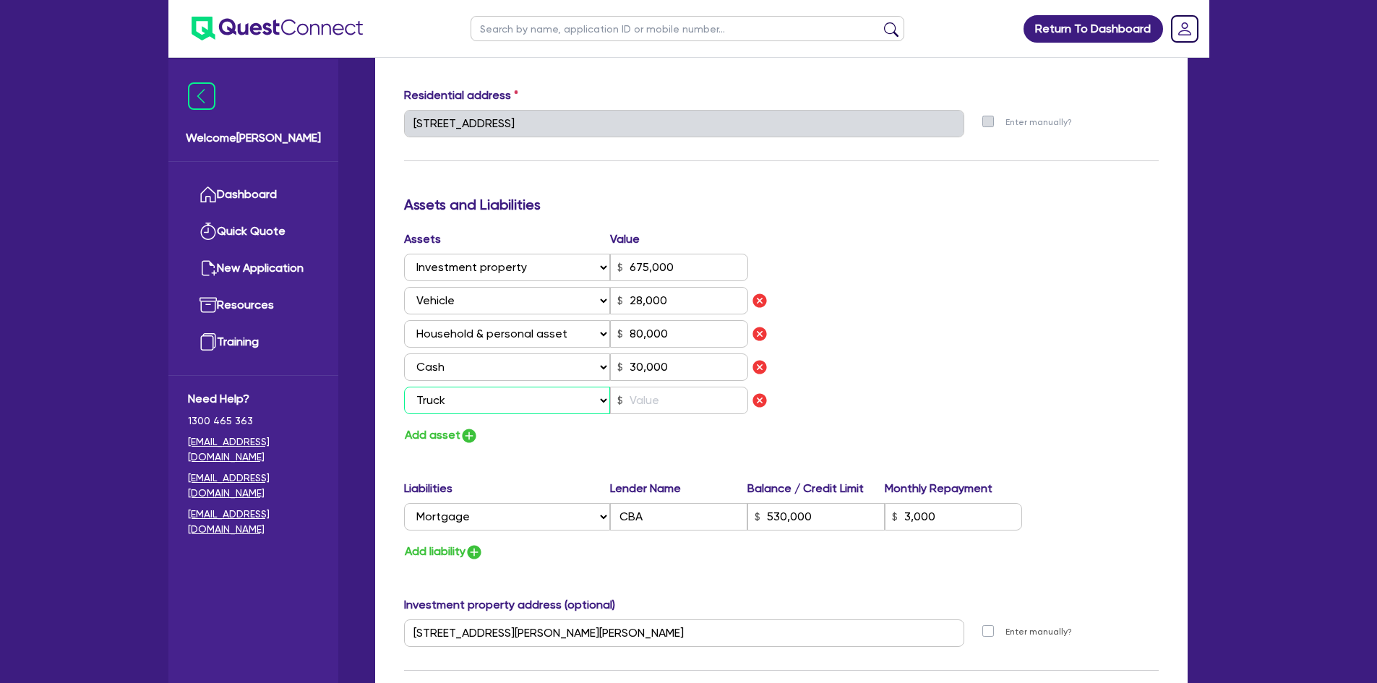
type input "675,000"
type input "28,000"
type input "80,000"
type input "30,000"
type input "530,000"
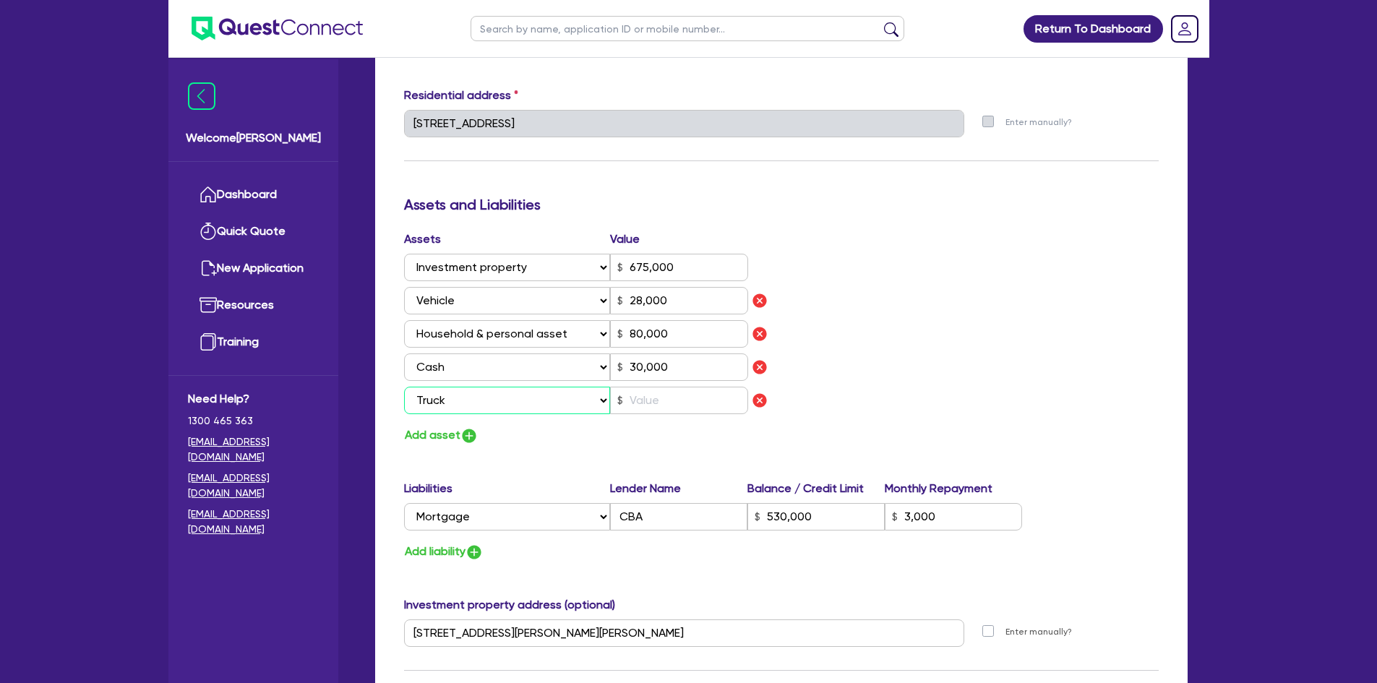
type input "3,000"
click at [650, 403] on input "text" at bounding box center [679, 400] width 138 height 27
type input "0"
type input "0401 754 163"
type input "675,000"
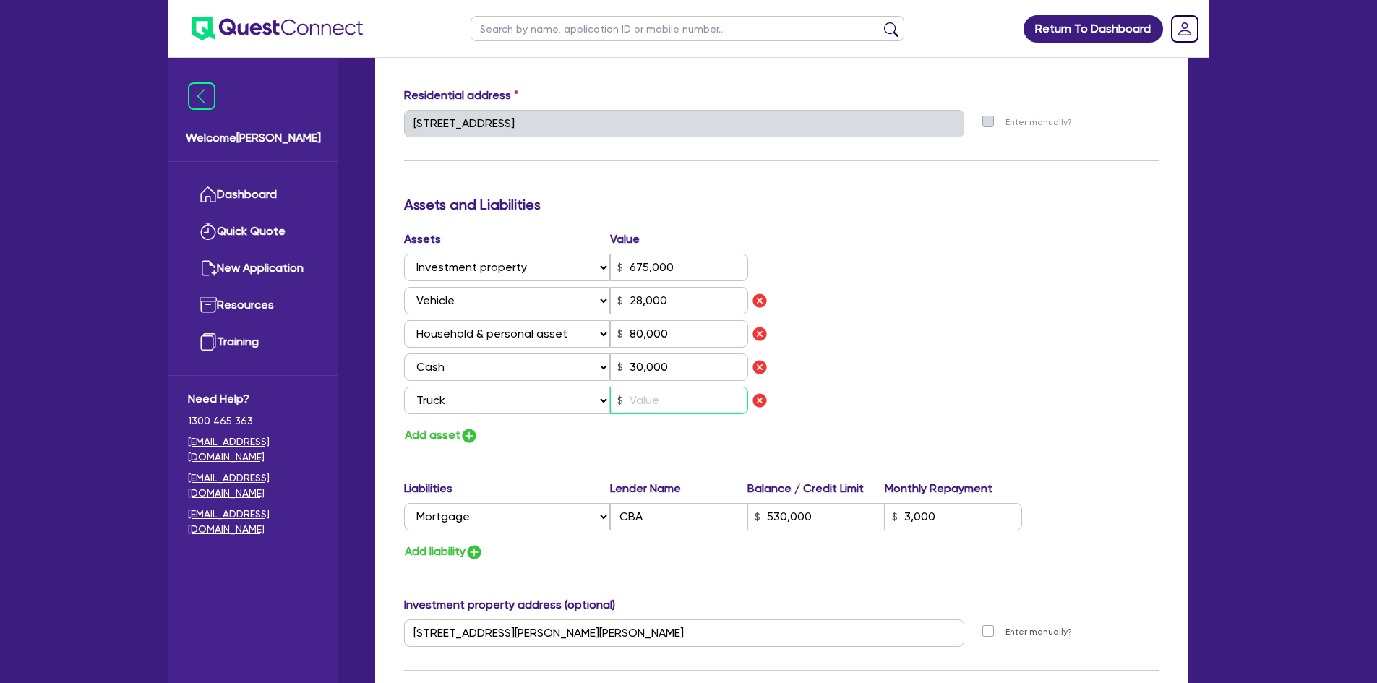
type input "28,000"
type input "80,000"
type input "30,000"
type input "530,000"
type input "3,000"
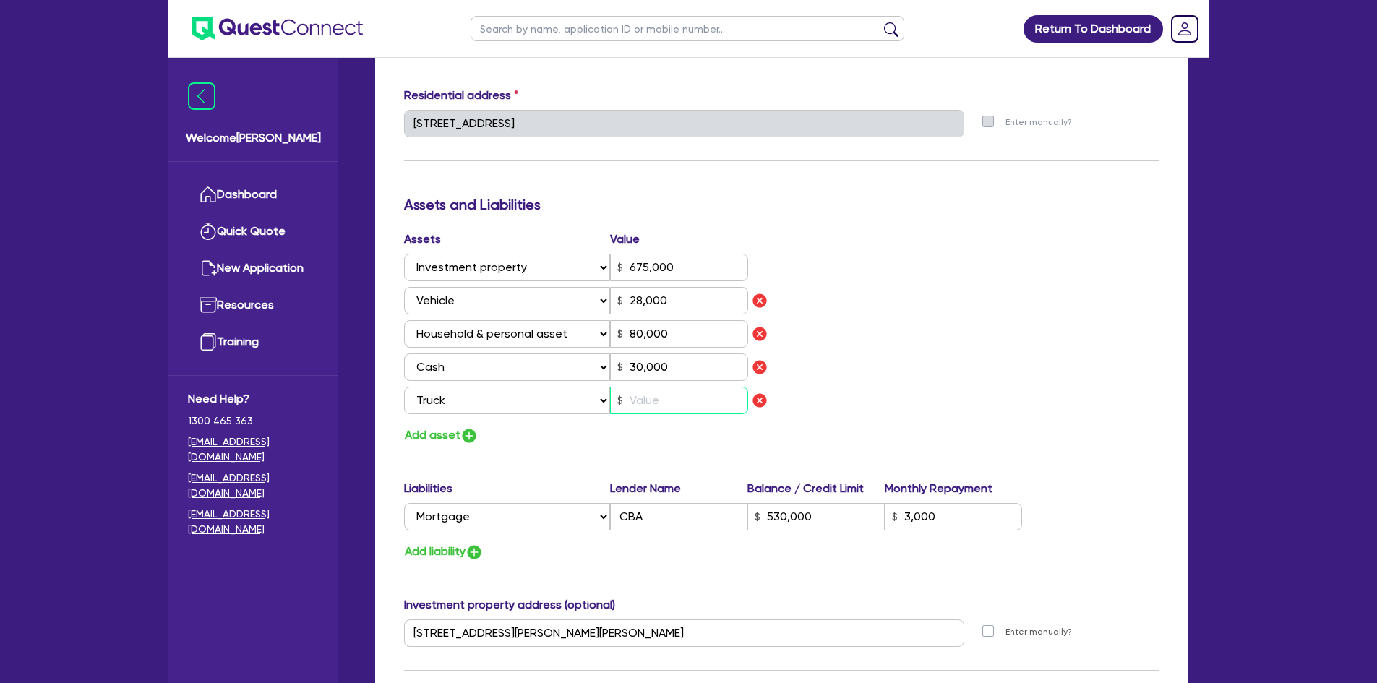
type input "6"
type input "0"
type input "0401 754 163"
type input "675,000"
type input "28,000"
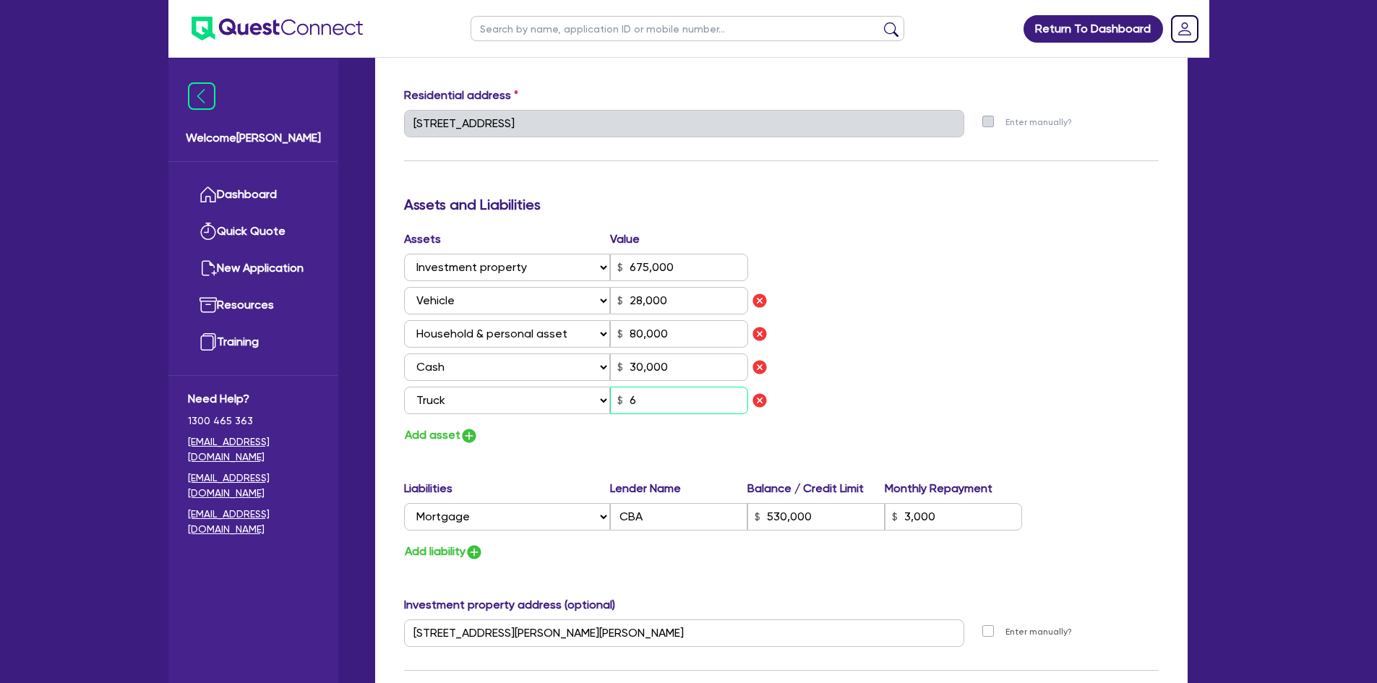
type input "80,000"
type input "30,000"
type input "530,000"
type input "3,000"
type input "65"
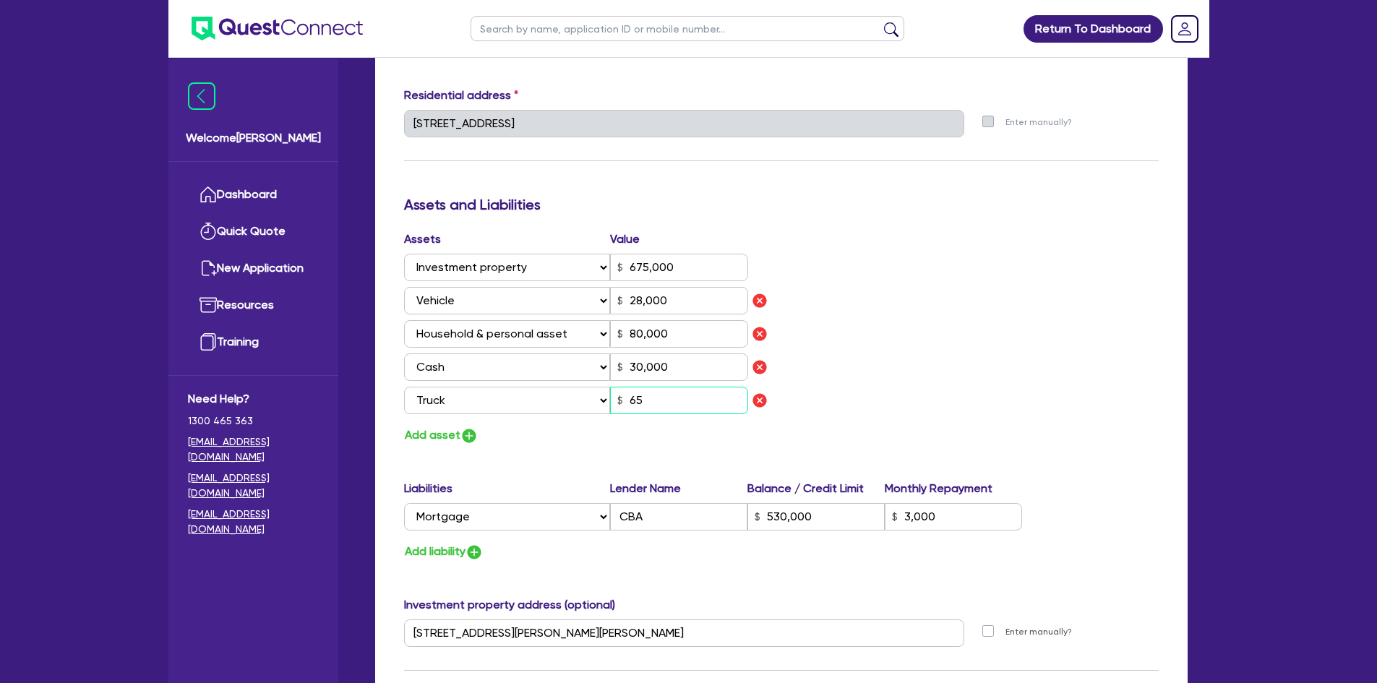
type input "0"
type input "0401 754 163"
type input "675,000"
type input "28,000"
type input "80,000"
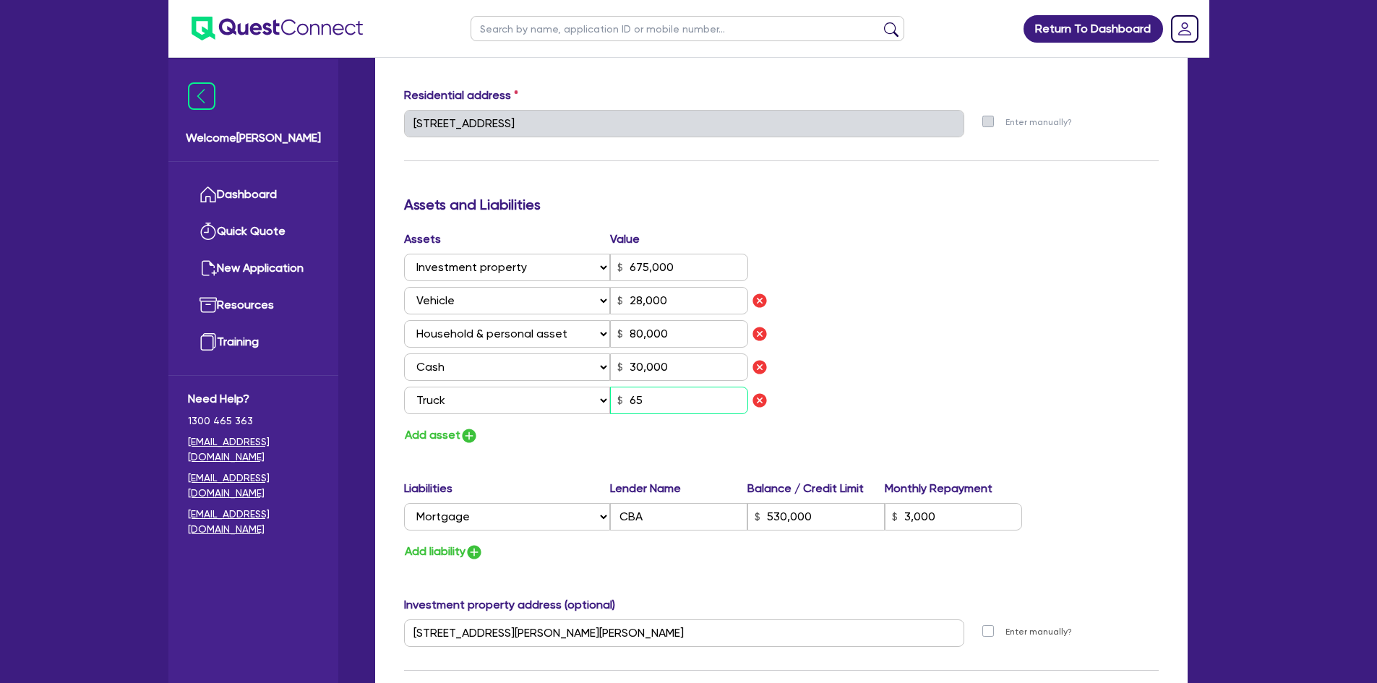
type input "30,000"
type input "530,000"
type input "3,000"
type input "650"
type input "0"
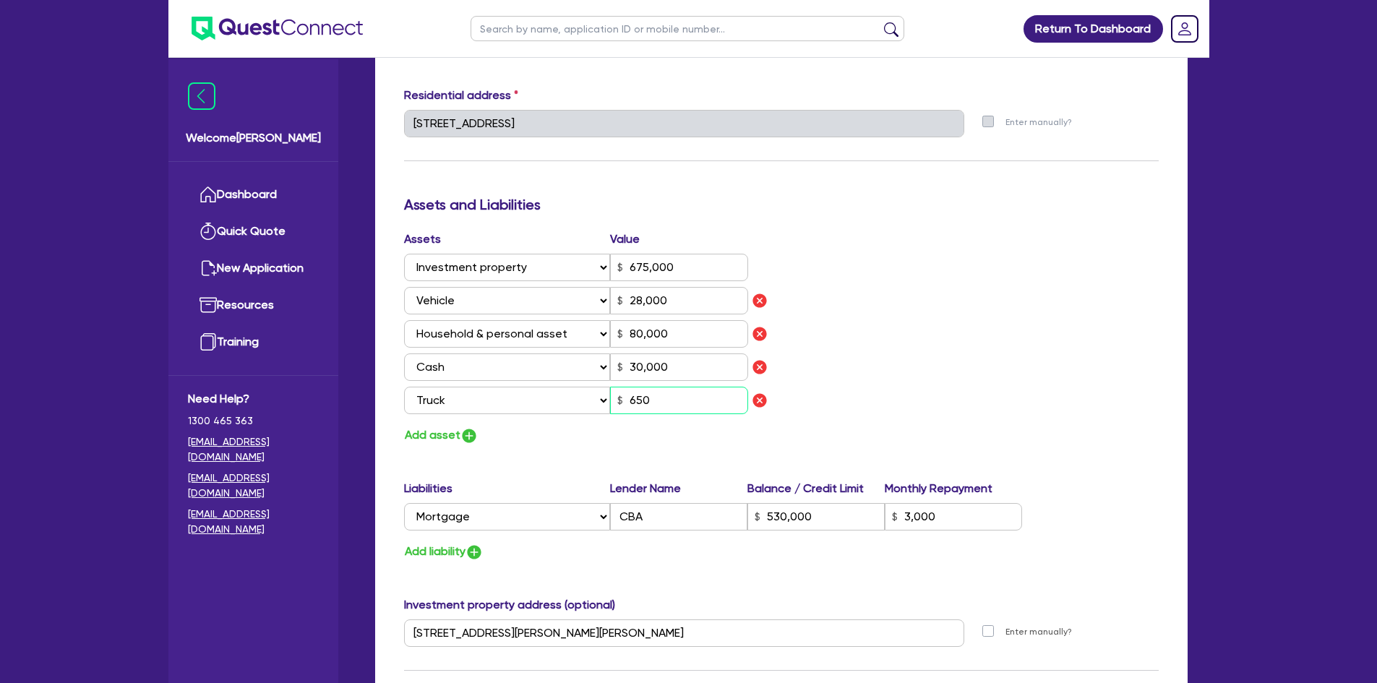
type input "0401 754 163"
type input "675,000"
type input "28,000"
type input "80,000"
type input "30,000"
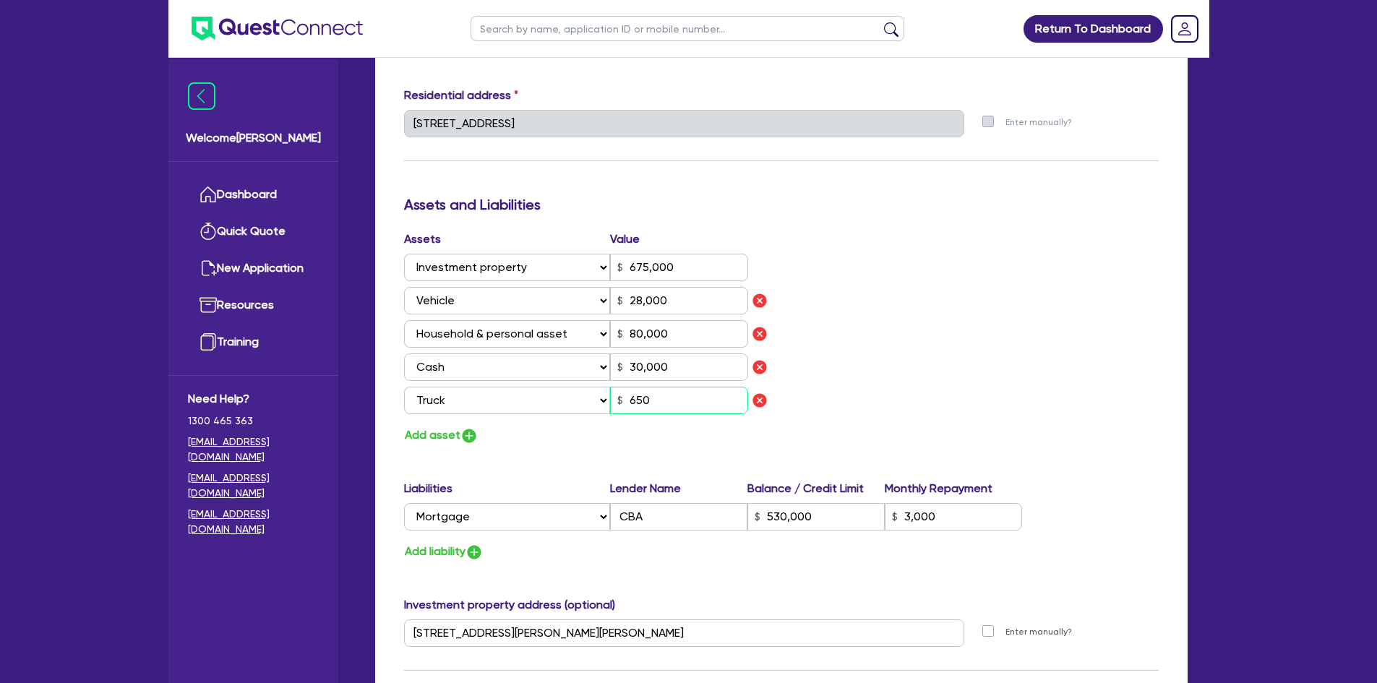
type input "530,000"
type input "3,000"
type input "6,500"
type input "0"
type input "0401 754 163"
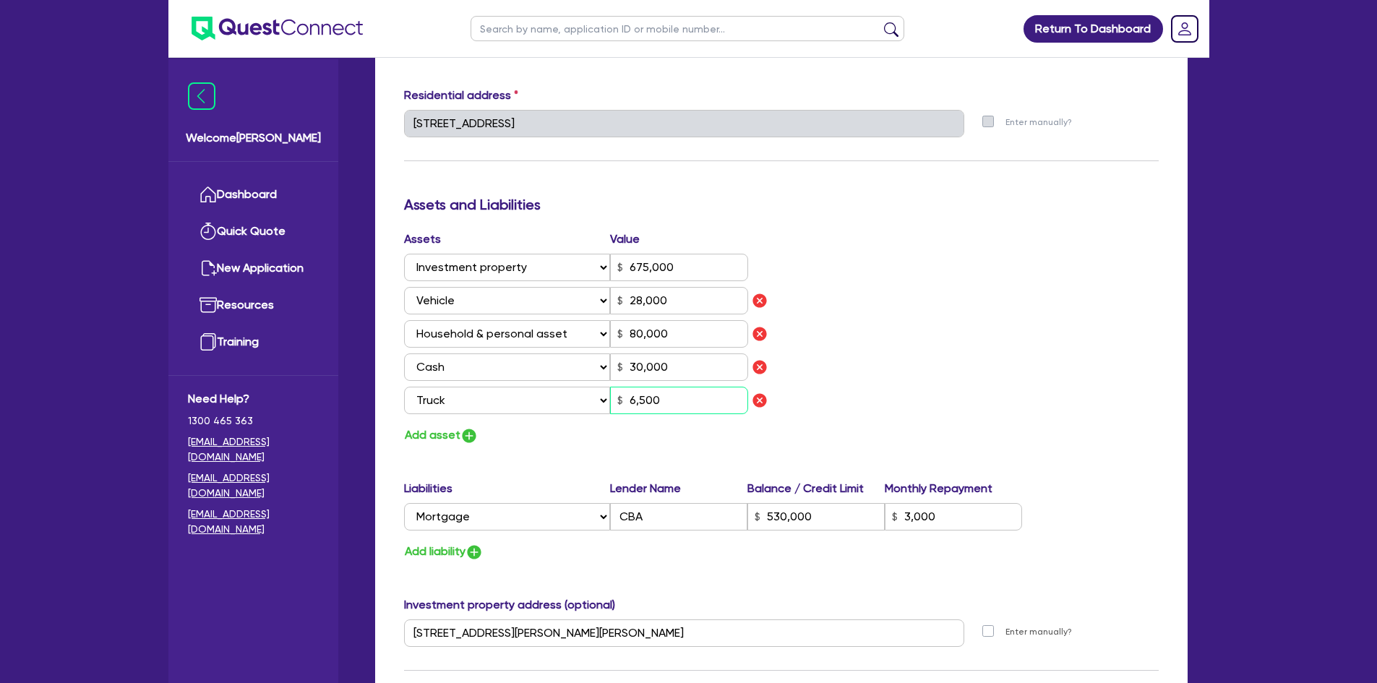
type input "675,000"
type input "28,000"
type input "80,000"
type input "30,000"
type input "530,000"
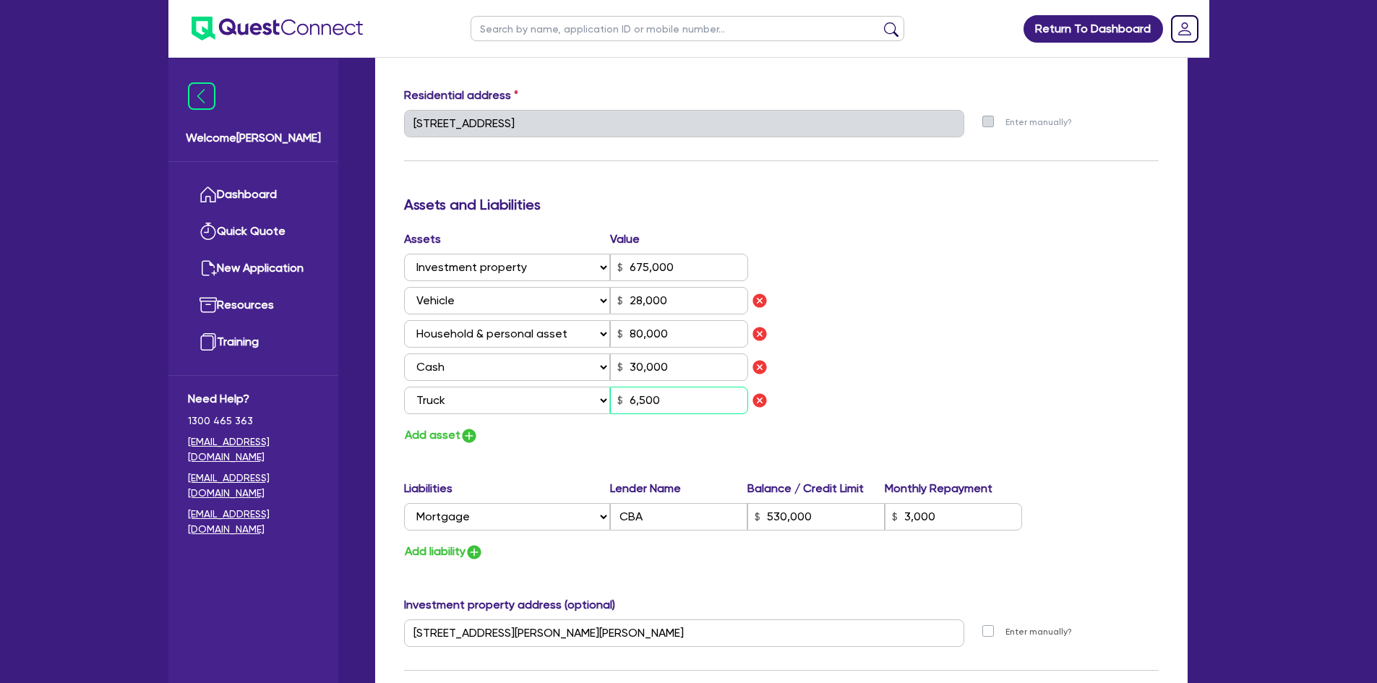
type input "3,000"
type input "65,000"
click at [460, 547] on button "Add liability" at bounding box center [443, 552] width 79 height 20
type input "0"
type input "0401 754 163"
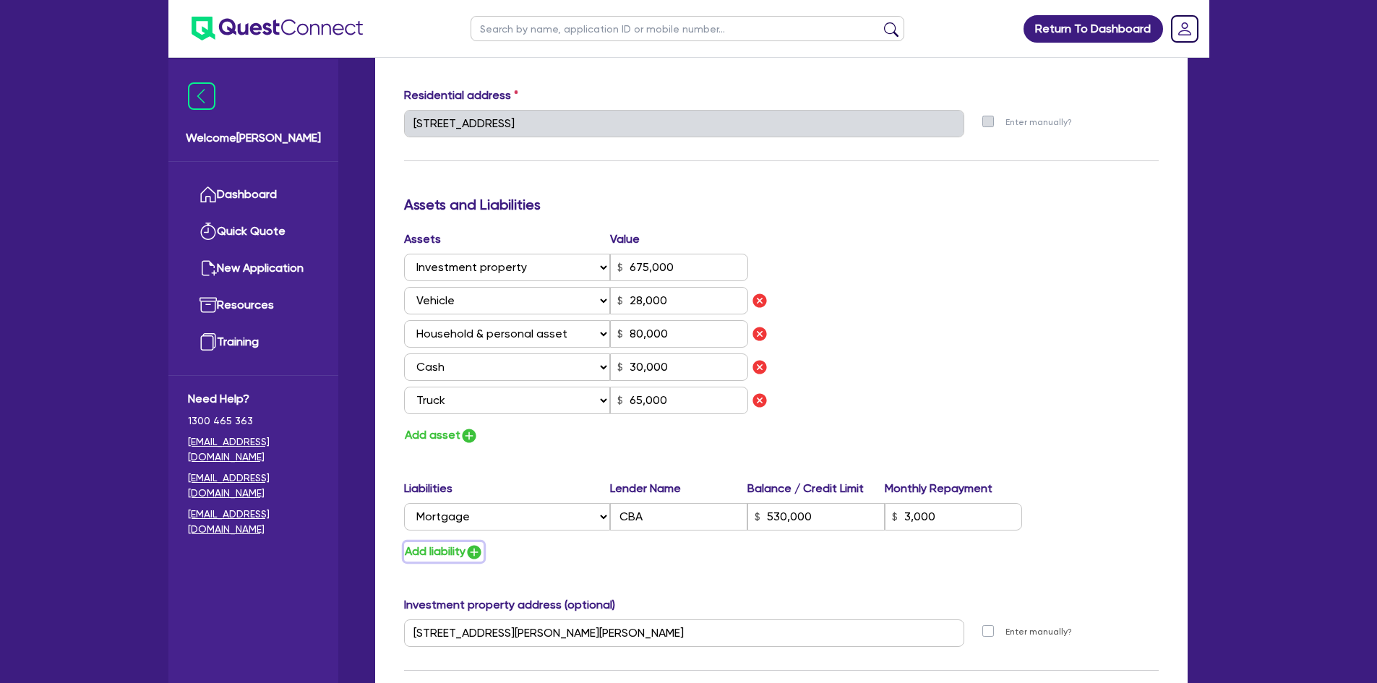
type input "675,000"
type input "28,000"
type input "80,000"
type input "30,000"
type input "530,000"
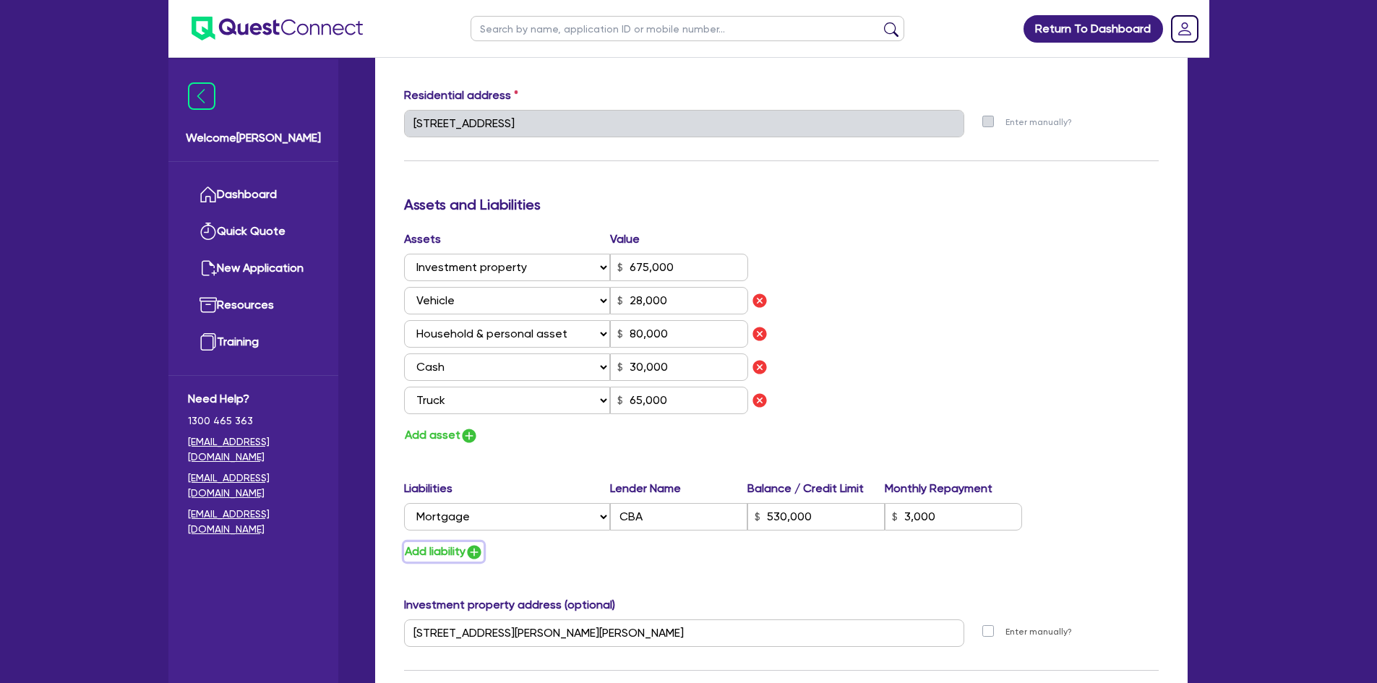
type input "3,000"
type input "65,000"
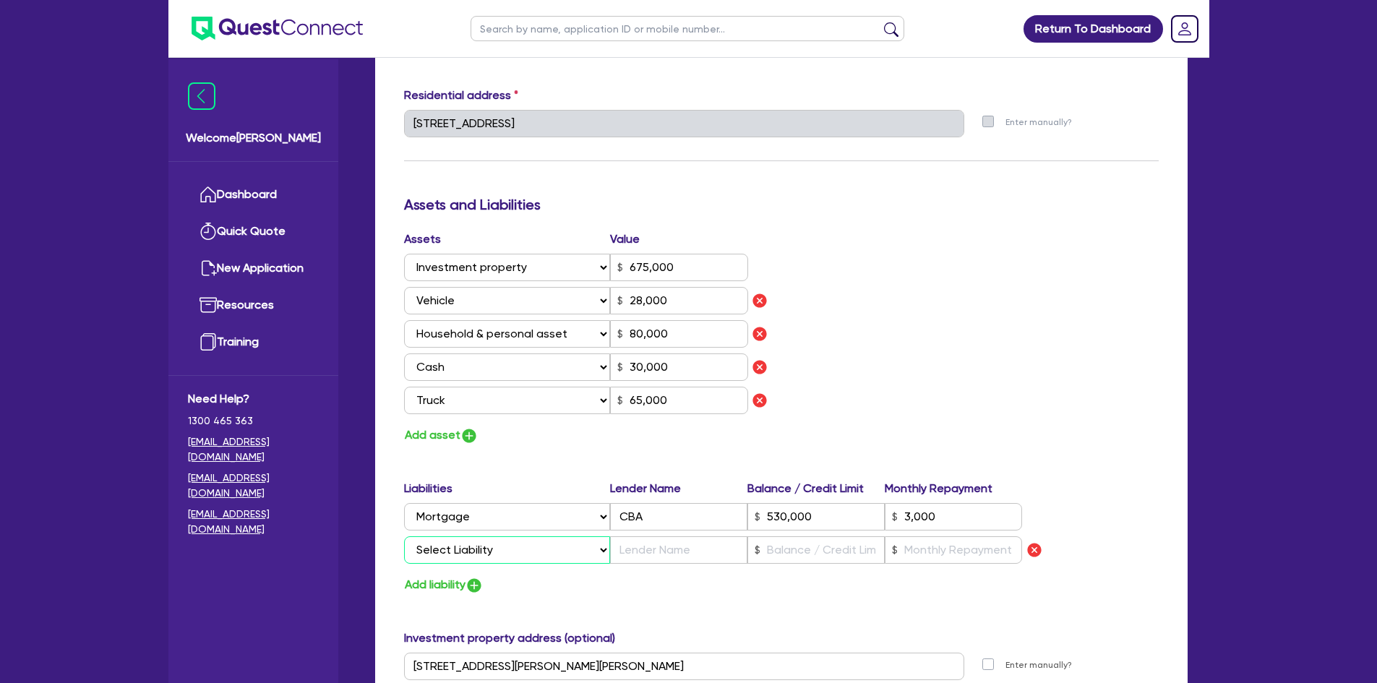
click at [460, 547] on select "Select Liability Credit card Mortgage Investment property loan Vehicle loan Tru…" at bounding box center [507, 549] width 206 height 27
select select "TRUCK_LOAN"
click at [404, 536] on select "Select Liability Credit card Mortgage Investment property loan Vehicle loan Tru…" at bounding box center [507, 549] width 206 height 27
type input "0"
type input "0401 754 163"
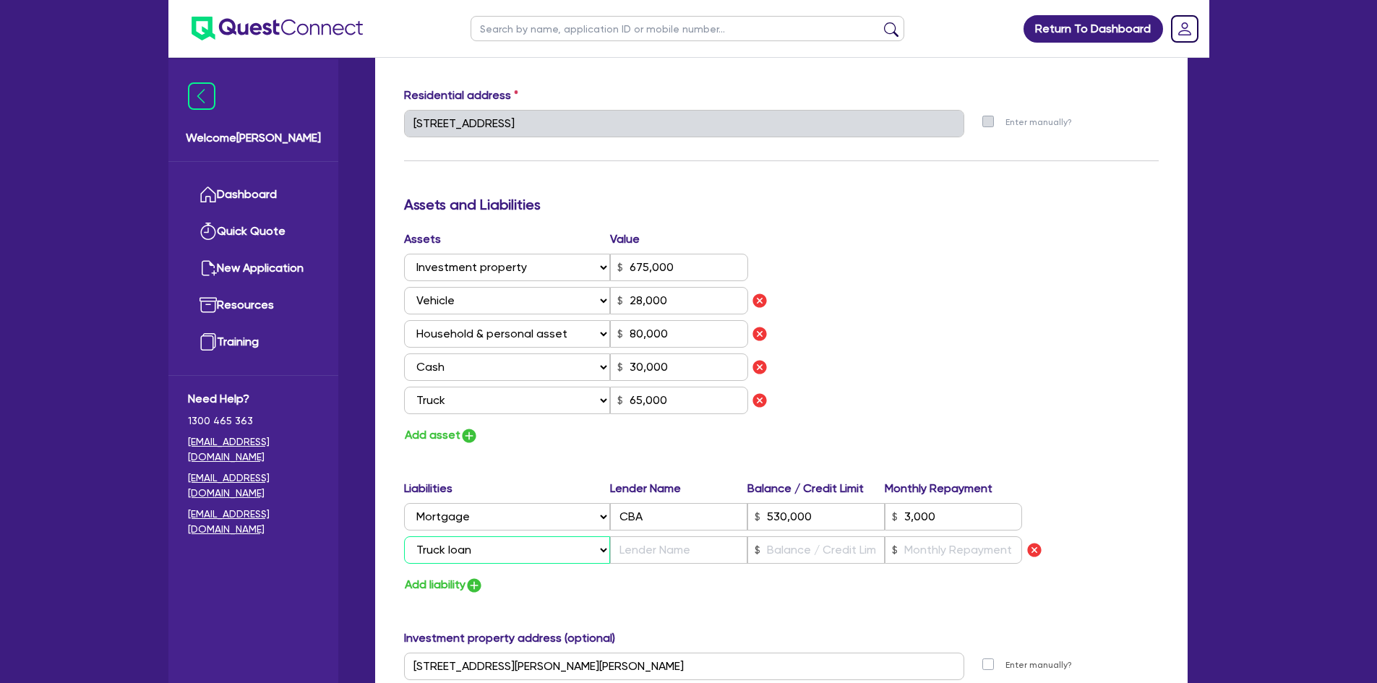
type input "675,000"
type input "28,000"
type input "80,000"
type input "30,000"
type input "530,000"
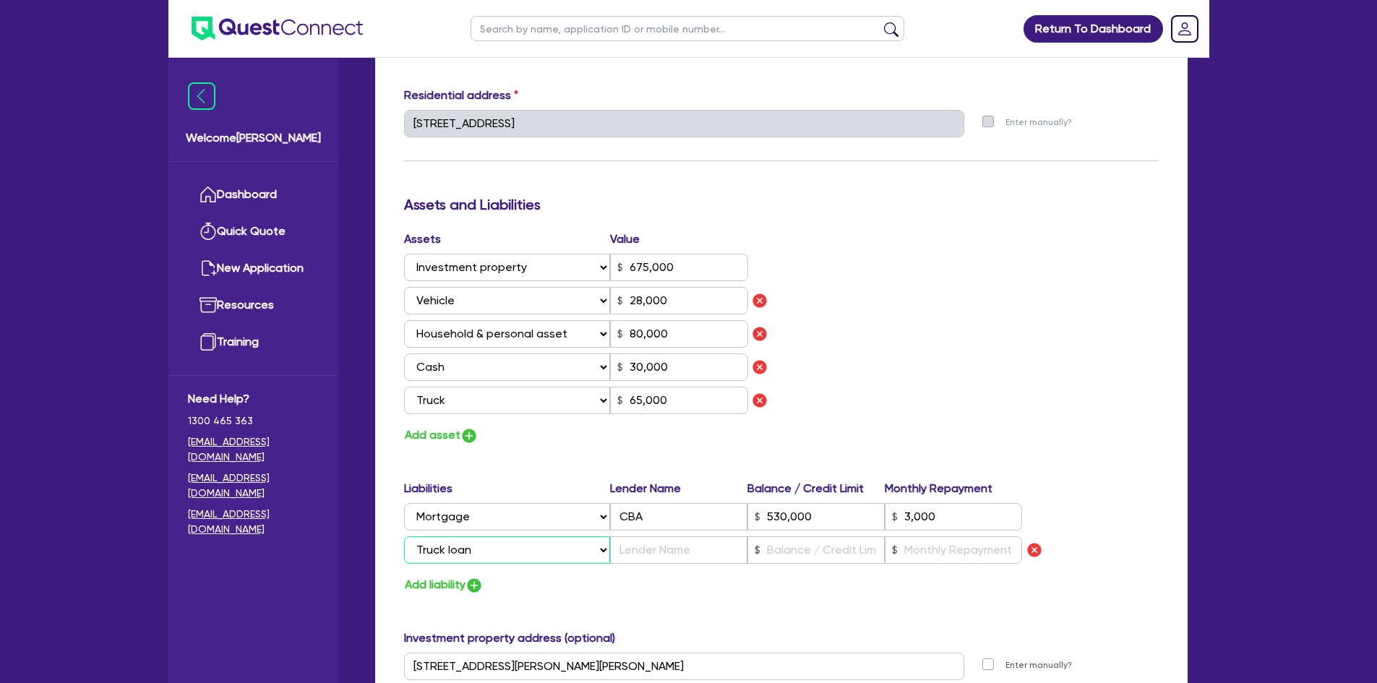
type input "3,000"
type input "65,000"
click at [643, 549] on input "text" at bounding box center [678, 549] width 137 height 27
type input "0"
type input "0401 754 163"
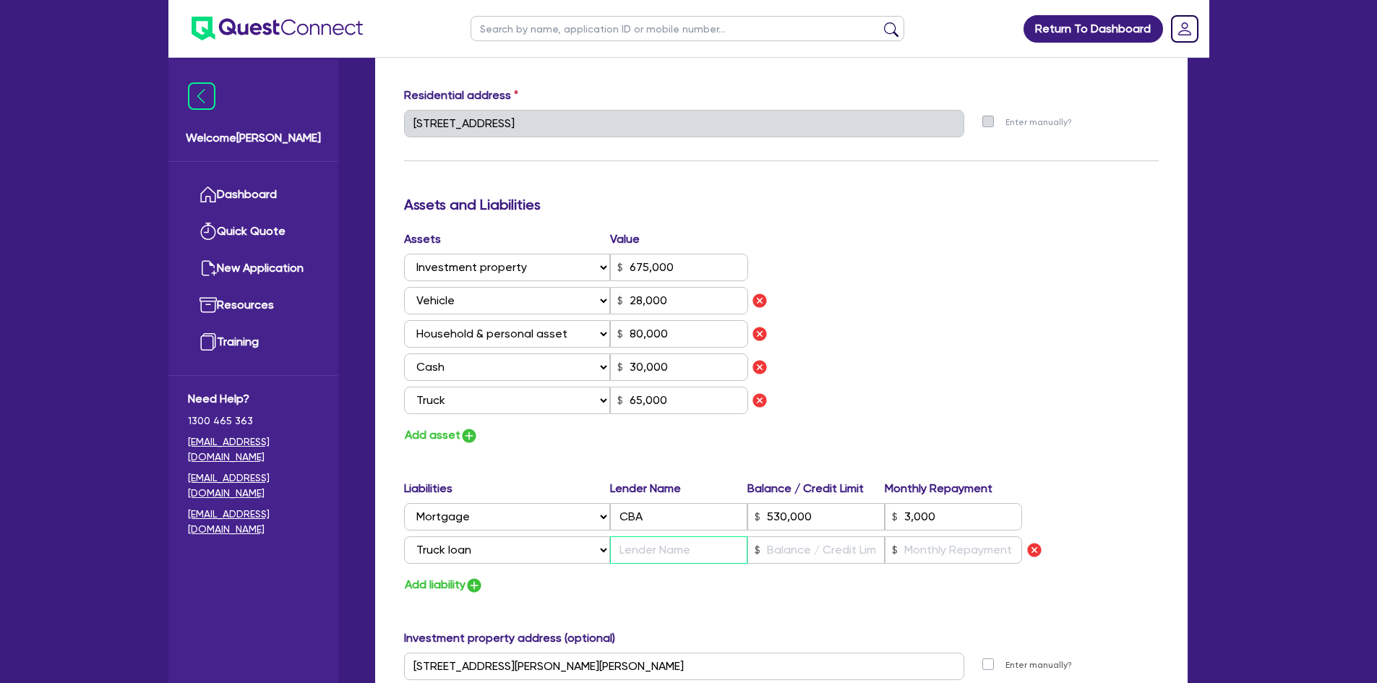
type input "675,000"
type input "28,000"
type input "80,000"
type input "30,000"
type input "530,000"
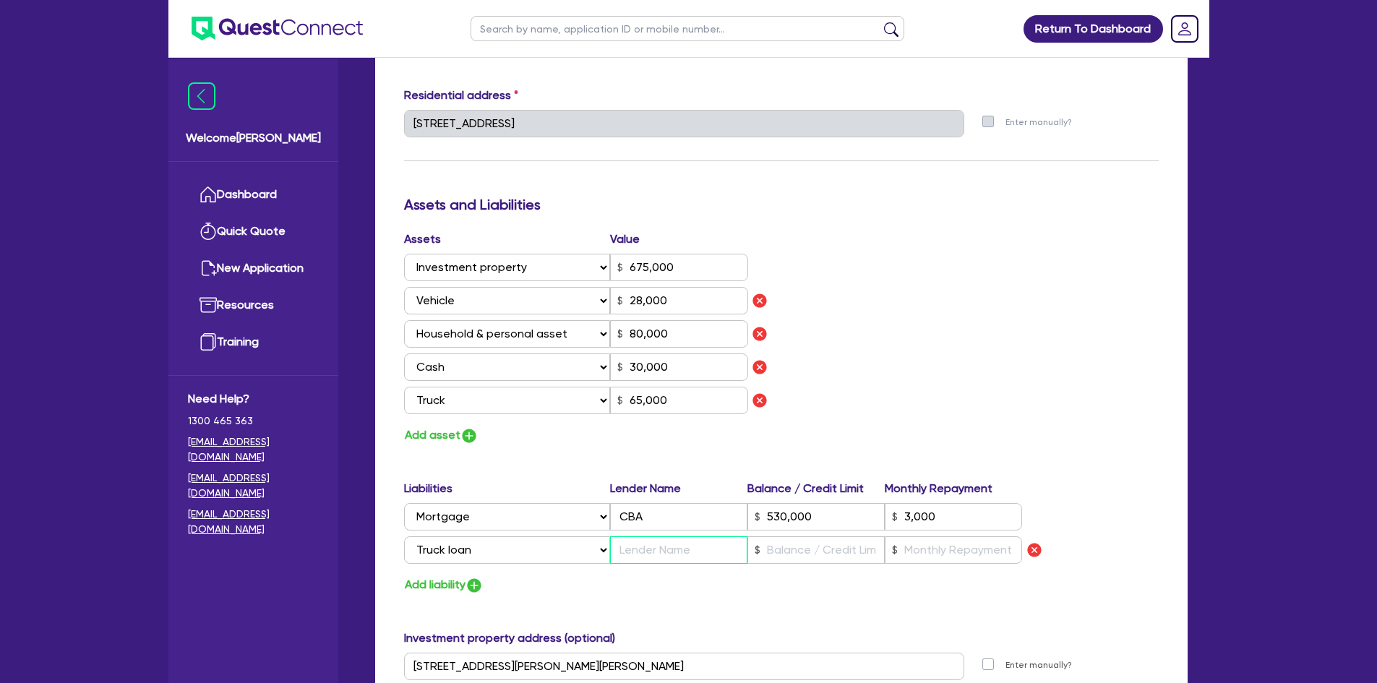
type input "3,000"
type input "65,000"
type input "T"
type input "0"
type input "0401 754 163"
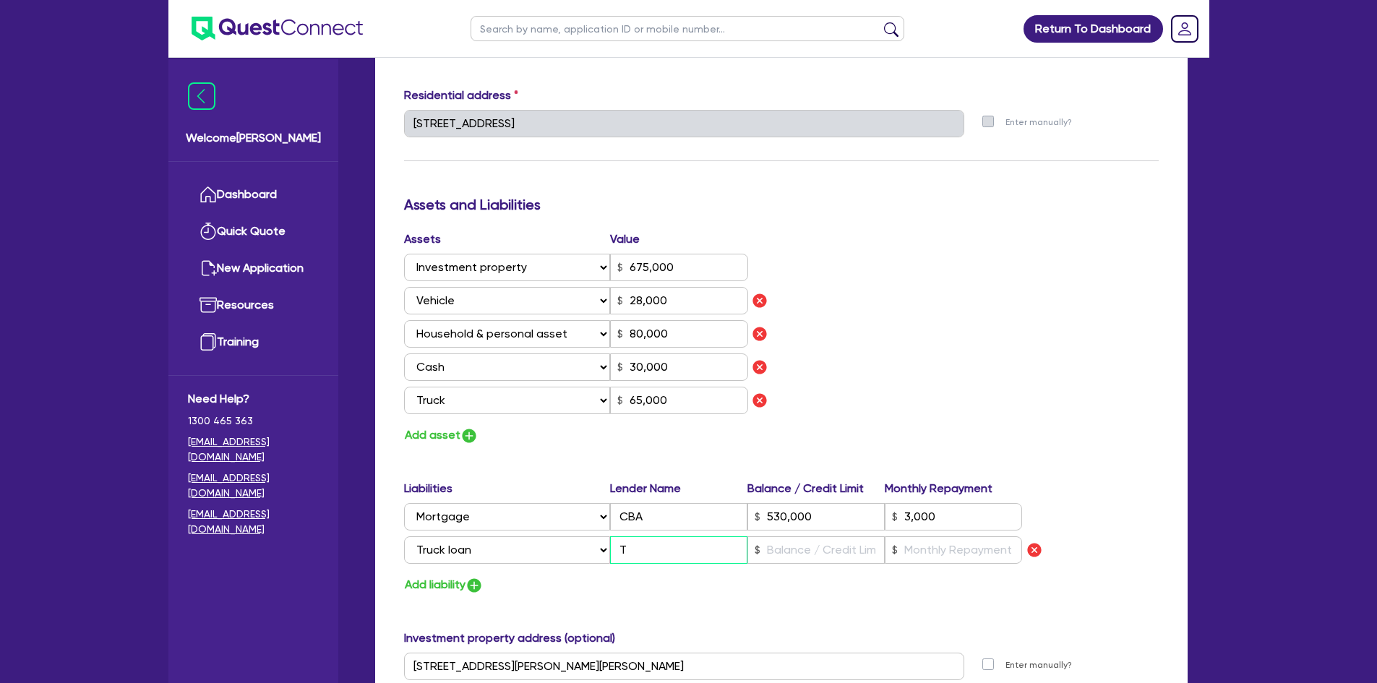
type input "675,000"
type input "28,000"
type input "80,000"
type input "30,000"
type input "530,000"
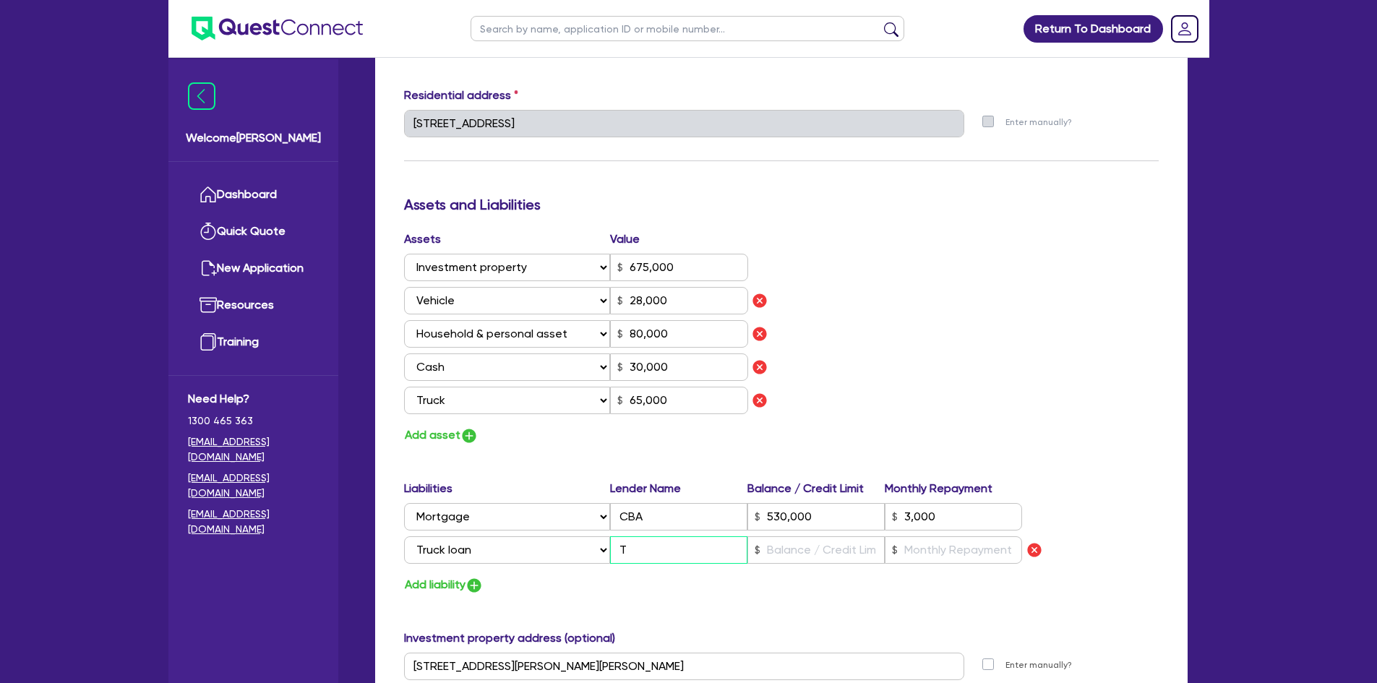
type input "3,000"
type input "65,000"
type input "Tr"
click at [785, 552] on input "text" at bounding box center [815, 549] width 137 height 27
click at [943, 548] on input "text" at bounding box center [953, 549] width 137 height 27
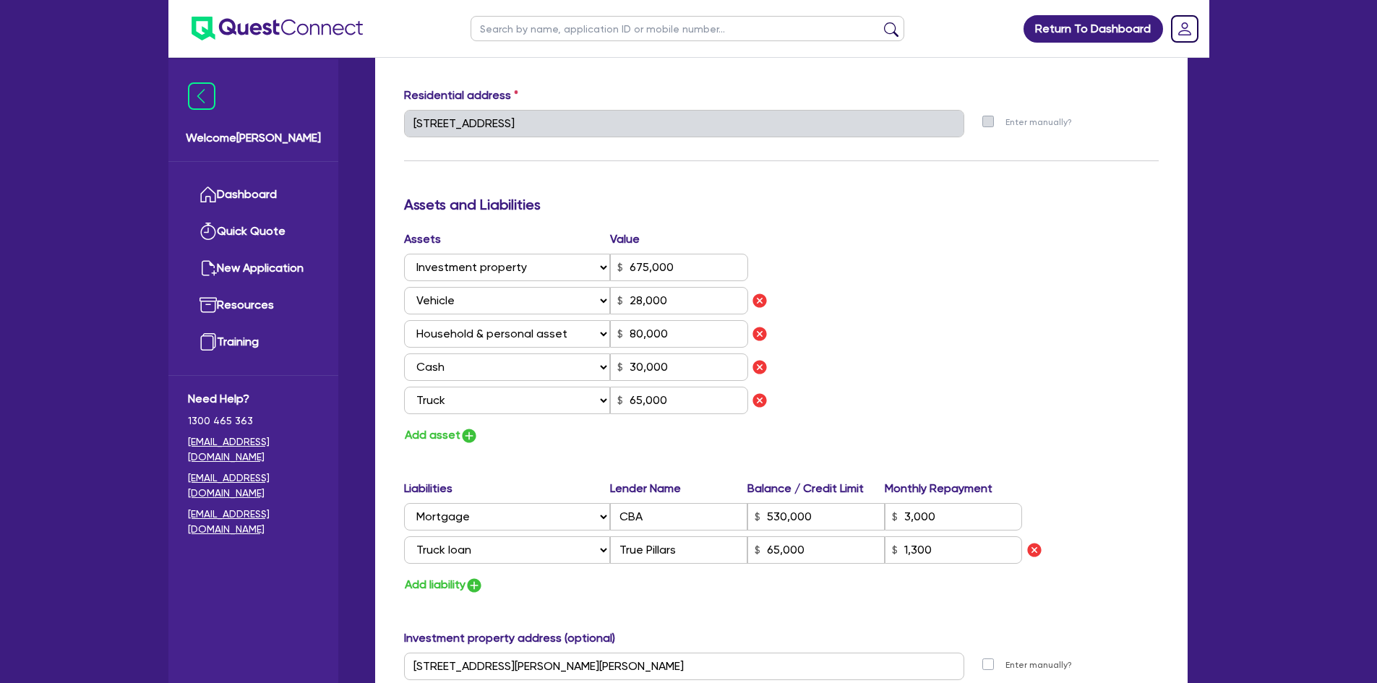
click at [1072, 337] on div "Assets Value Select Asset Cash Property Investment property Vehicle Truck Trail…" at bounding box center [781, 338] width 776 height 215
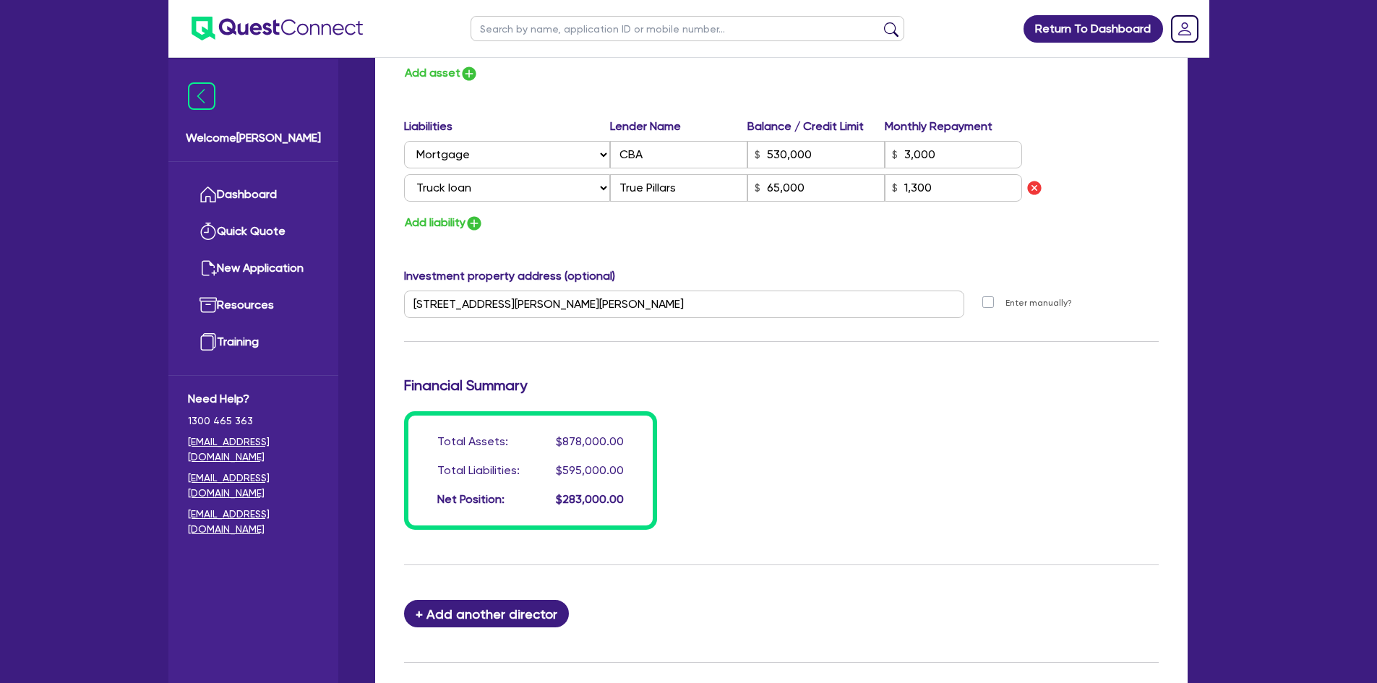
scroll to position [1156, 0]
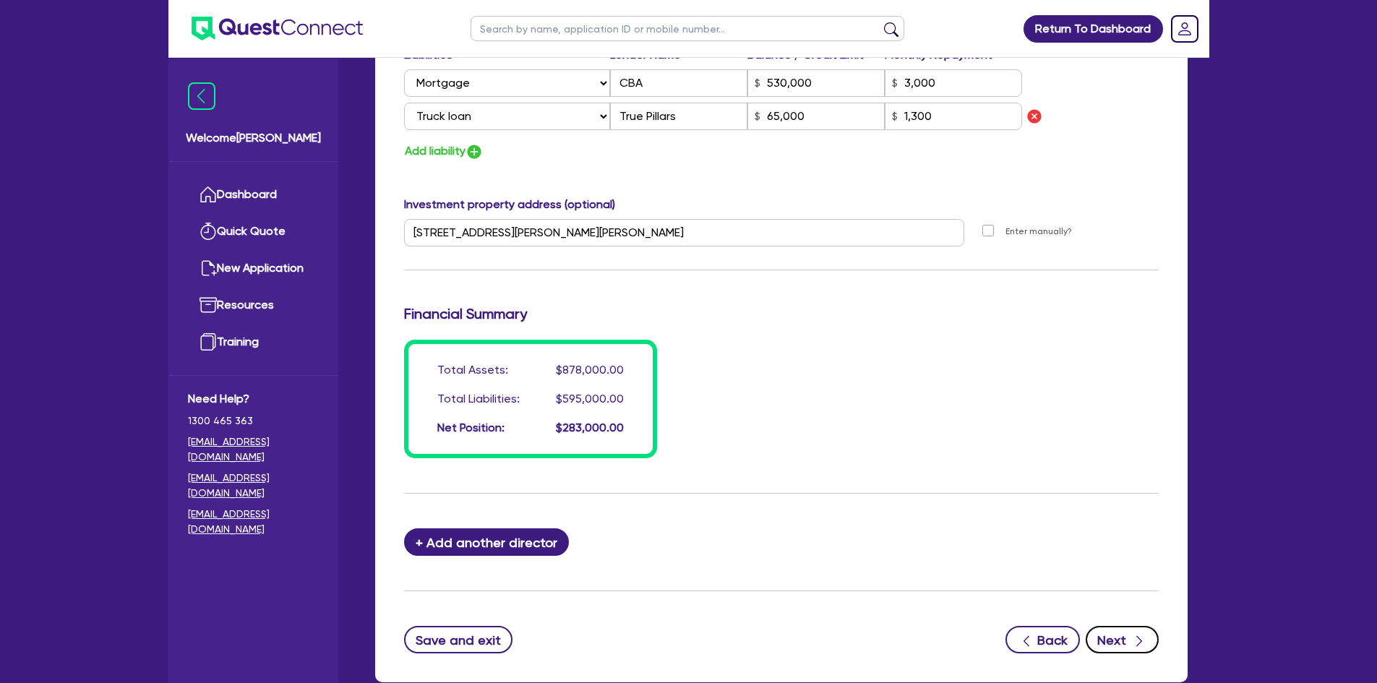
click at [1107, 646] on button "Next" at bounding box center [1121, 639] width 73 height 27
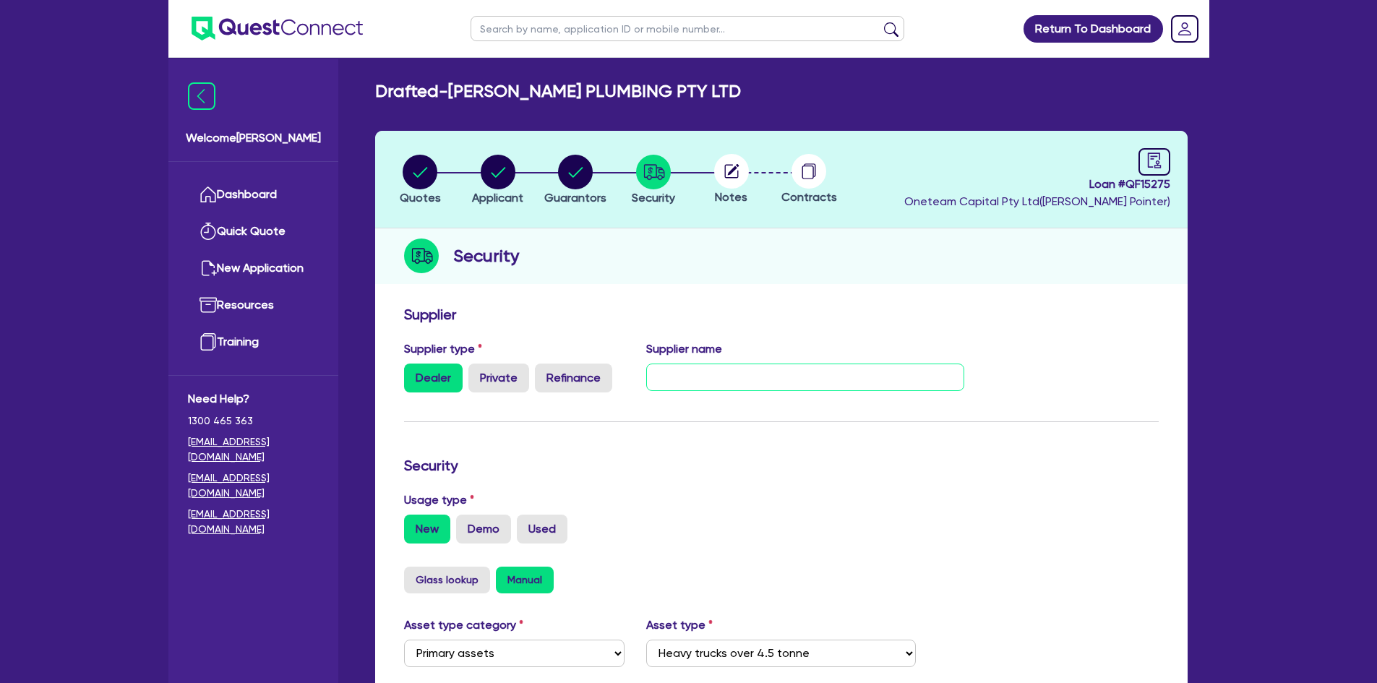
click at [690, 372] on input "text" at bounding box center [805, 376] width 318 height 27
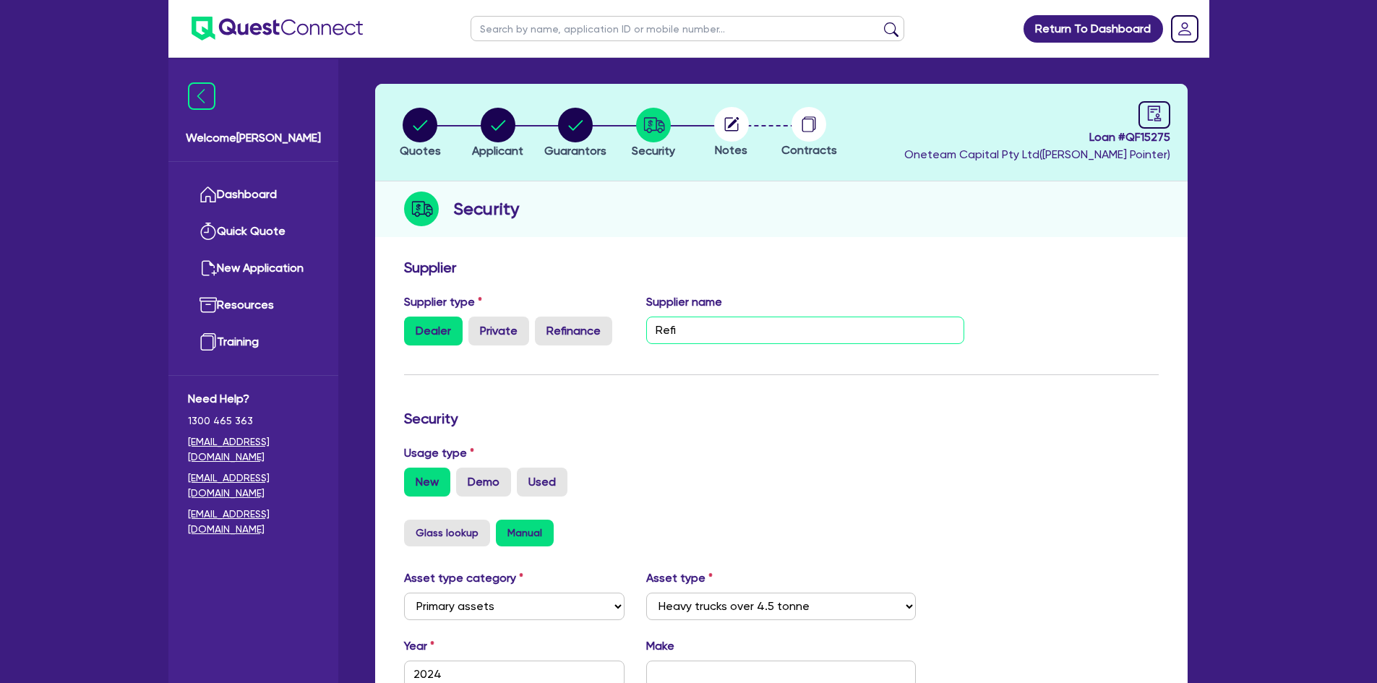
scroll to position [72, 0]
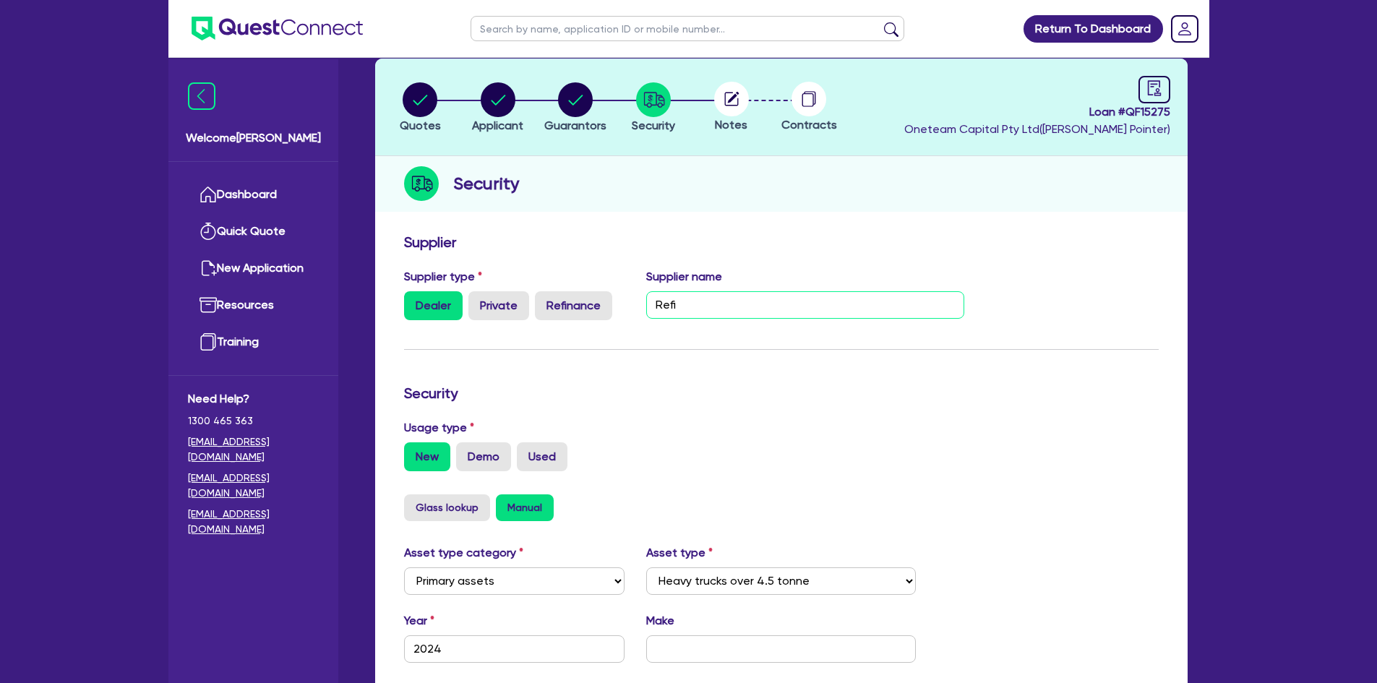
click at [667, 309] on input "Refi" at bounding box center [805, 304] width 318 height 27
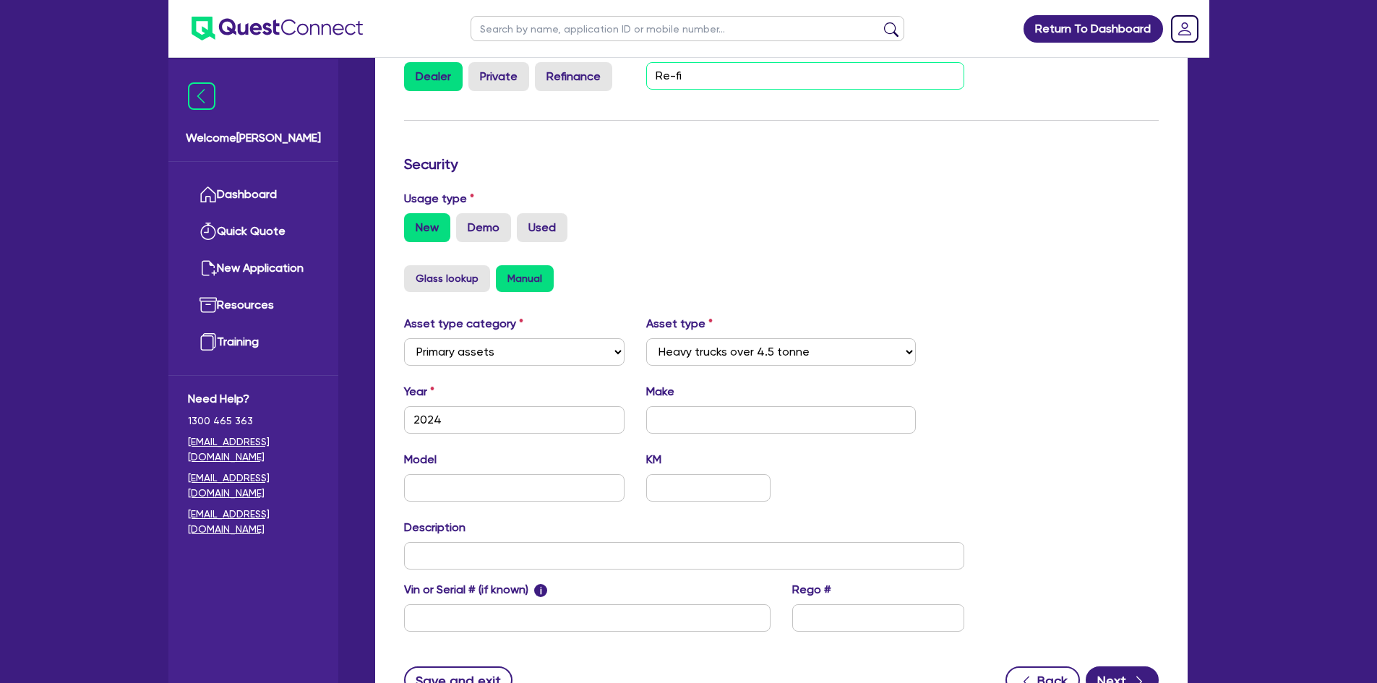
scroll to position [429, 0]
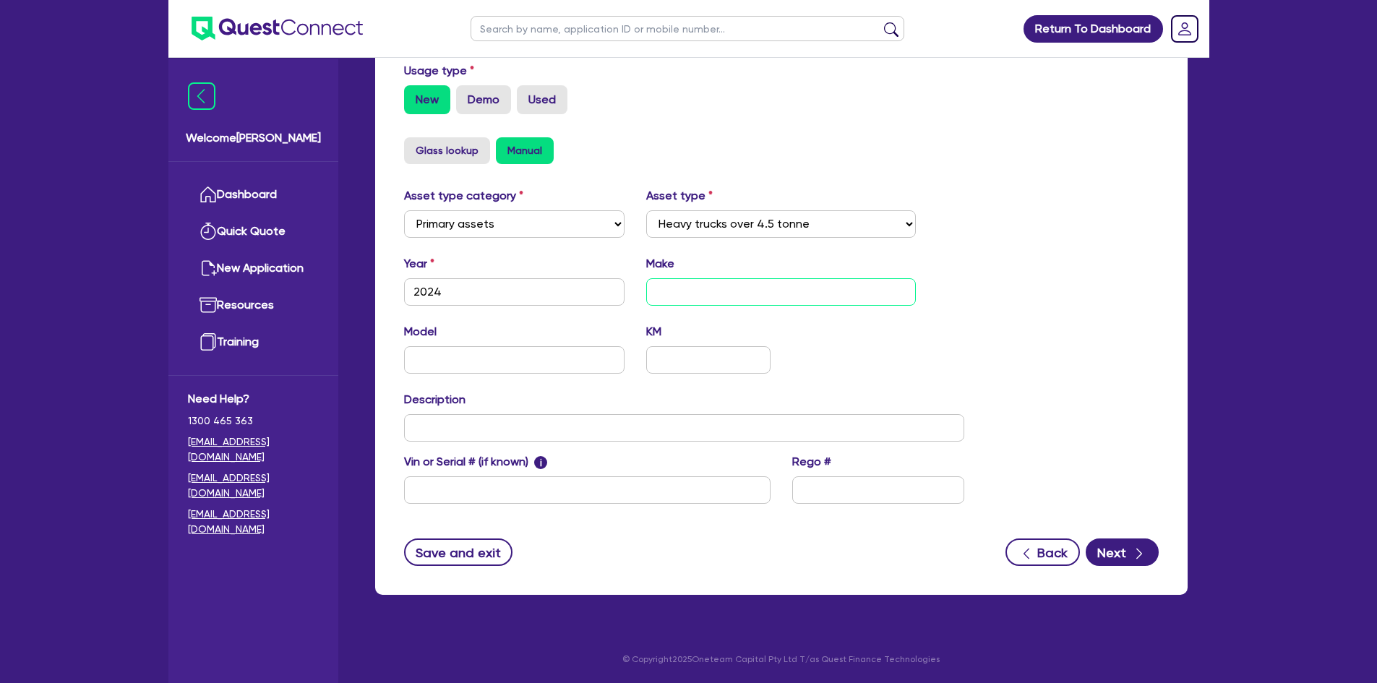
click at [660, 289] on input "text" at bounding box center [781, 291] width 270 height 27
click at [484, 358] on input "text" at bounding box center [514, 359] width 221 height 27
paste input "NLR 45-150"
click at [702, 355] on input "text" at bounding box center [708, 359] width 124 height 27
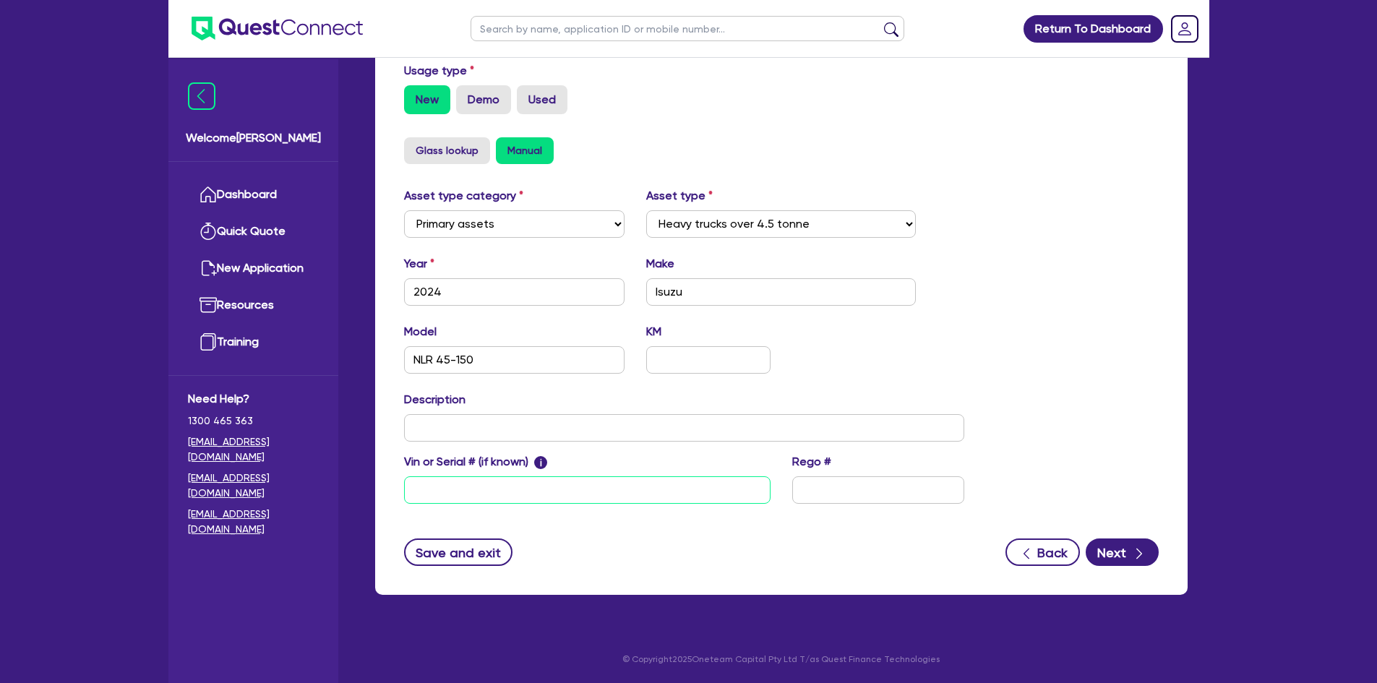
click at [483, 496] on input "text" at bounding box center [587, 489] width 366 height 27
paste input "[VEHICLE_IDENTIFICATION_NUMBER]"
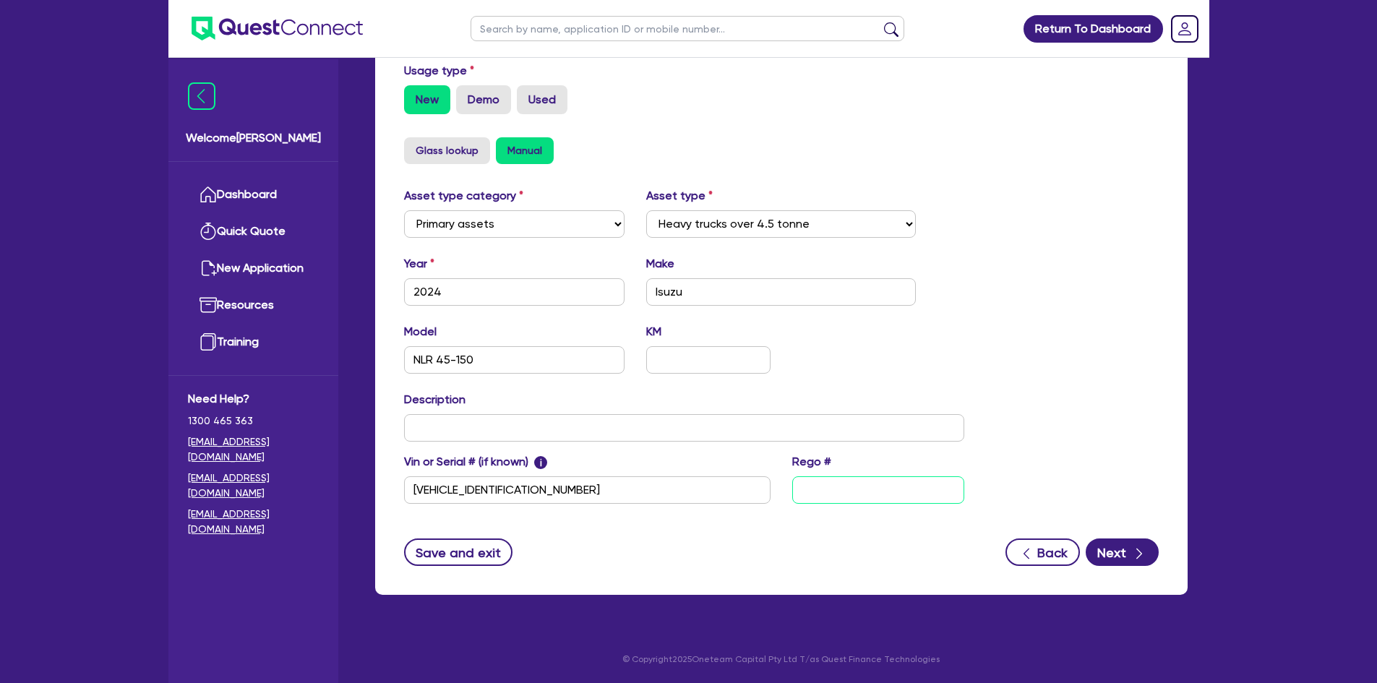
click at [844, 493] on input "text" at bounding box center [878, 489] width 172 height 27
click at [1135, 556] on icon "button" at bounding box center [1139, 553] width 14 height 14
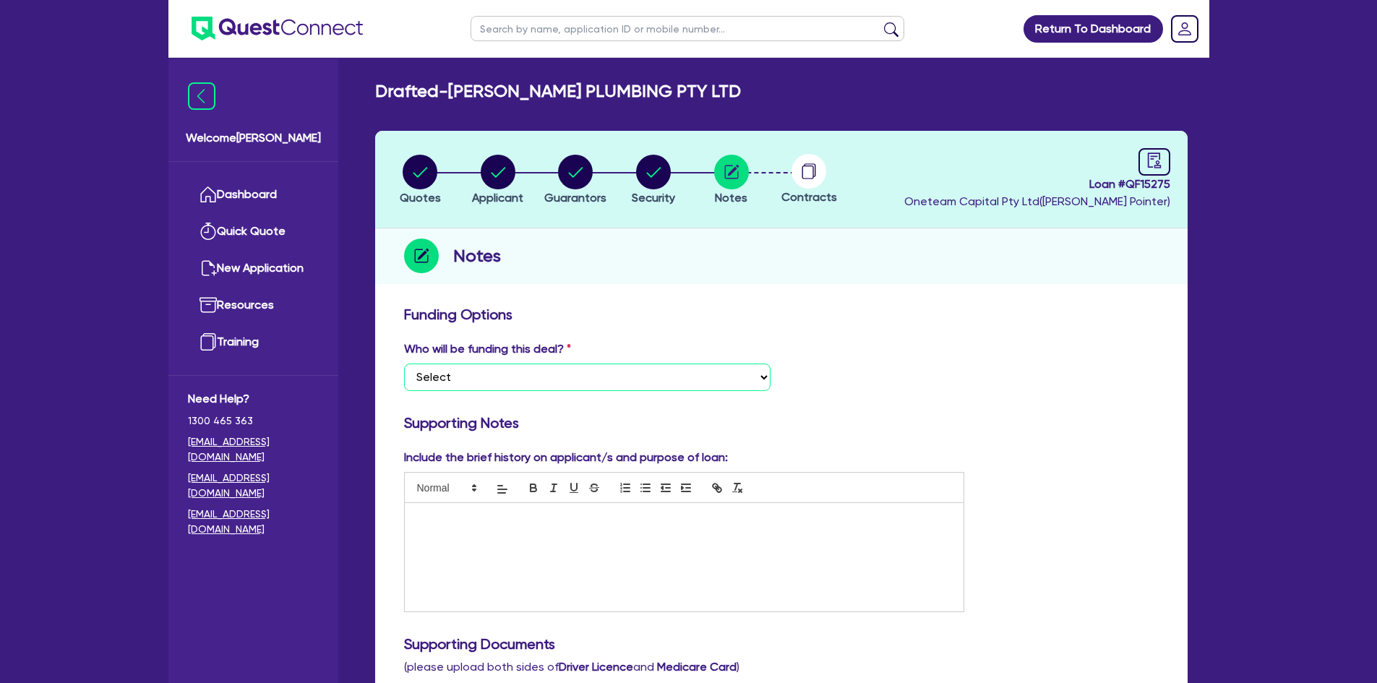
drag, startPoint x: 634, startPoint y: 377, endPoint x: 631, endPoint y: 388, distance: 11.2
click at [634, 377] on select "Select I want Quest to fund 100% I will fund 100% I will co-fund with Quest Oth…" at bounding box center [587, 376] width 366 height 27
click at [404, 363] on select "Select I want Quest to fund 100% I will fund 100% I will co-fund with Quest Oth…" at bounding box center [587, 376] width 366 height 27
click at [443, 519] on p at bounding box center [685, 518] width 538 height 13
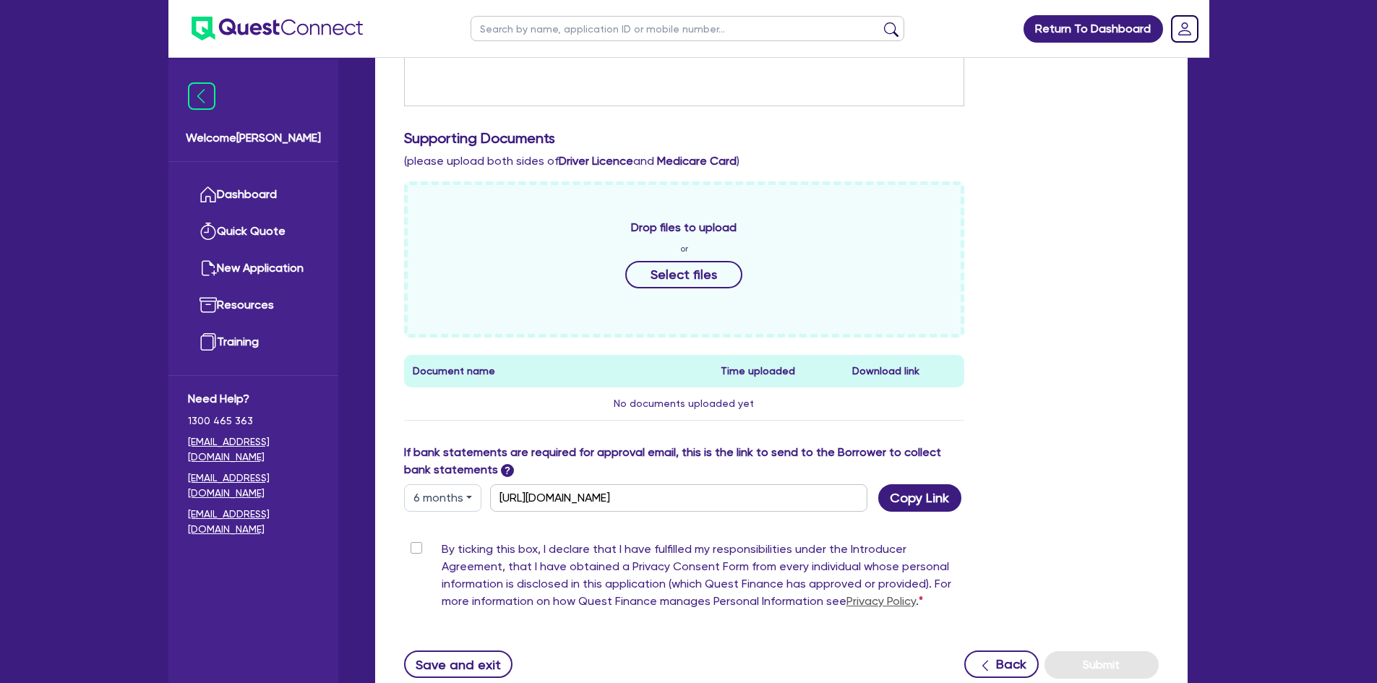
scroll to position [619, 0]
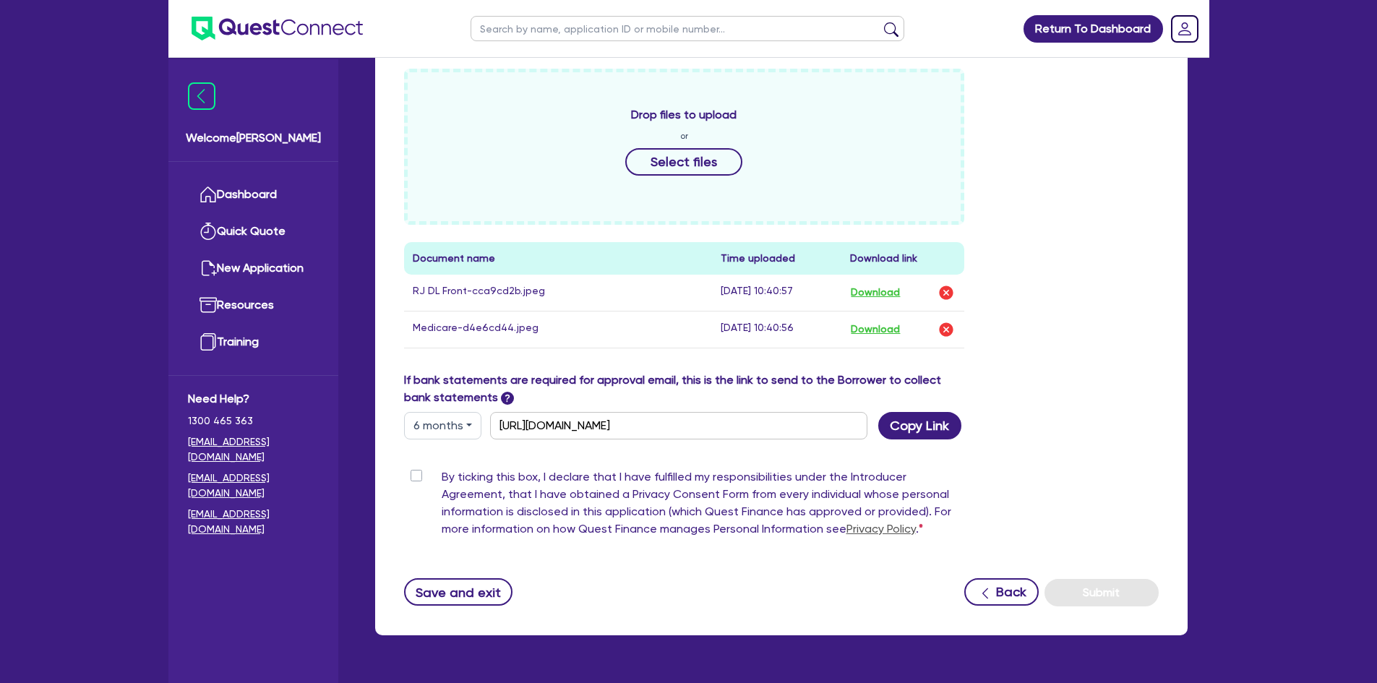
click at [606, 197] on div "Drop files to upload or Select files" at bounding box center [684, 147] width 561 height 156
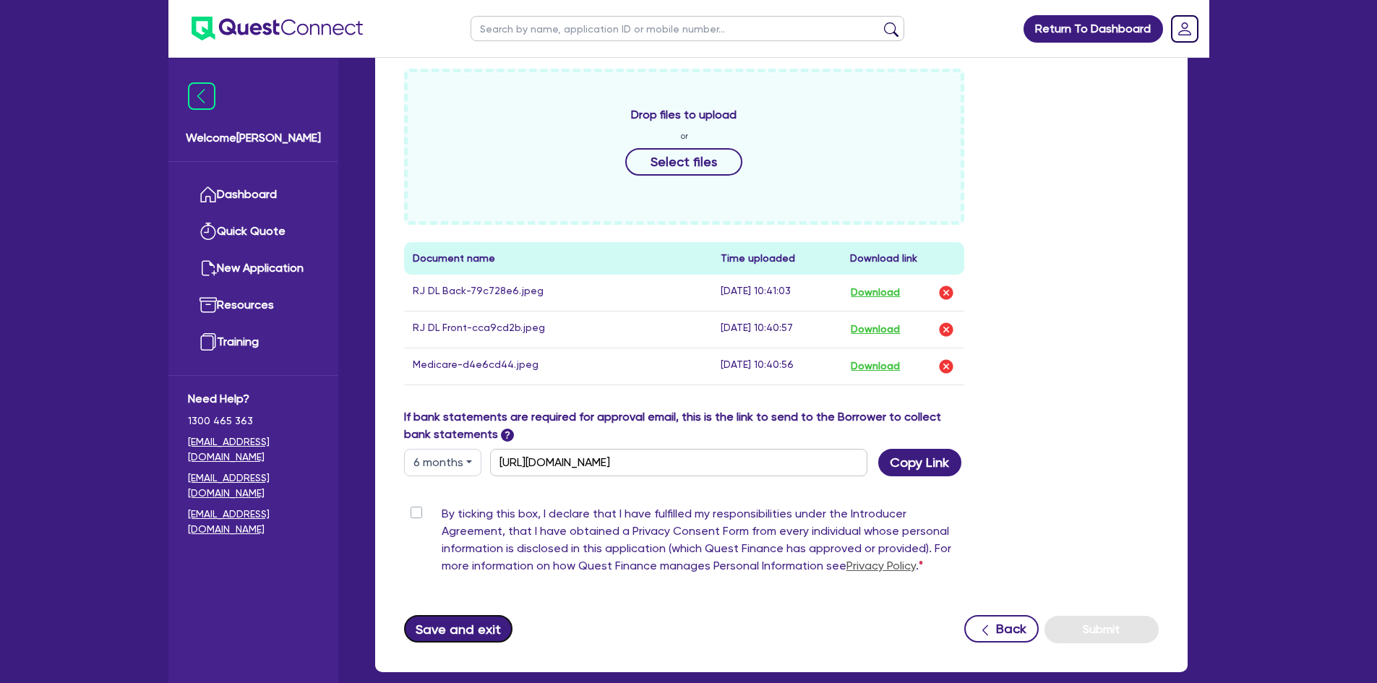
click at [473, 637] on button "Save and exit" at bounding box center [458, 628] width 109 height 27
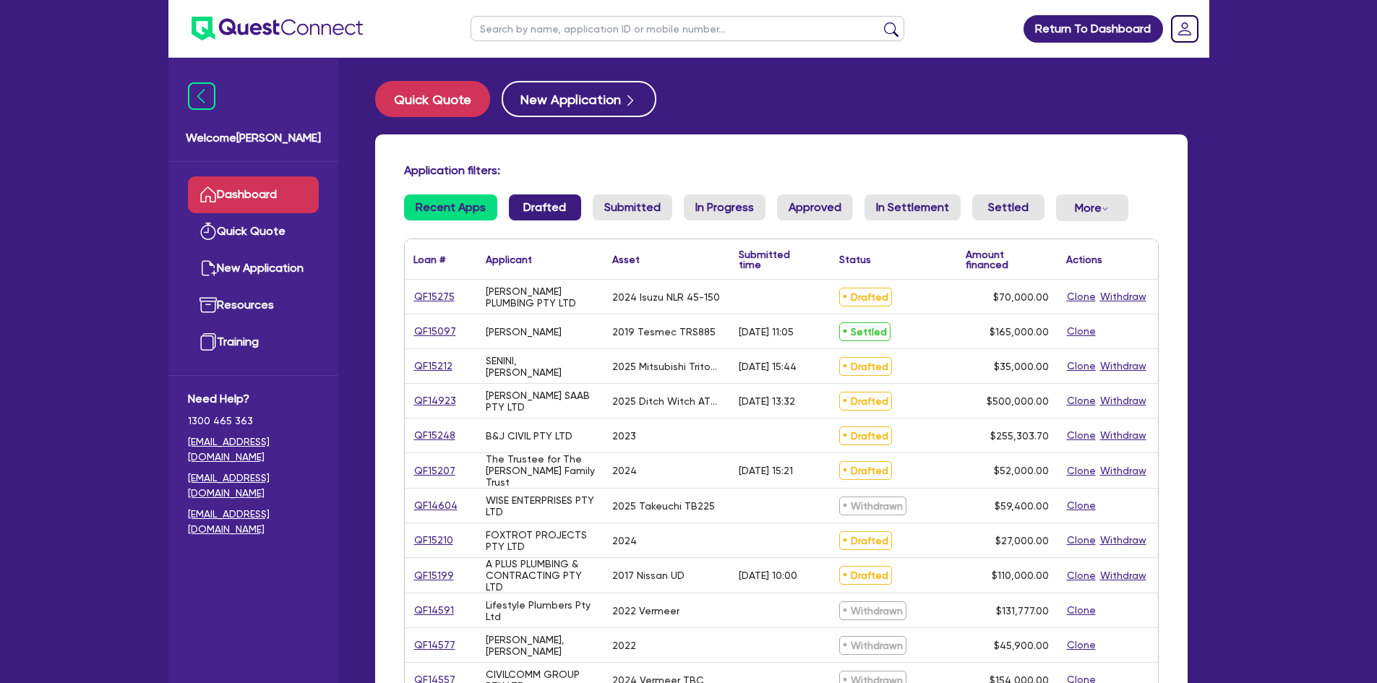
click at [535, 218] on link "Drafted" at bounding box center [545, 207] width 72 height 26
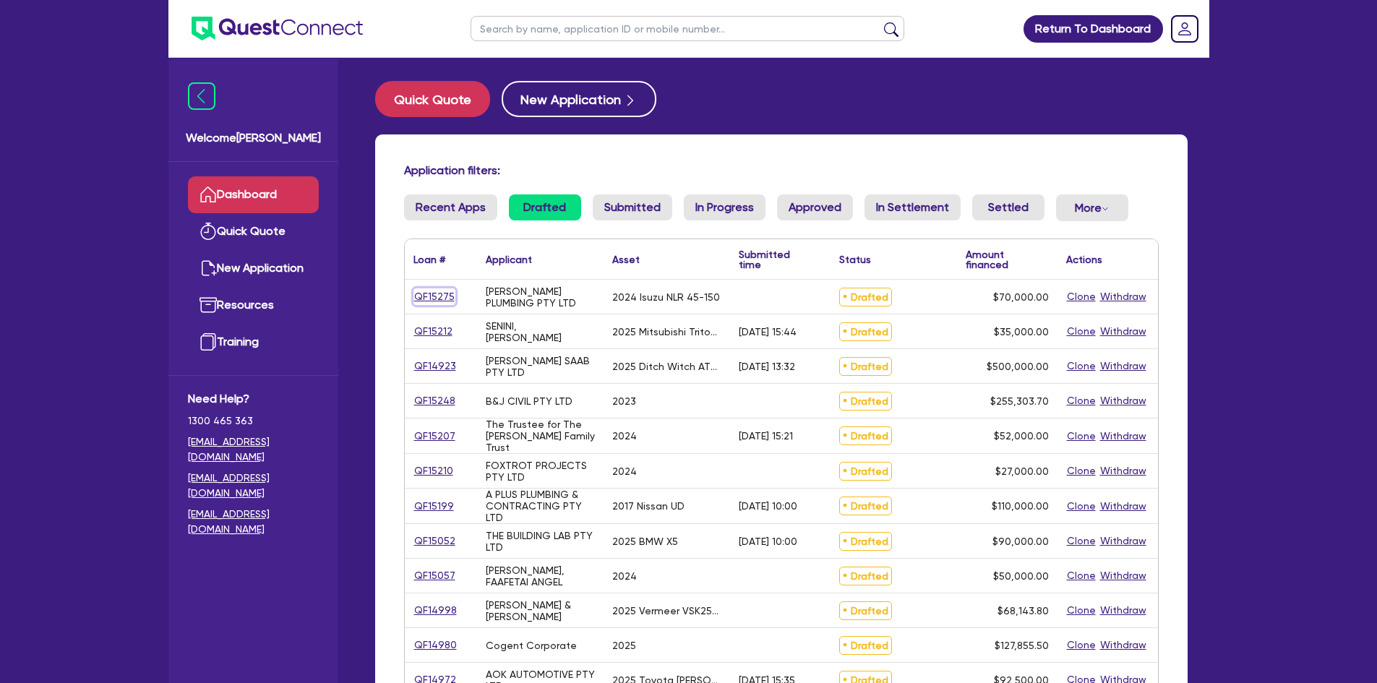
click at [430, 296] on link "QF15275" at bounding box center [434, 296] width 42 height 17
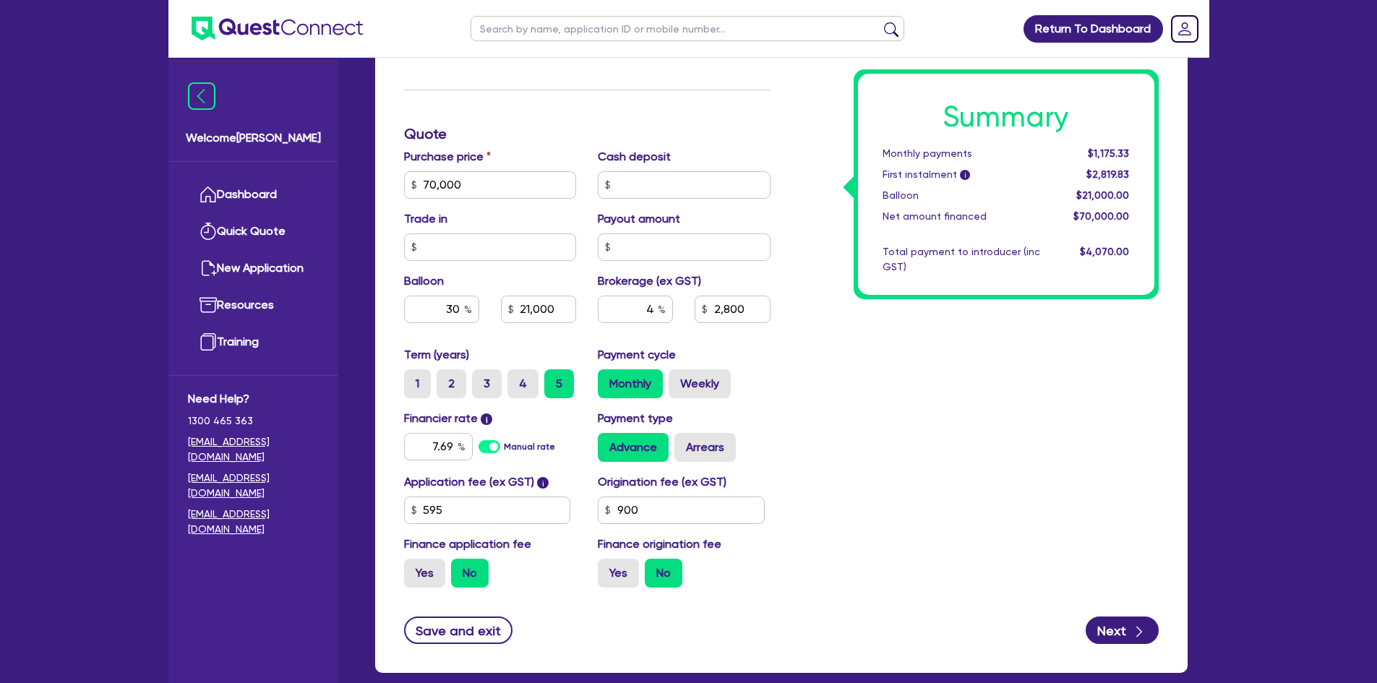
scroll to position [629, 0]
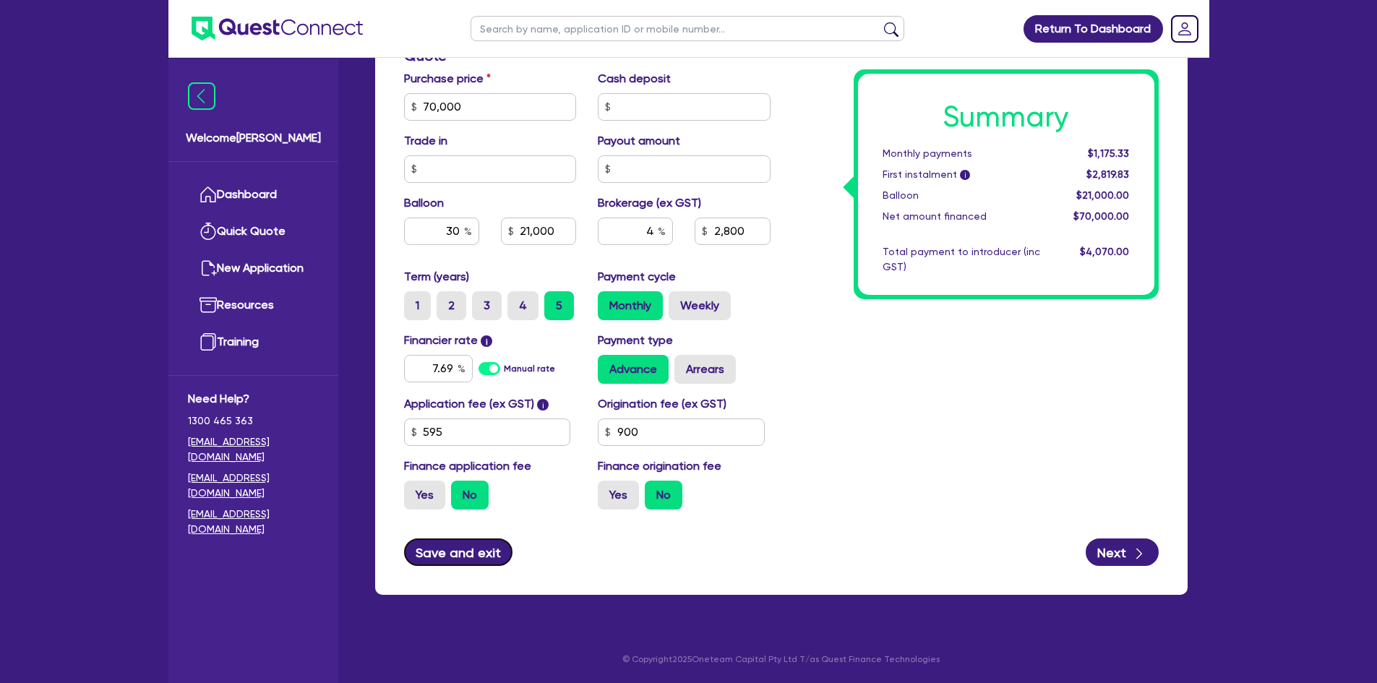
click at [494, 556] on button "Save and exit" at bounding box center [458, 551] width 109 height 27
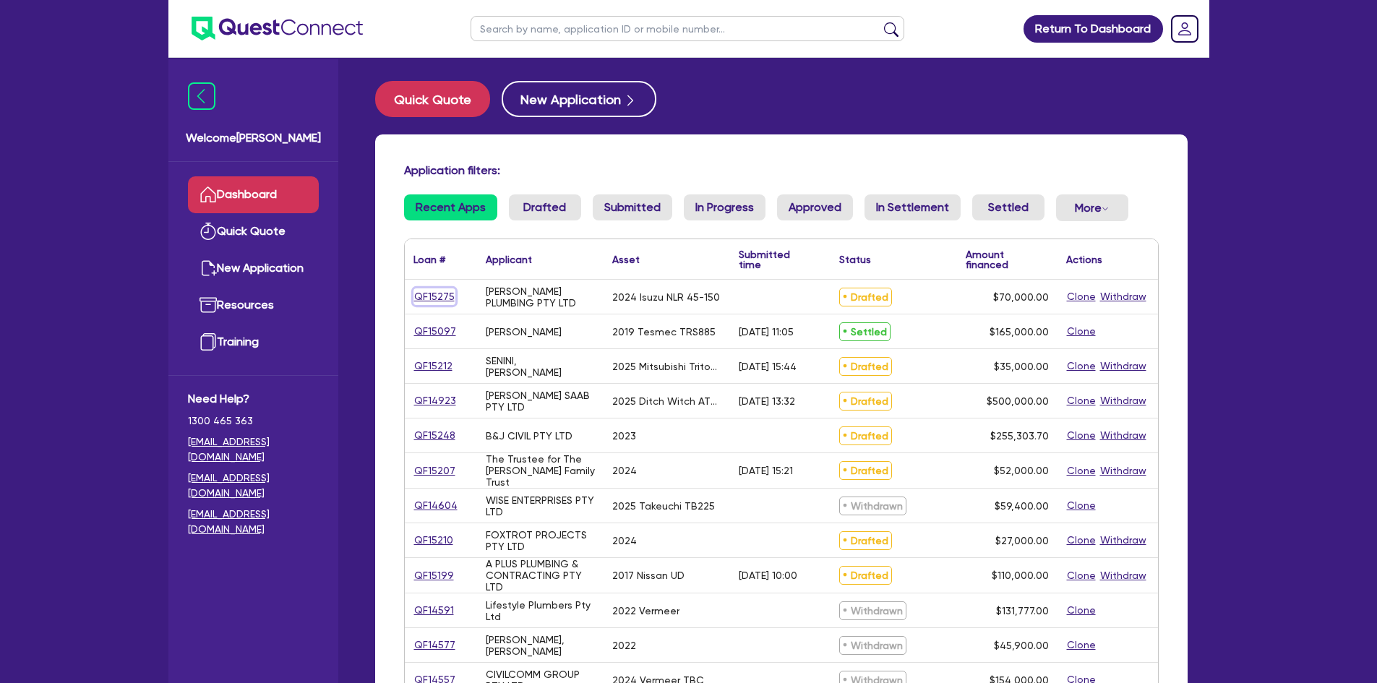
click at [437, 292] on link "QF15275" at bounding box center [434, 296] width 42 height 17
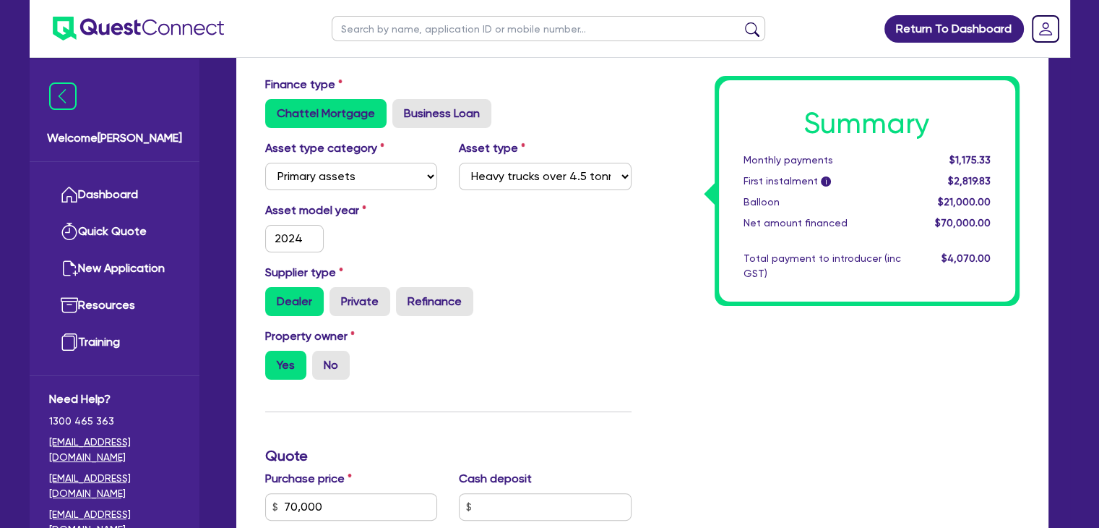
scroll to position [231, 0]
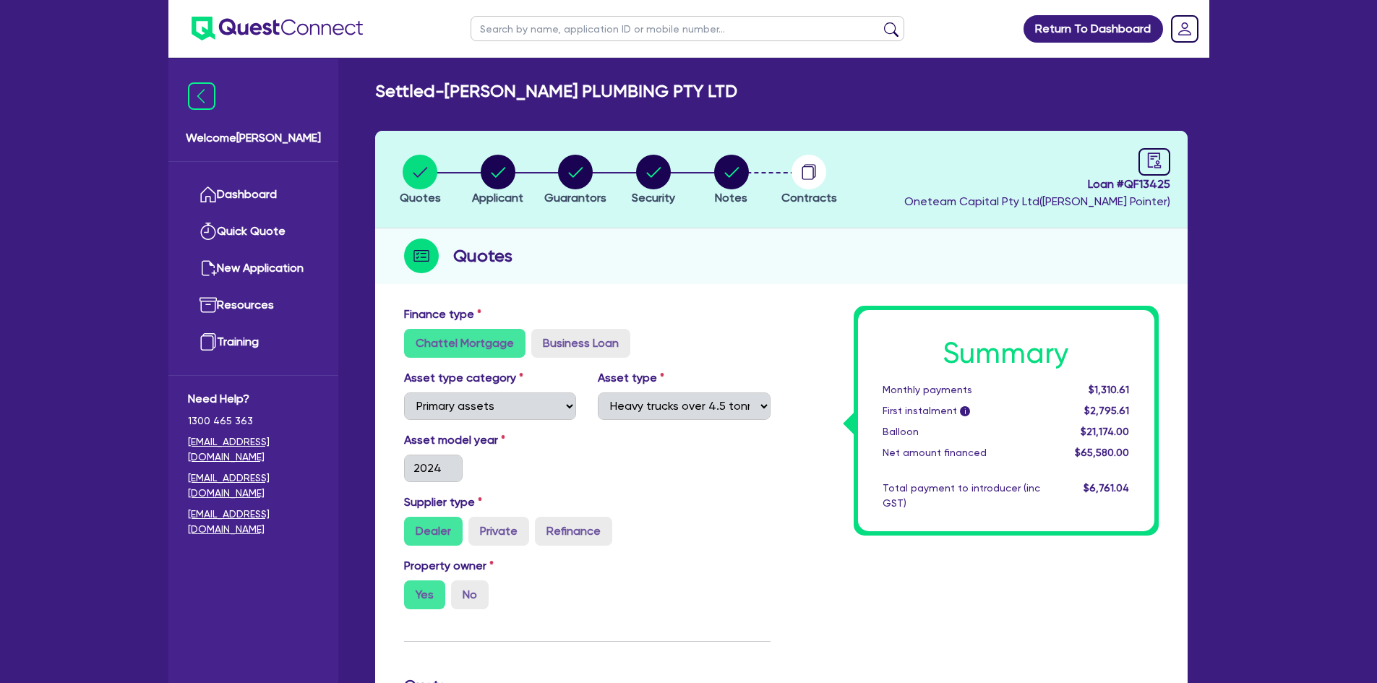
select select "PRIMARY_ASSETS"
select select "HEAVY_TRUCKS"
click at [570, 169] on circle "button" at bounding box center [575, 172] width 35 height 35
select select "MR"
select select "[GEOGRAPHIC_DATA]"
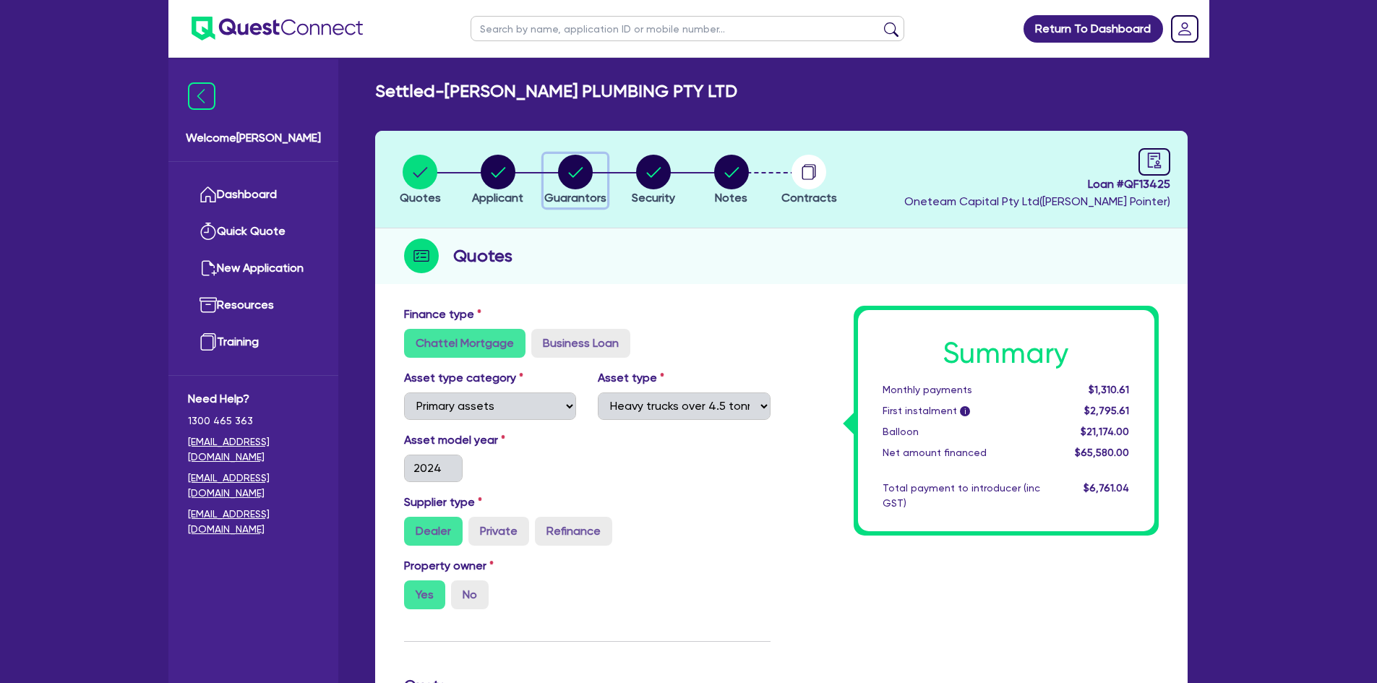
select select "SINGLE"
select select "INVESTMENT_PROPERTY"
select select "VEHICLE"
select select "HOUSEHOLD_PERSONAL"
select select "CASH"
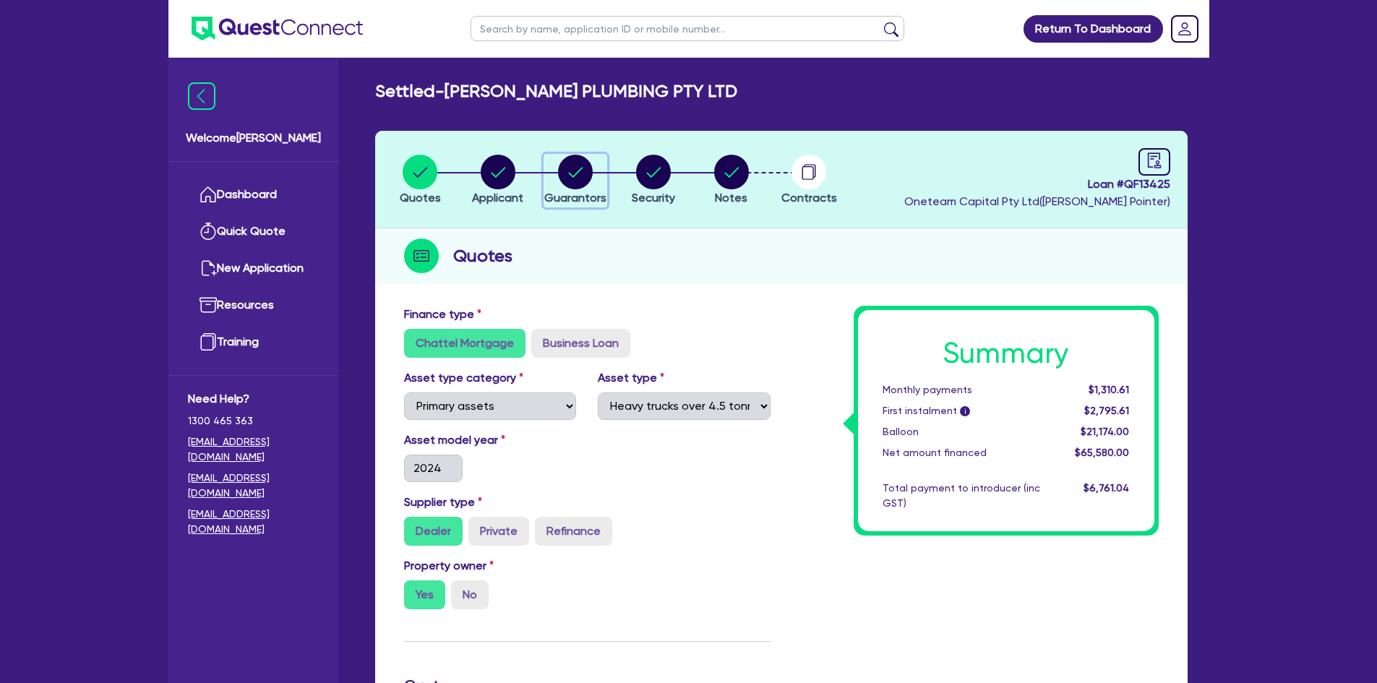
select select "MORTGAGE"
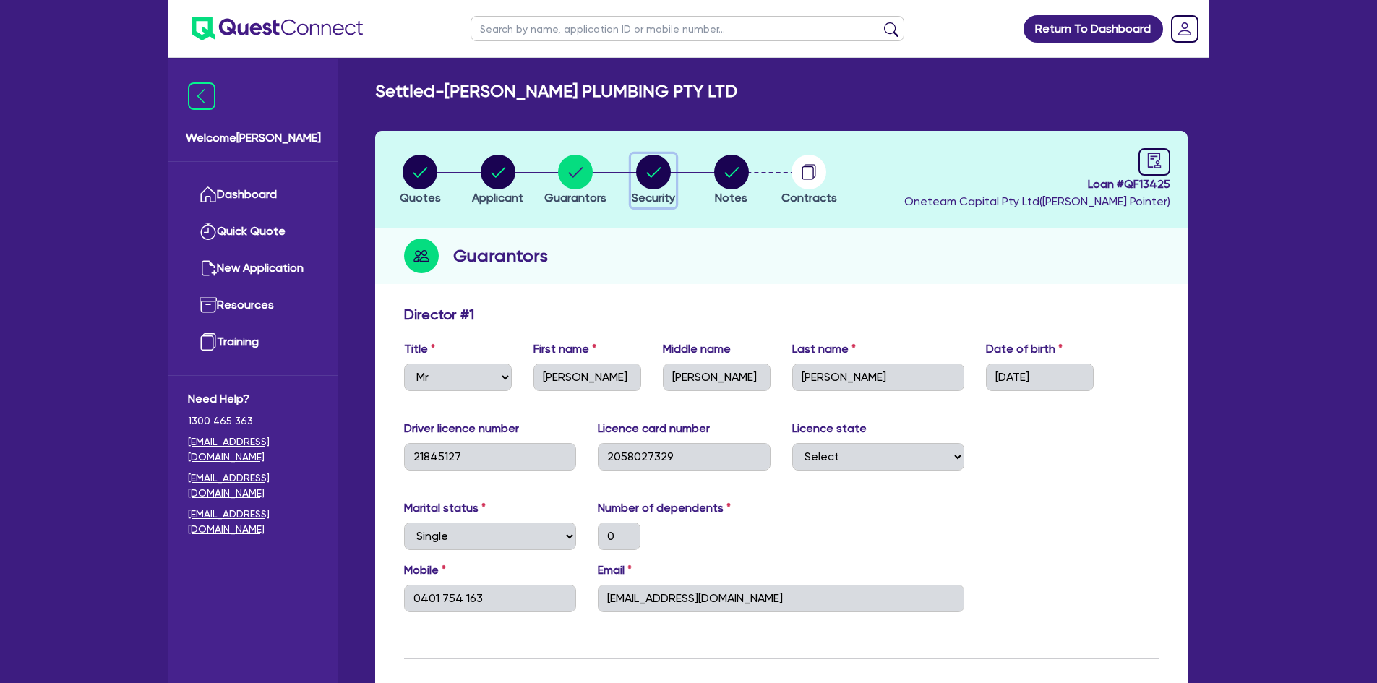
click at [648, 168] on circle "button" at bounding box center [653, 172] width 35 height 35
select select "PRIMARY_ASSETS"
select select "HEAVY_TRUCKS"
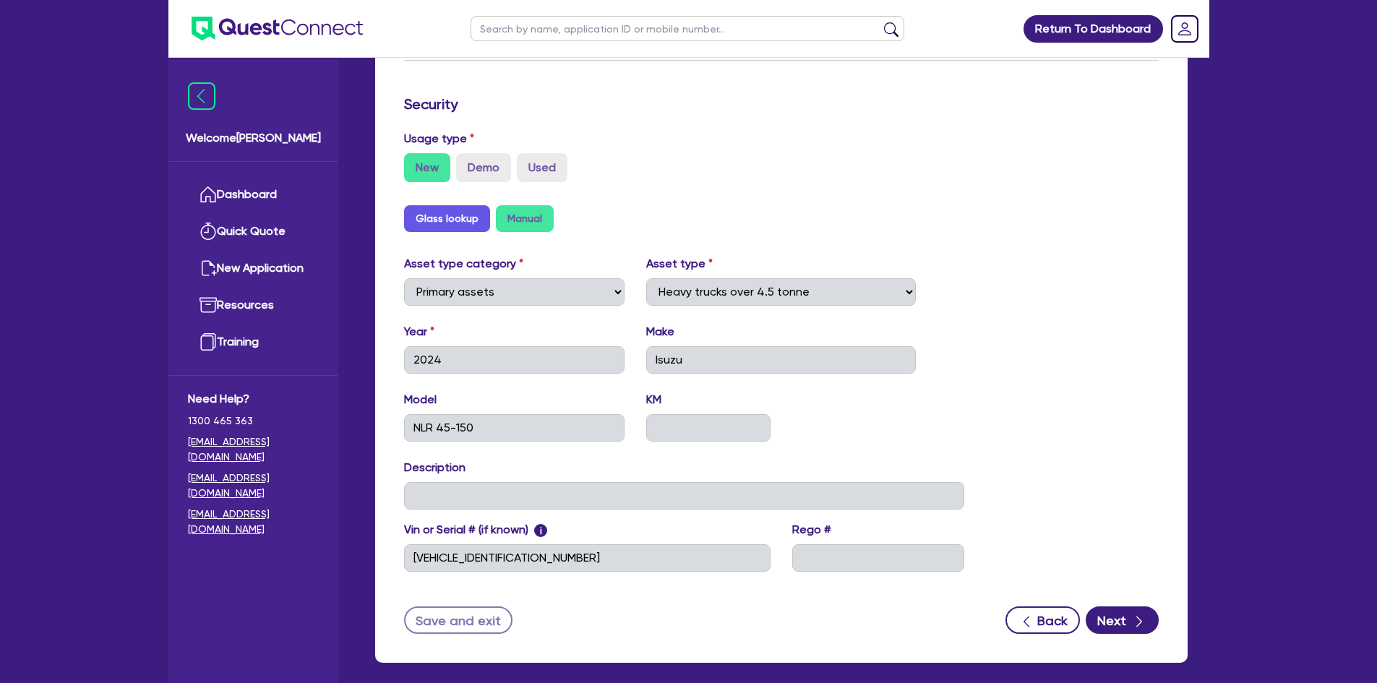
scroll to position [429, 0]
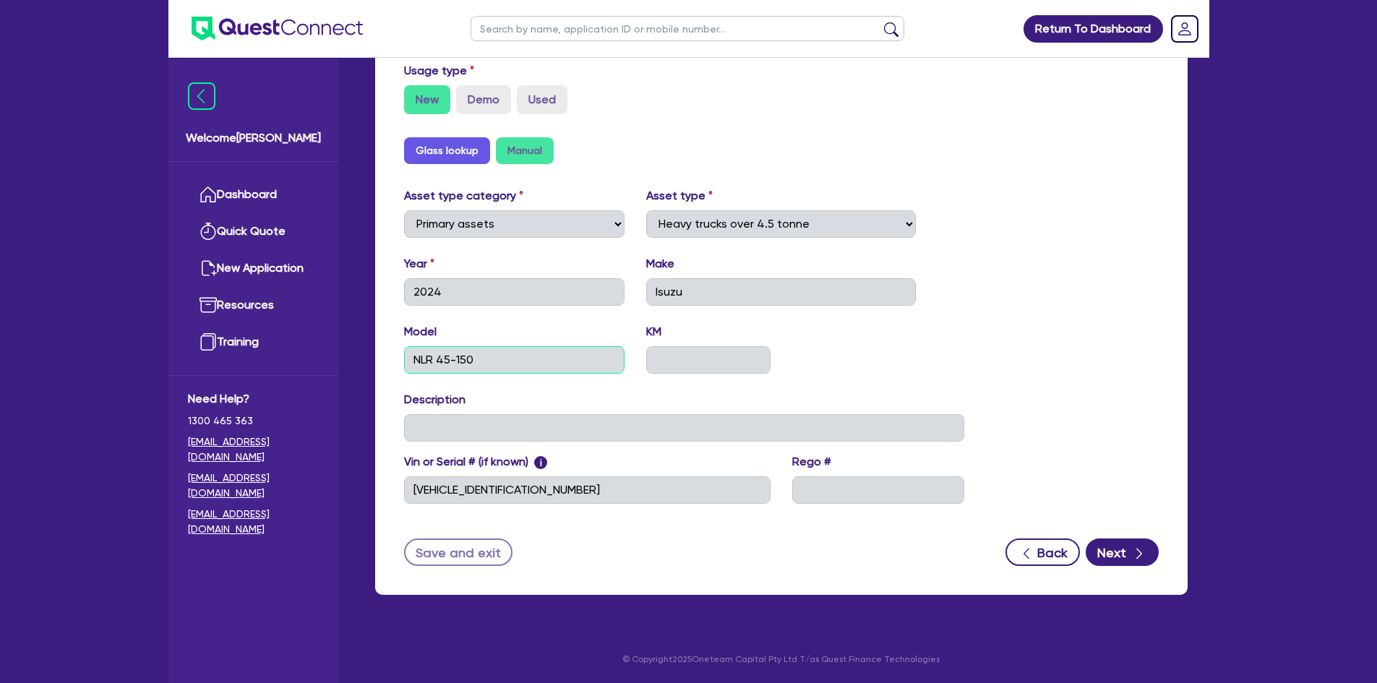
drag, startPoint x: 497, startPoint y: 361, endPoint x: 408, endPoint y: 358, distance: 88.9
click at [408, 358] on input "NLR 45-150" at bounding box center [514, 359] width 221 height 27
drag, startPoint x: 542, startPoint y: 495, endPoint x: 409, endPoint y: 491, distance: 133.0
click at [409, 491] on input "[VEHICLE_IDENTIFICATION_NUMBER]" at bounding box center [587, 489] width 366 height 27
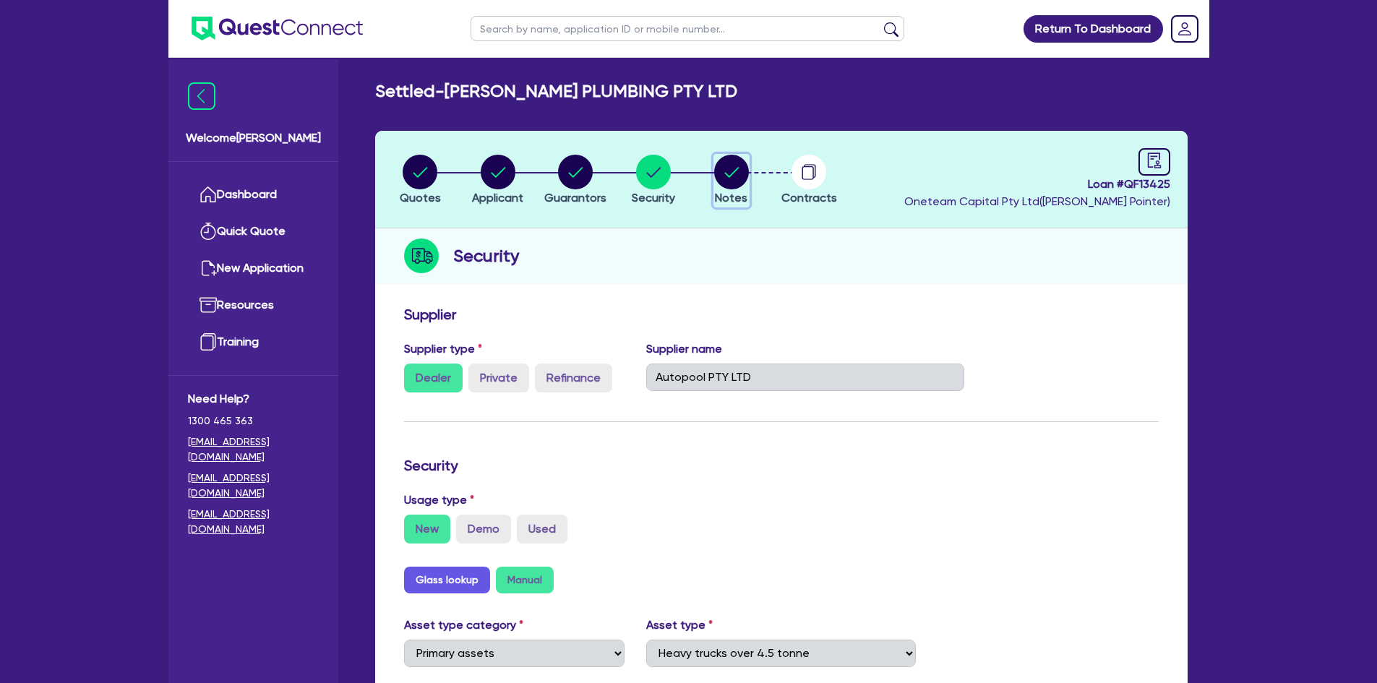
click at [718, 178] on circle "button" at bounding box center [731, 172] width 35 height 35
select select "Other"
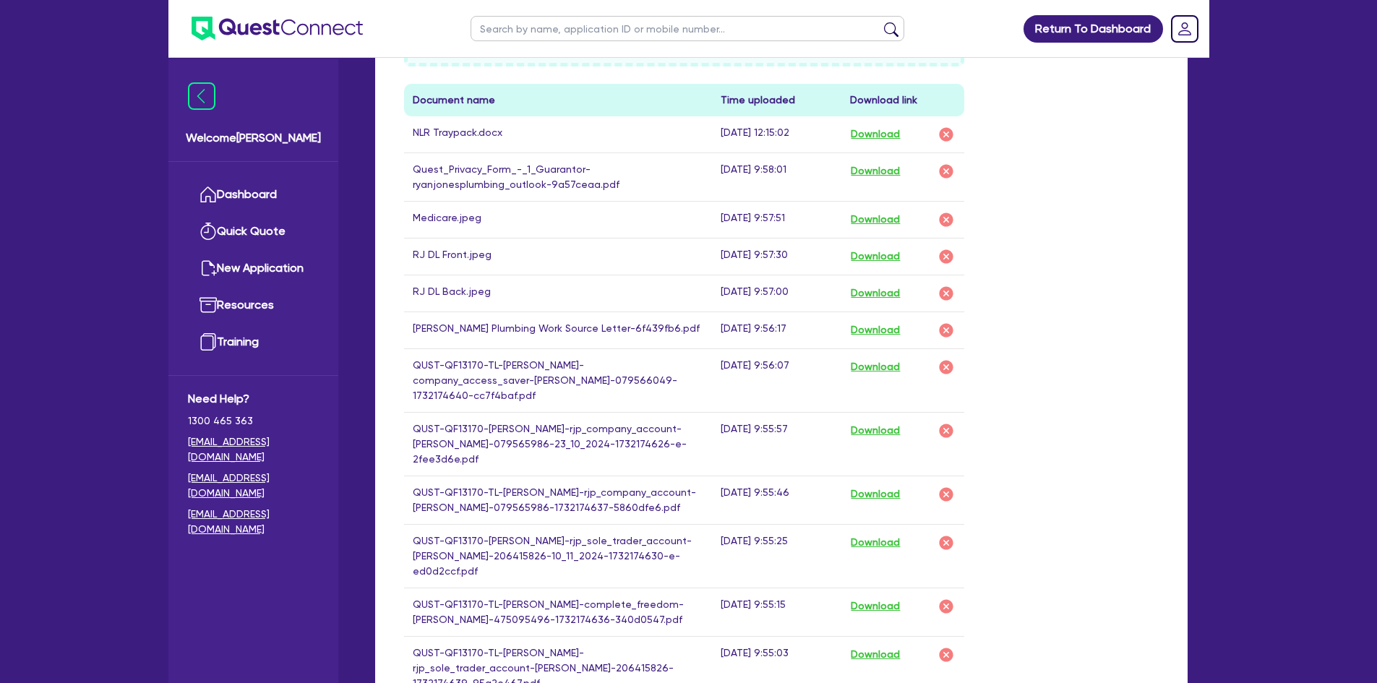
scroll to position [867, 0]
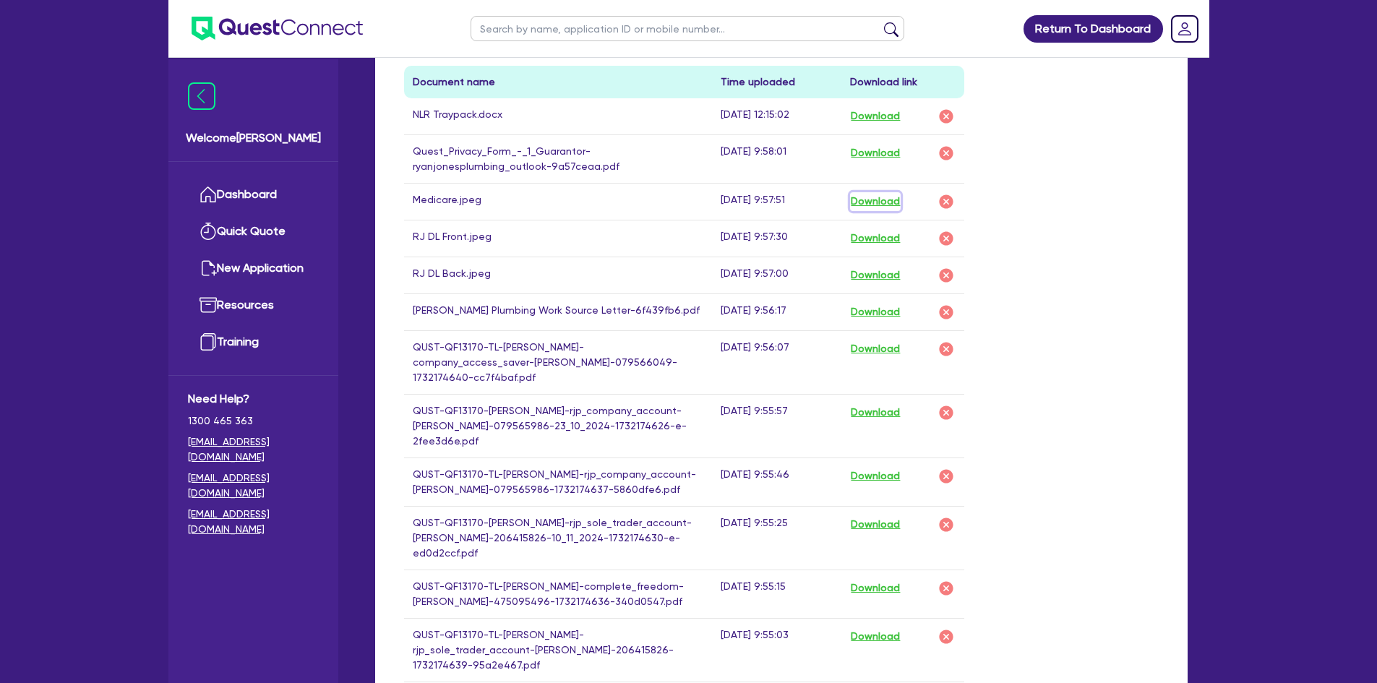
click at [871, 204] on button "Download" at bounding box center [875, 201] width 51 height 19
click at [858, 274] on button "Download" at bounding box center [875, 275] width 51 height 19
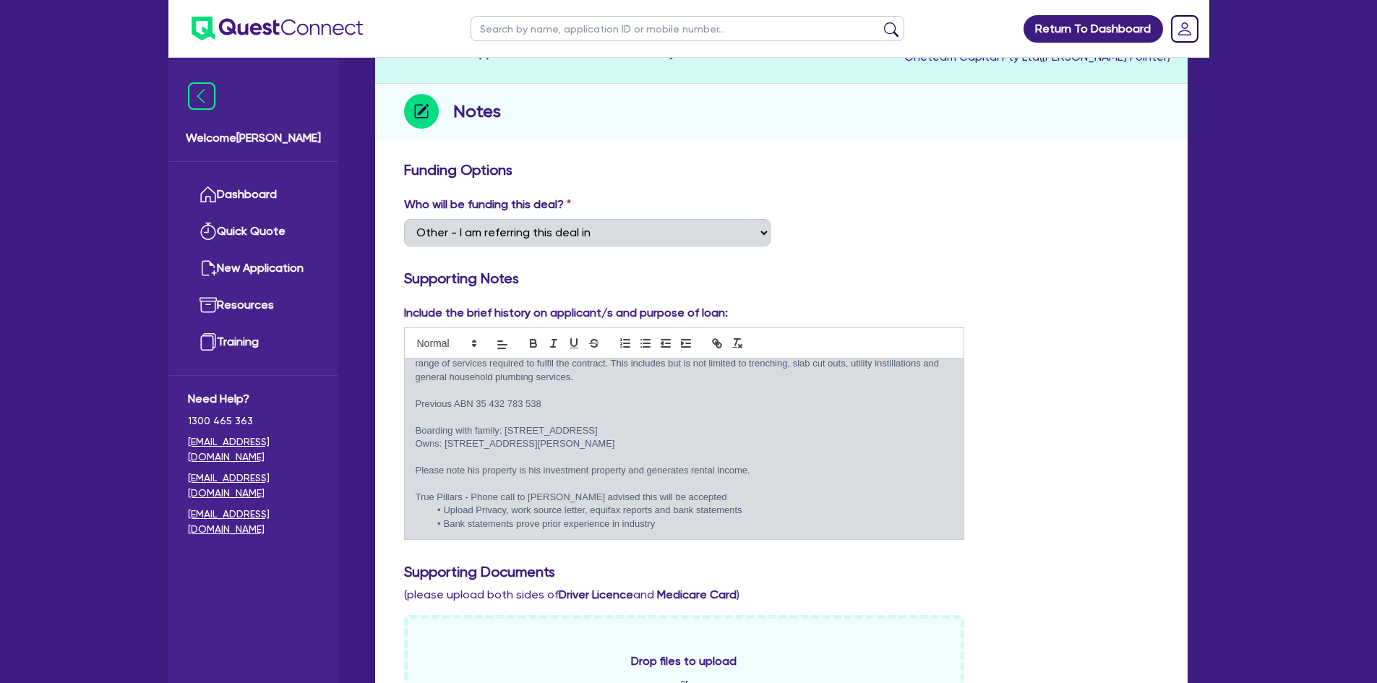
scroll to position [0, 0]
